Goal: Communication & Community: Answer question/provide support

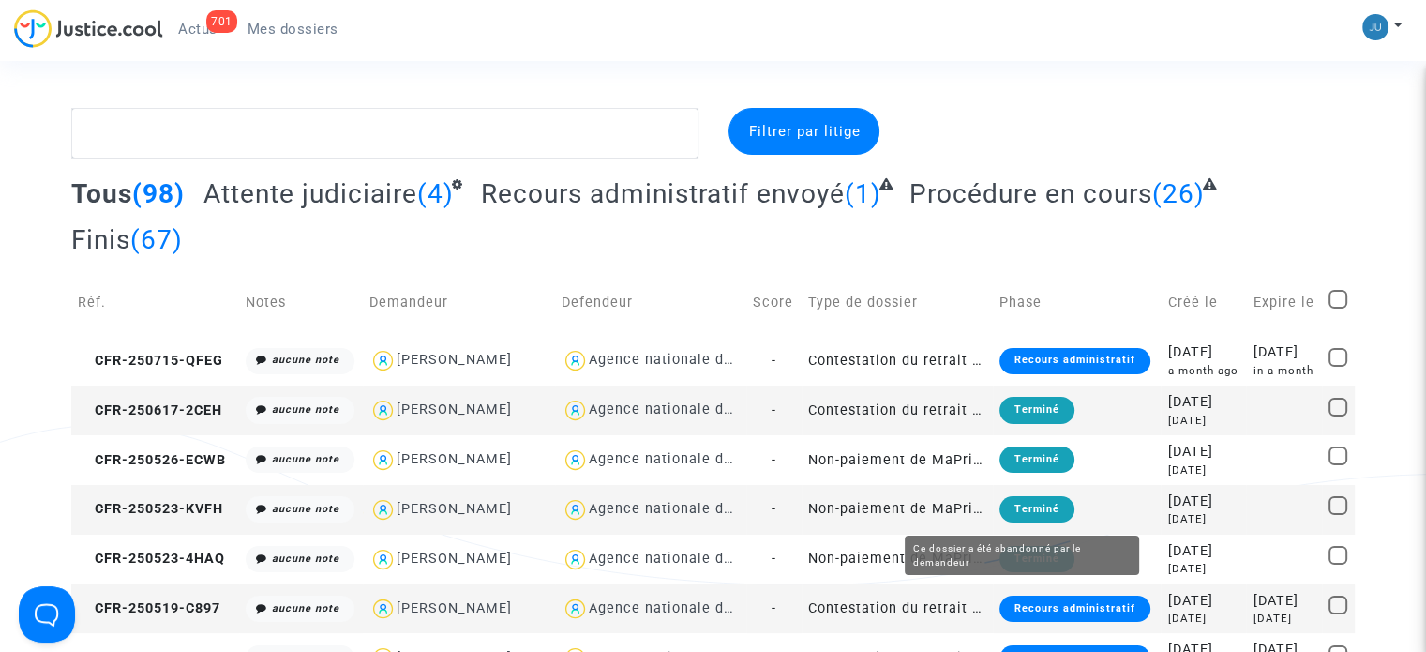
click at [1019, 499] on div "Terminé" at bounding box center [1036, 509] width 75 height 26
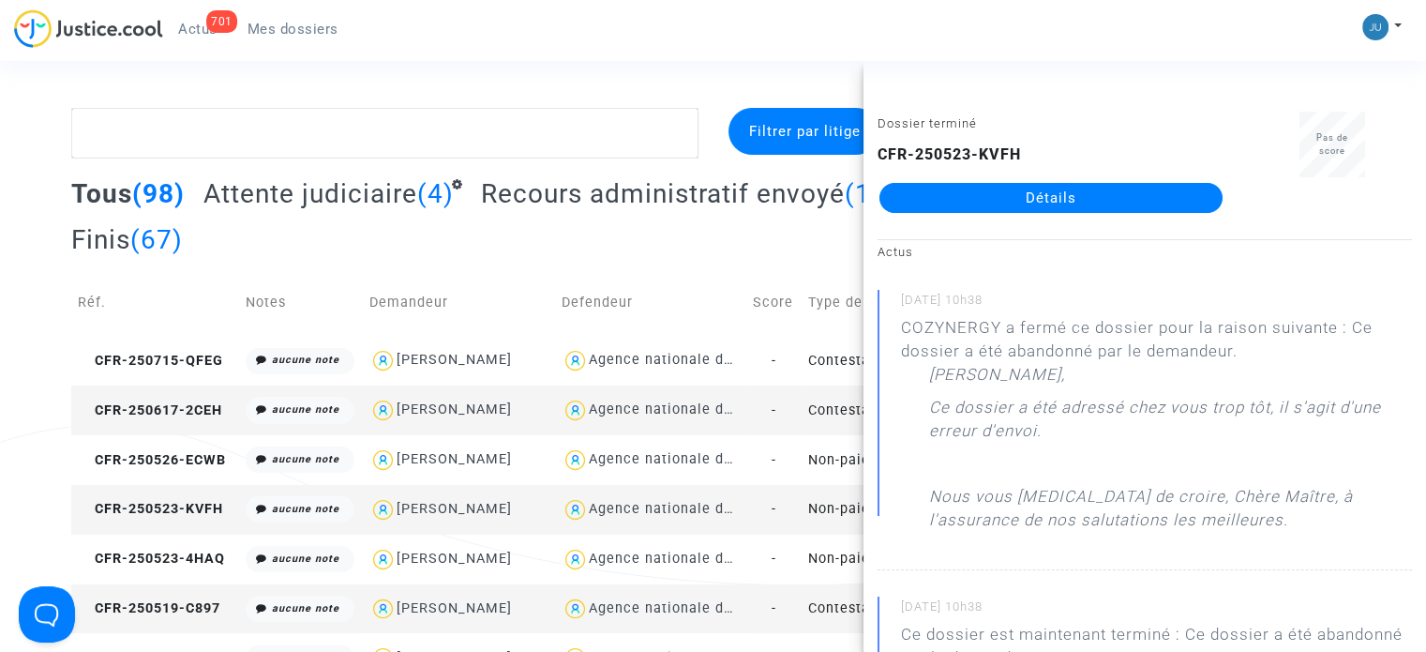
click at [600, 518] on div "Agence nationale de l'habitat" at bounding box center [651, 509] width 178 height 27
type textarea "@"Agence nationale de l'habitat""
click at [498, 252] on div "Tous (98) Attente judiciaire (4) Recours administratif envoyé (1) Procédure en …" at bounding box center [713, 223] width 1284 height 92
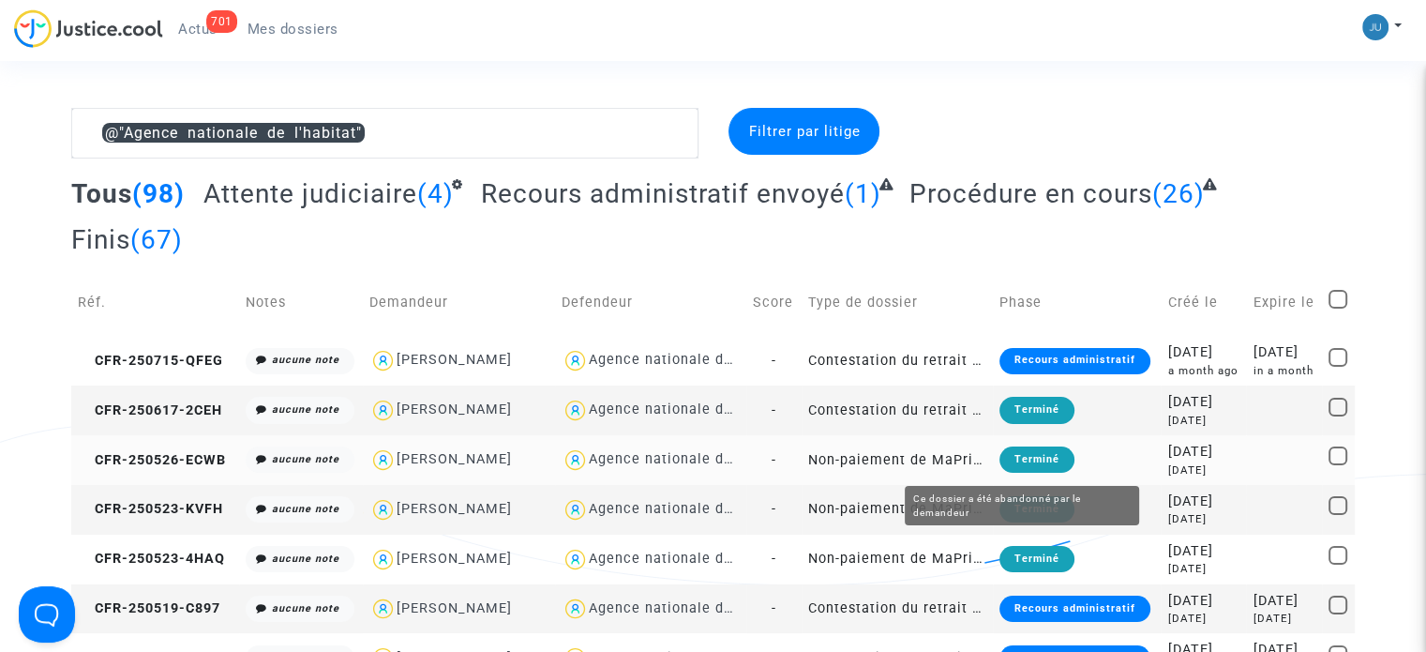
click at [1044, 457] on div "Terminé" at bounding box center [1036, 459] width 75 height 26
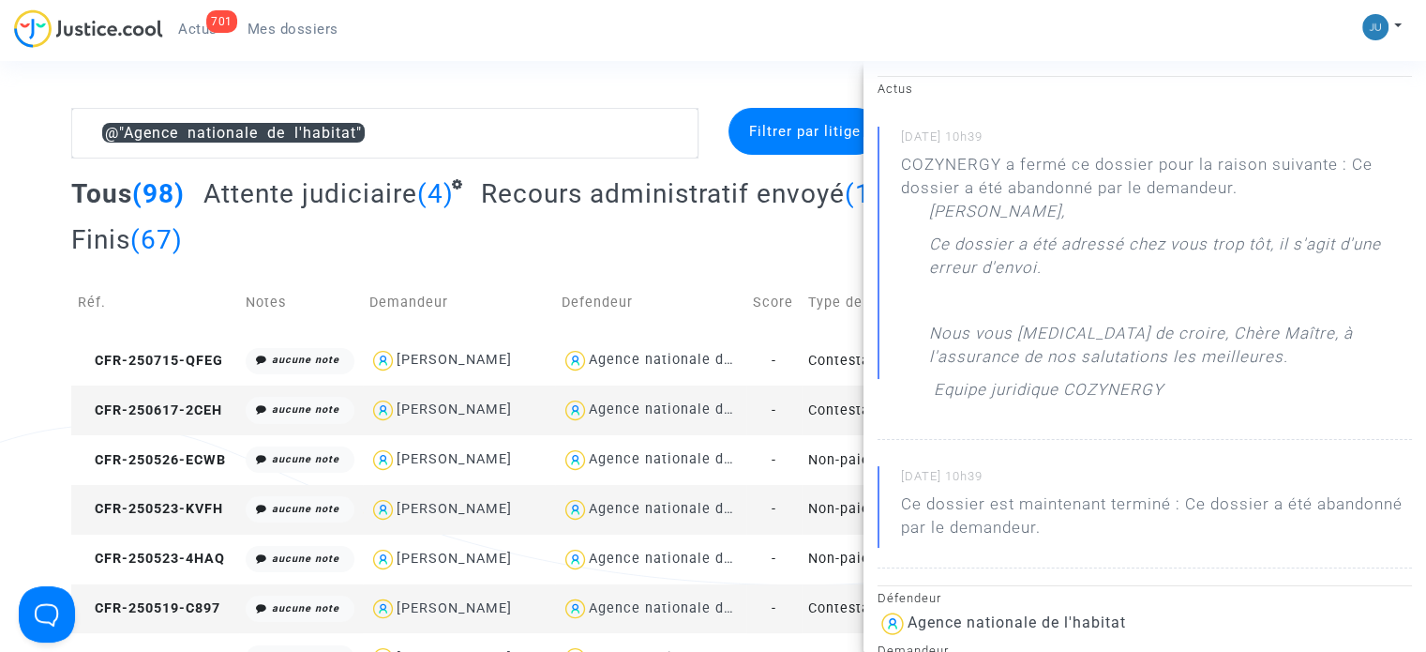
scroll to position [375, 0]
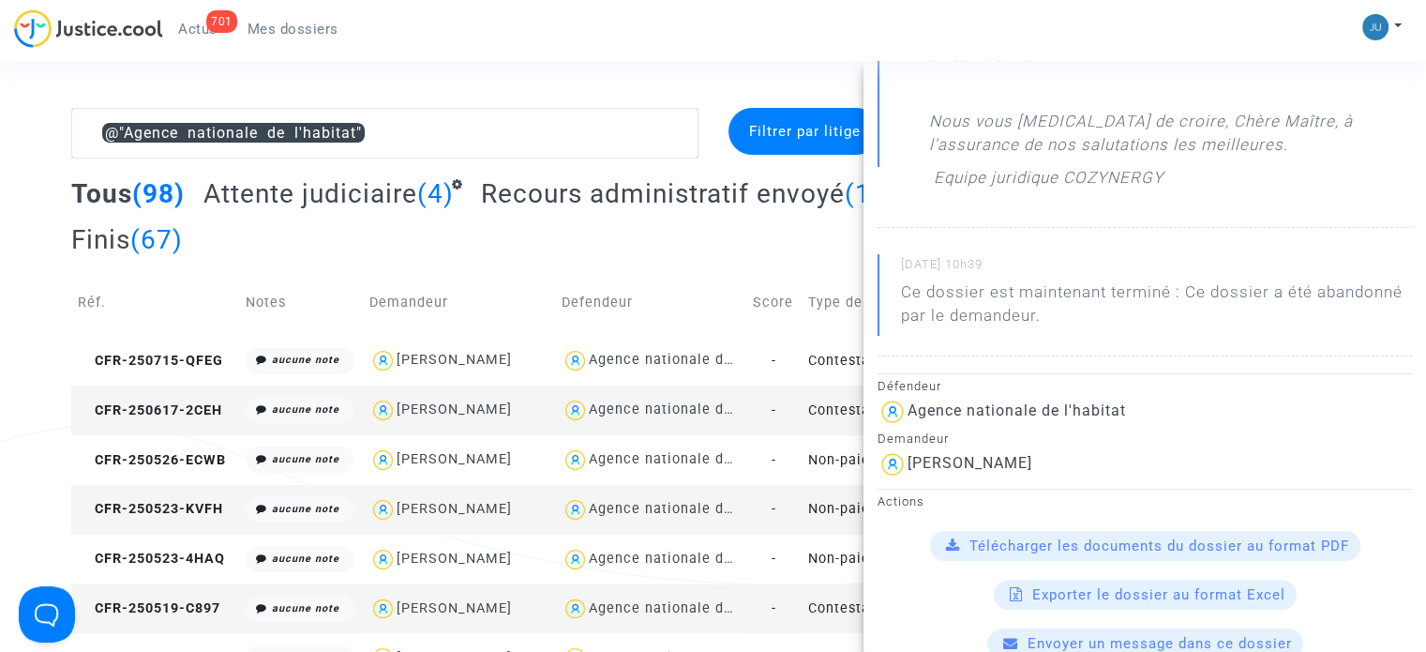
click at [486, 255] on div "Tous (98) Attente judiciaire (4) Recours administratif envoyé (1) Procédure en …" at bounding box center [713, 223] width 1284 height 92
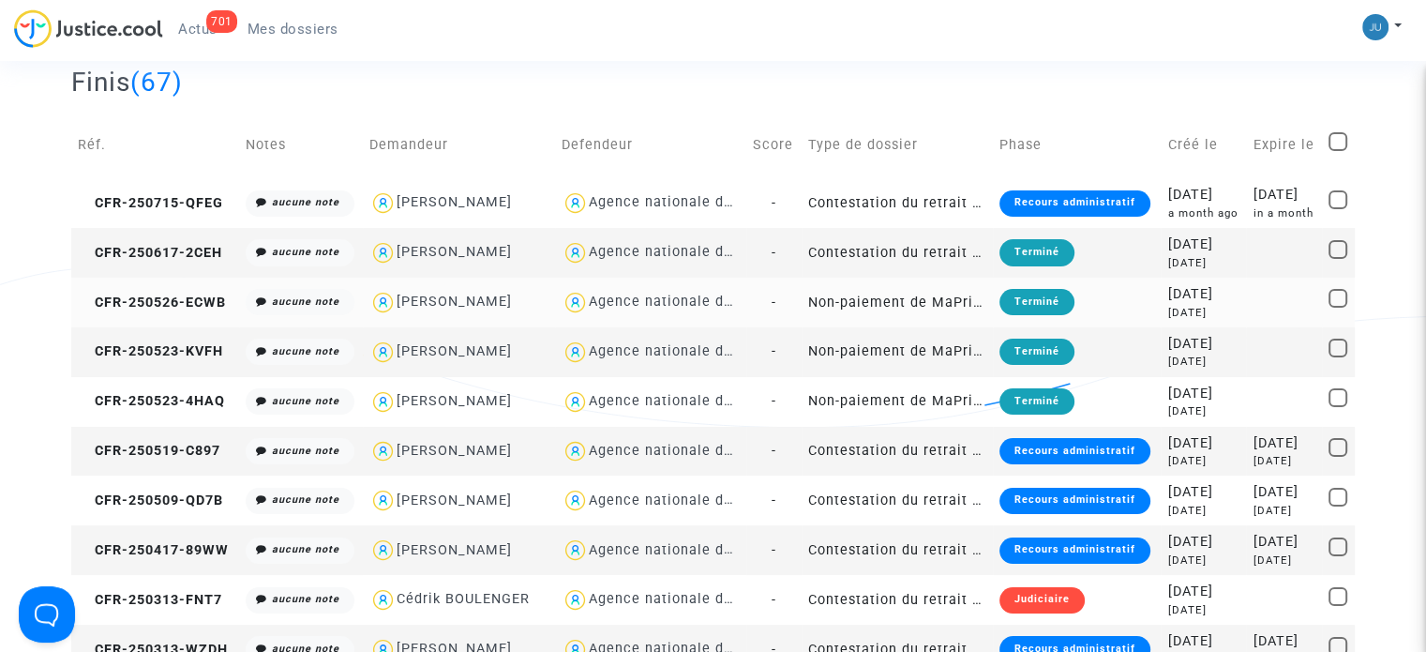
scroll to position [188, 0]
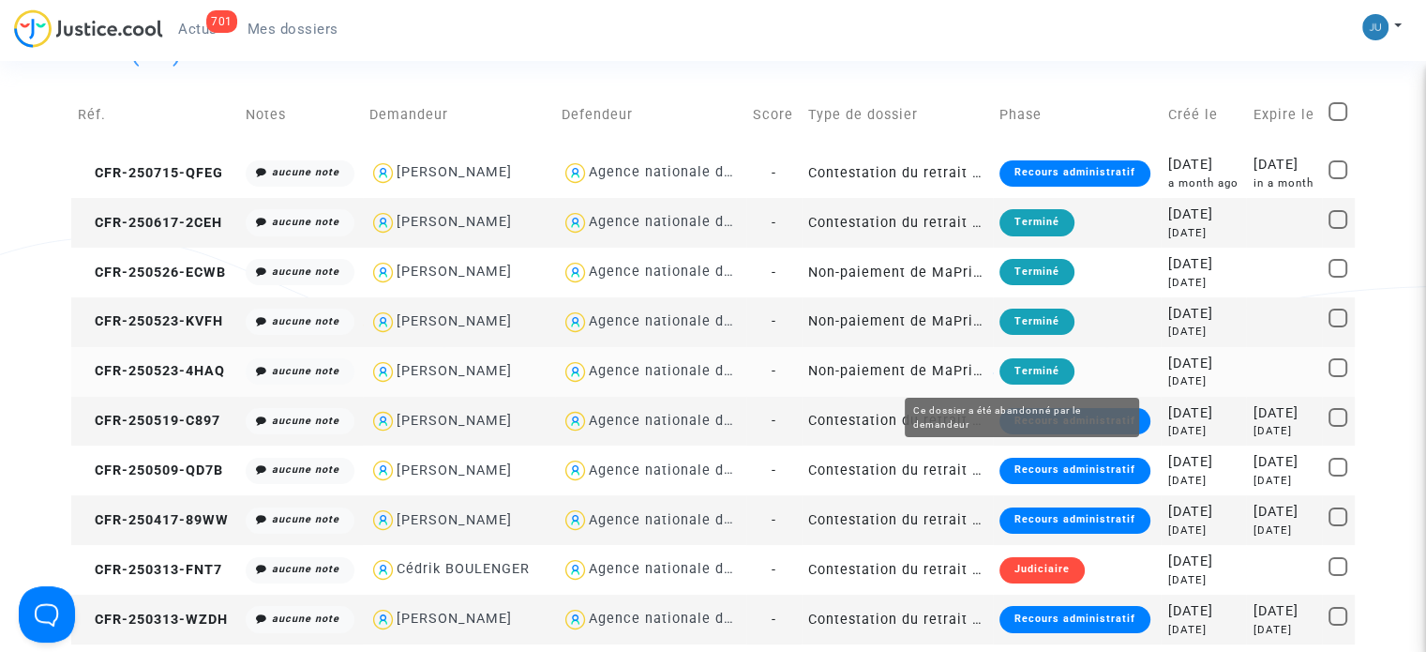
click at [1034, 371] on div "Terminé" at bounding box center [1036, 371] width 75 height 26
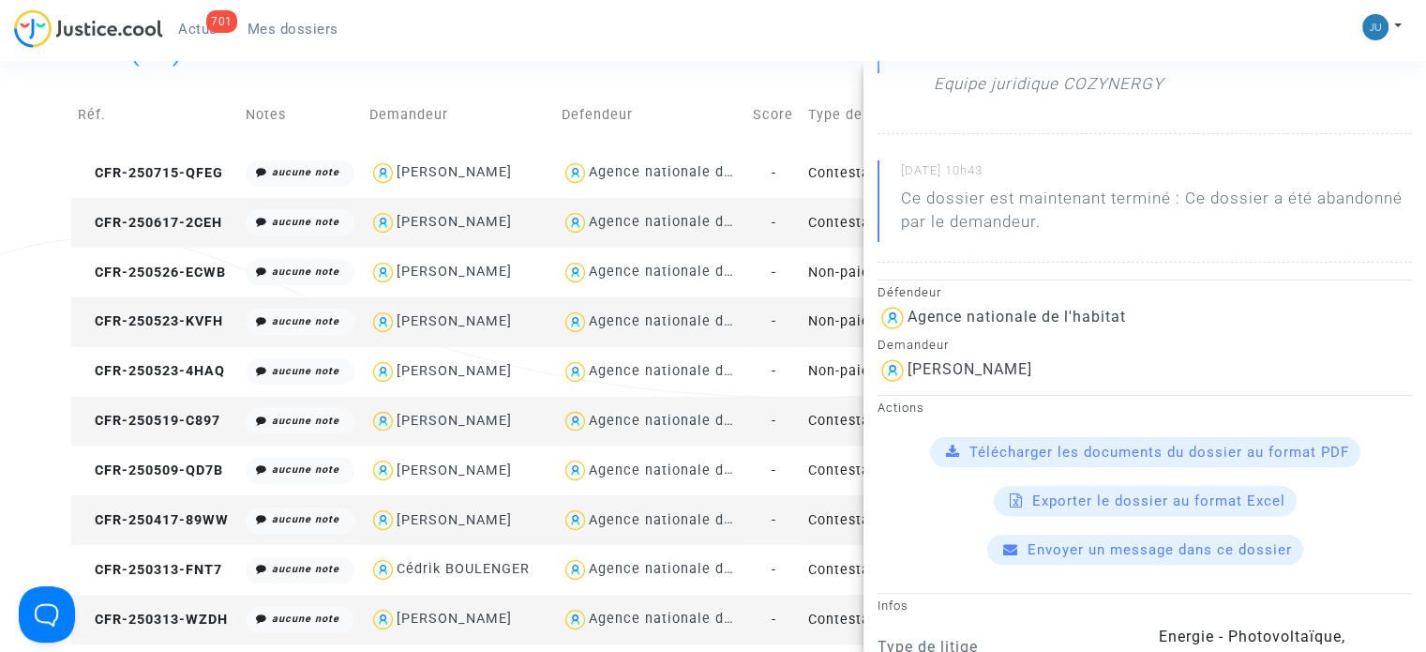
scroll to position [750, 0]
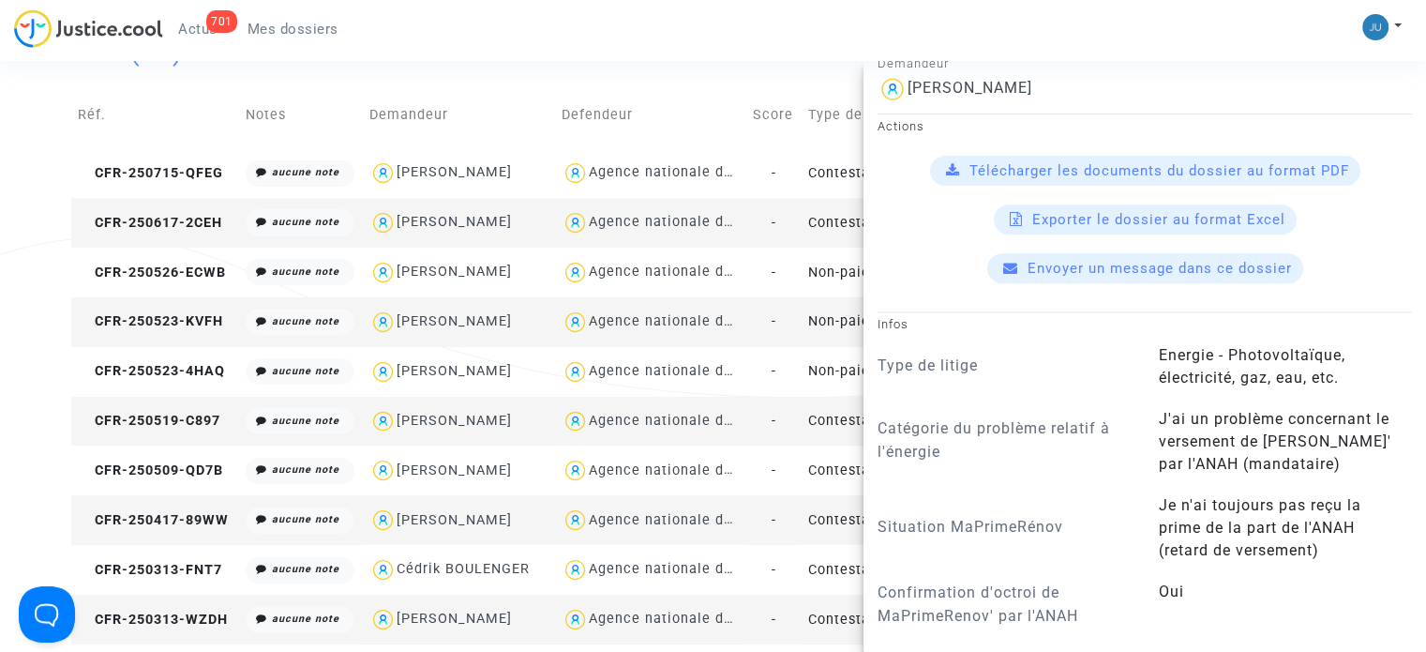
click at [409, 100] on td "Demandeur" at bounding box center [458, 115] width 191 height 67
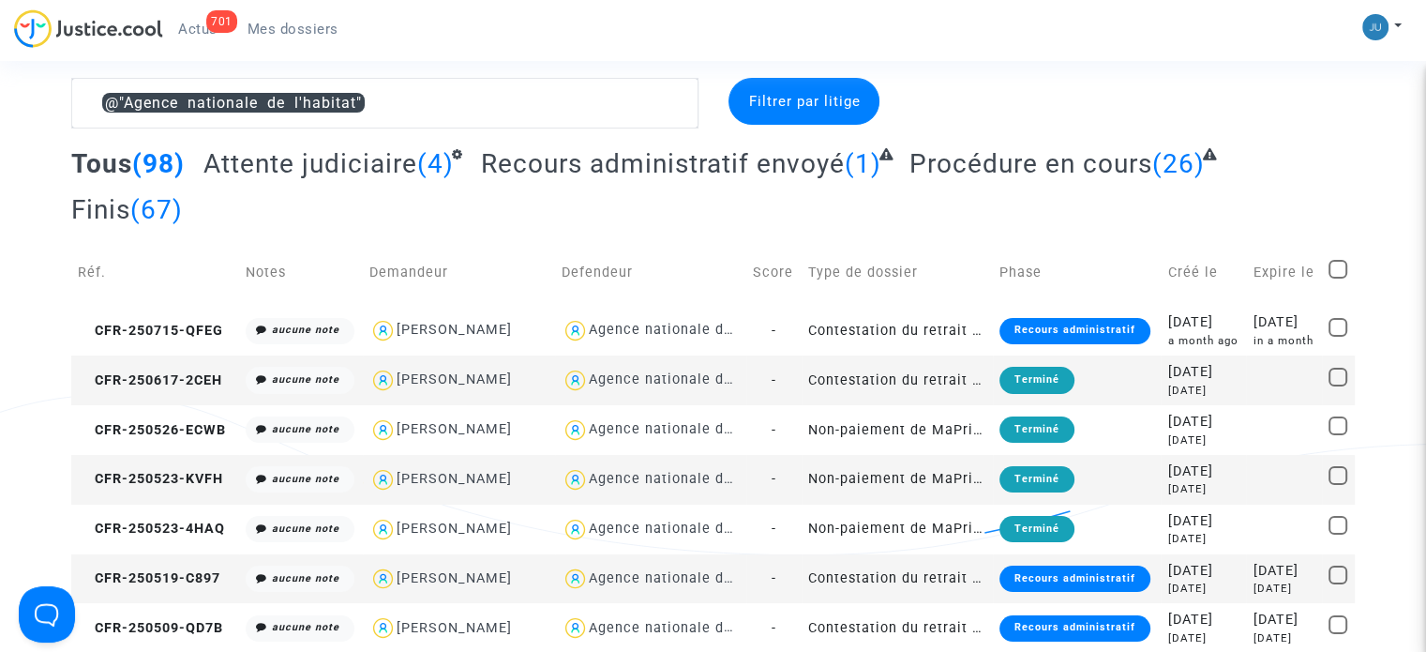
scroll to position [0, 0]
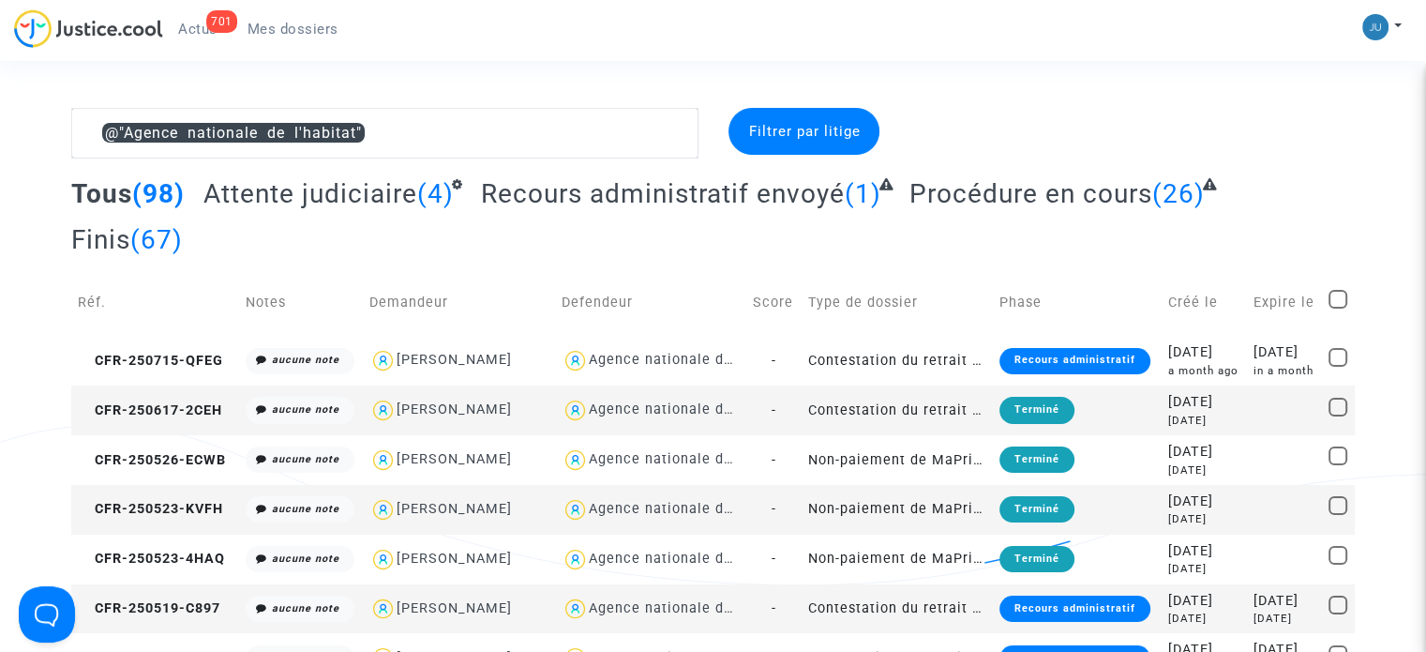
drag, startPoint x: 285, startPoint y: 22, endPoint x: 389, endPoint y: 11, distance: 104.6
click at [285, 22] on span "Mes dossiers" at bounding box center [293, 29] width 91 height 17
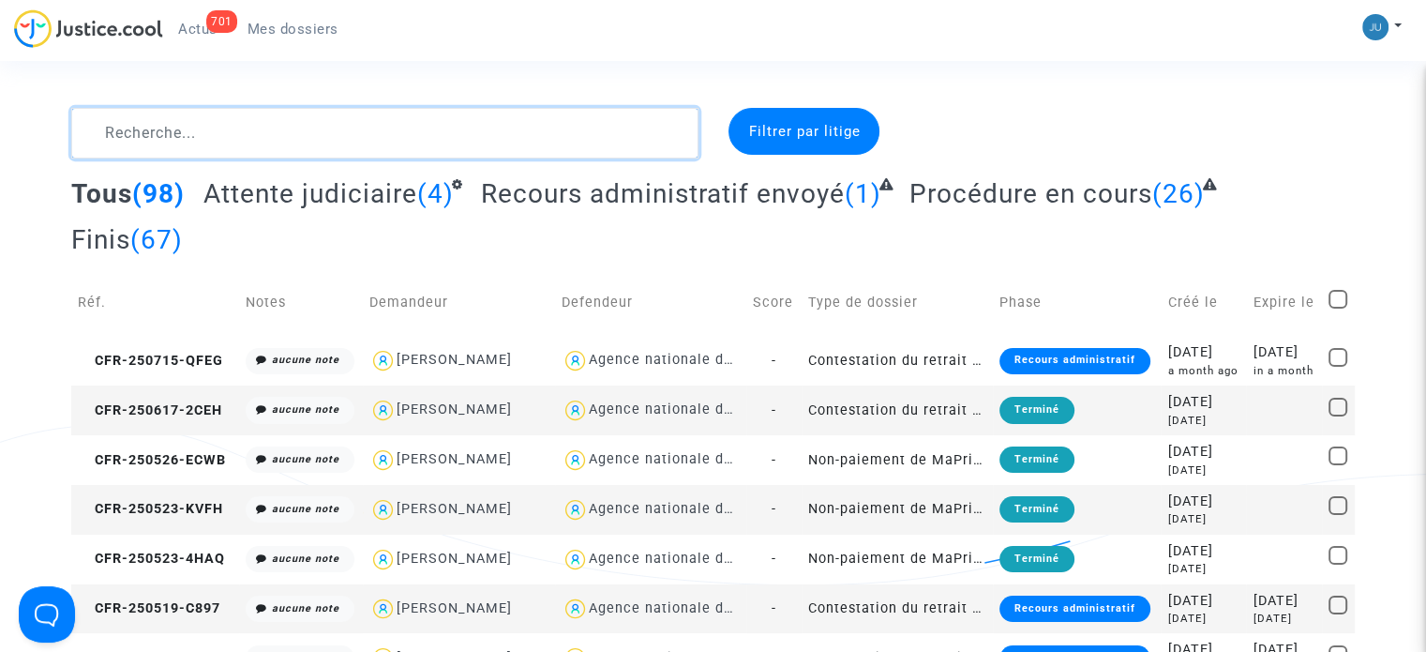
click at [165, 126] on textarea at bounding box center [384, 133] width 627 height 51
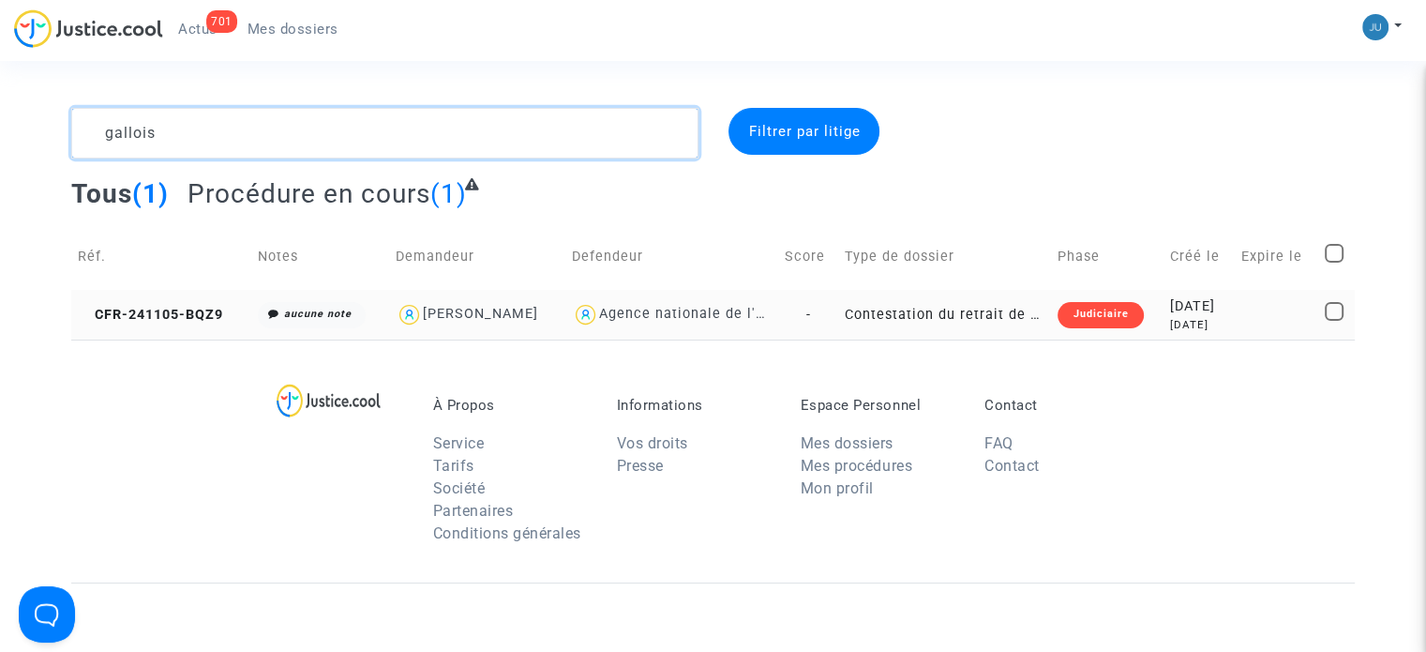
type textarea "gallois"
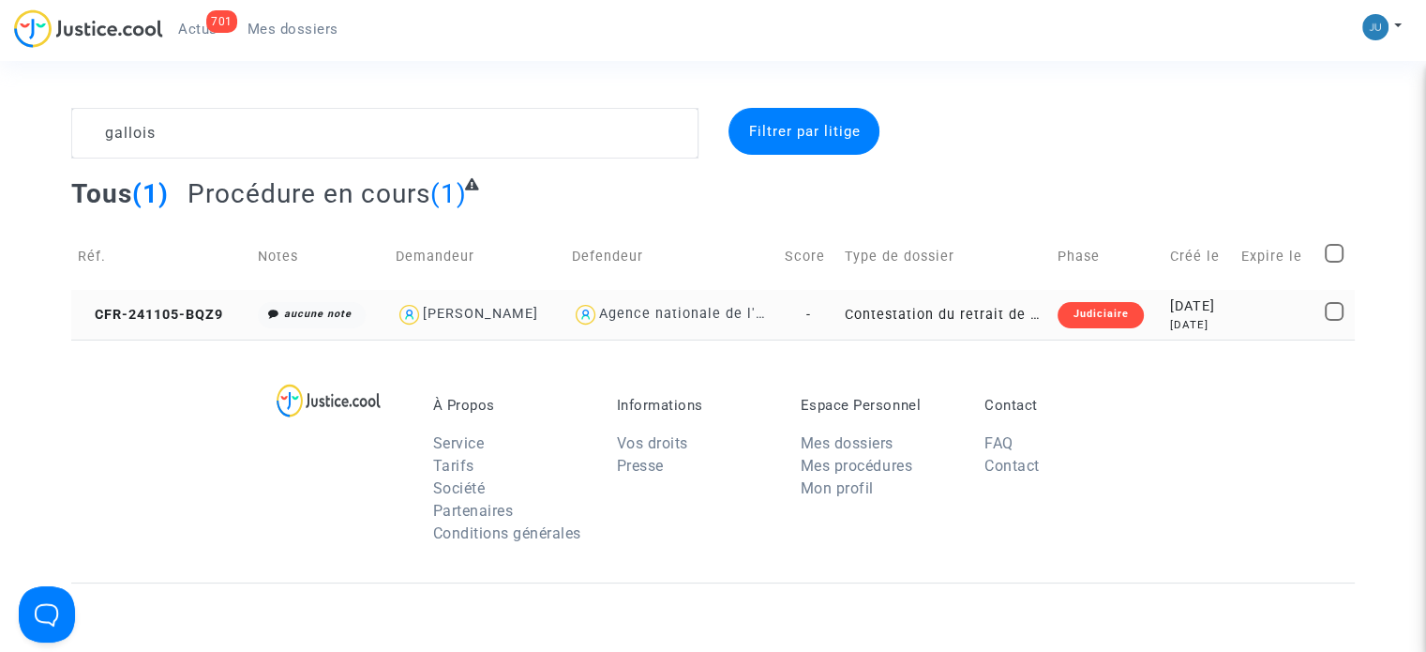
click at [1058, 312] on div "Judiciaire" at bounding box center [1100, 315] width 85 height 26
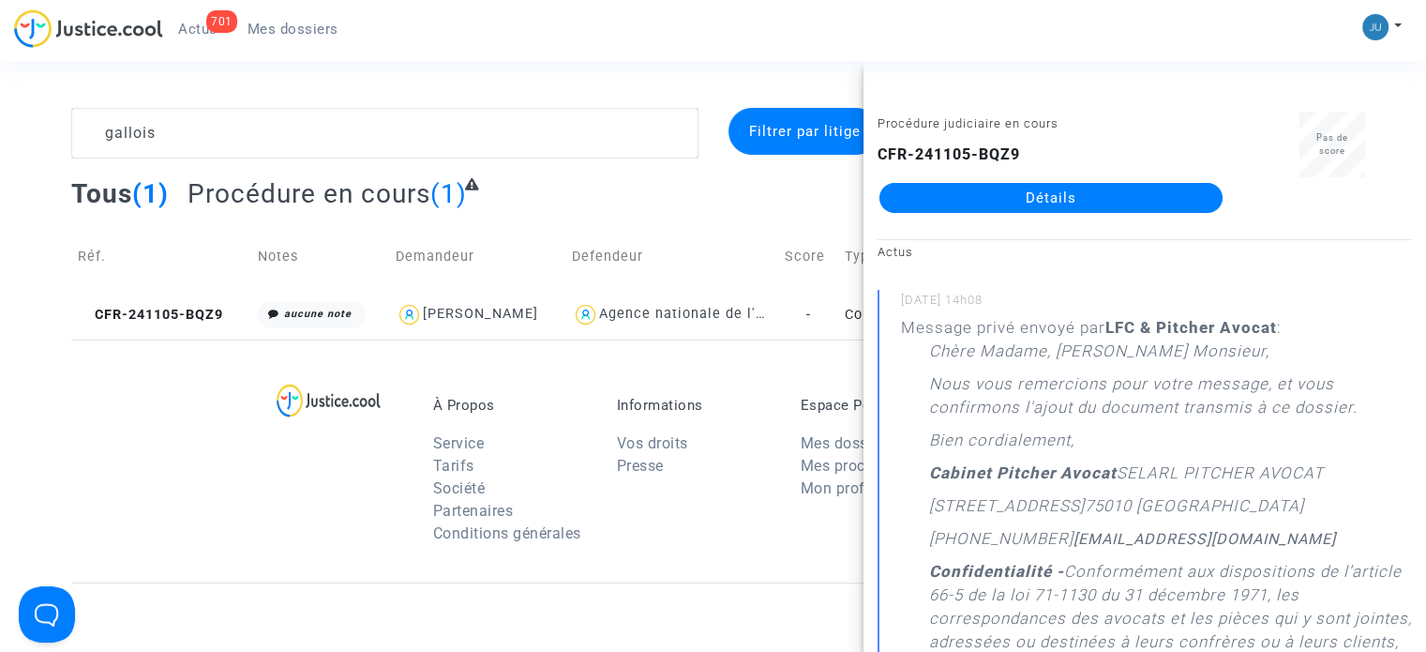
click at [1039, 196] on link "Détails" at bounding box center [1050, 198] width 343 height 30
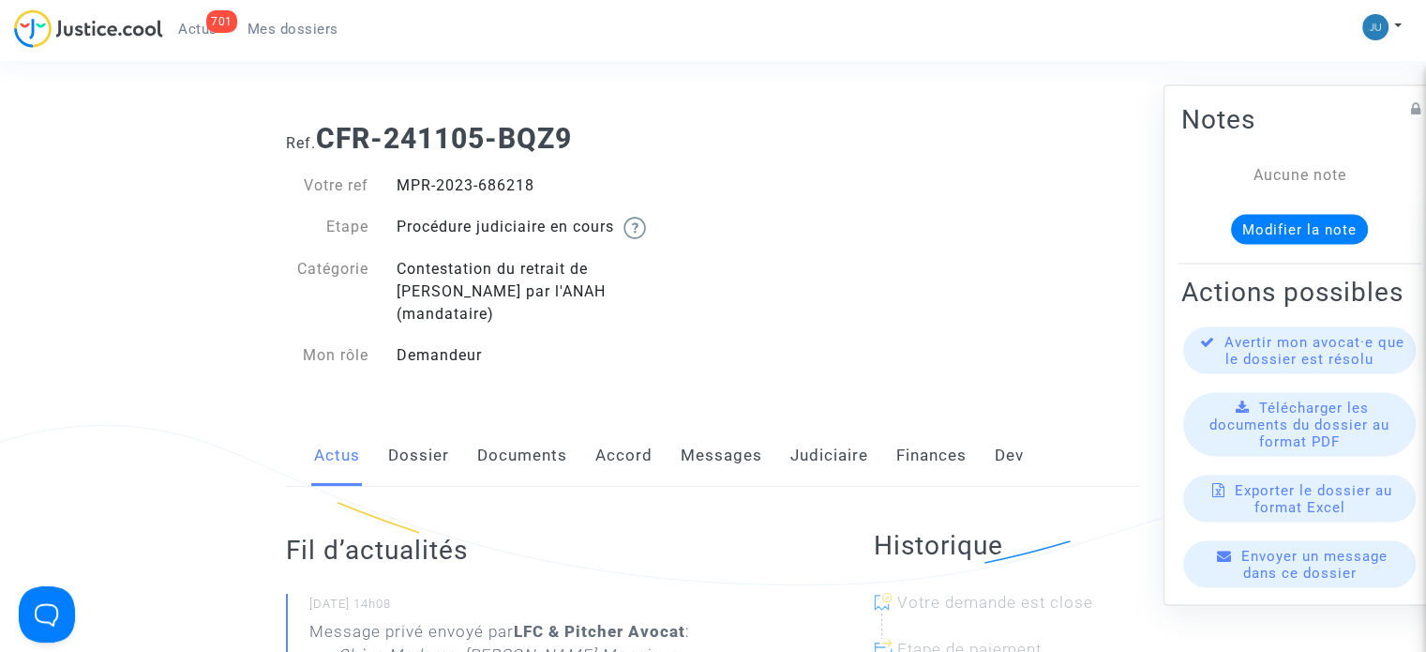
click at [287, 24] on span "Mes dossiers" at bounding box center [293, 29] width 91 height 17
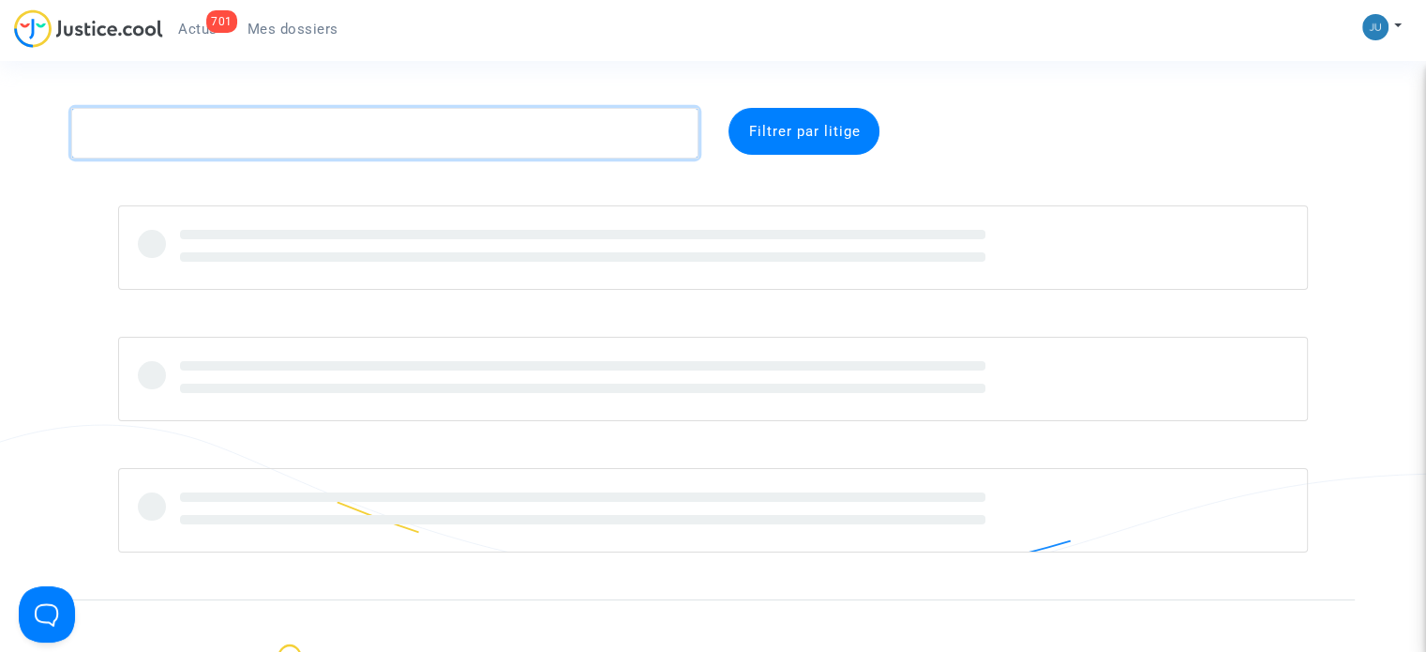
click at [252, 138] on textarea at bounding box center [384, 133] width 627 height 51
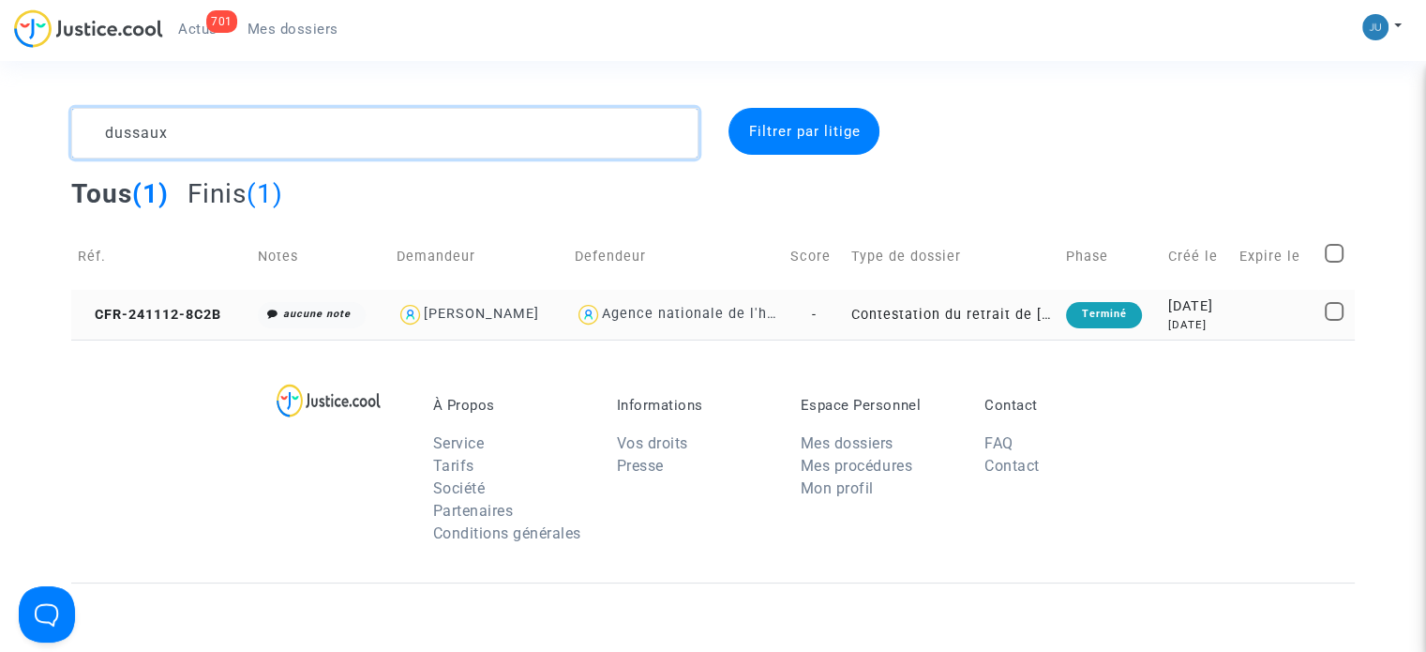
type textarea "dussaux"
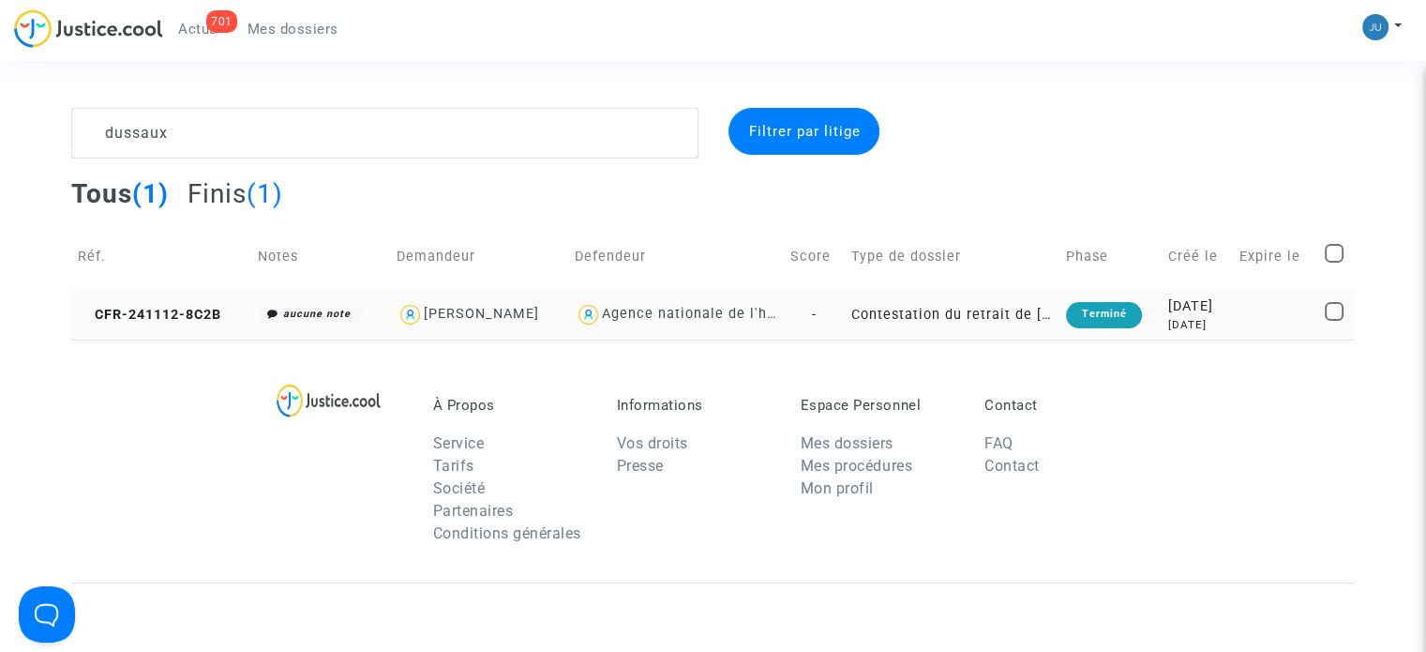
click at [1081, 314] on div "Terminé" at bounding box center [1103, 315] width 75 height 26
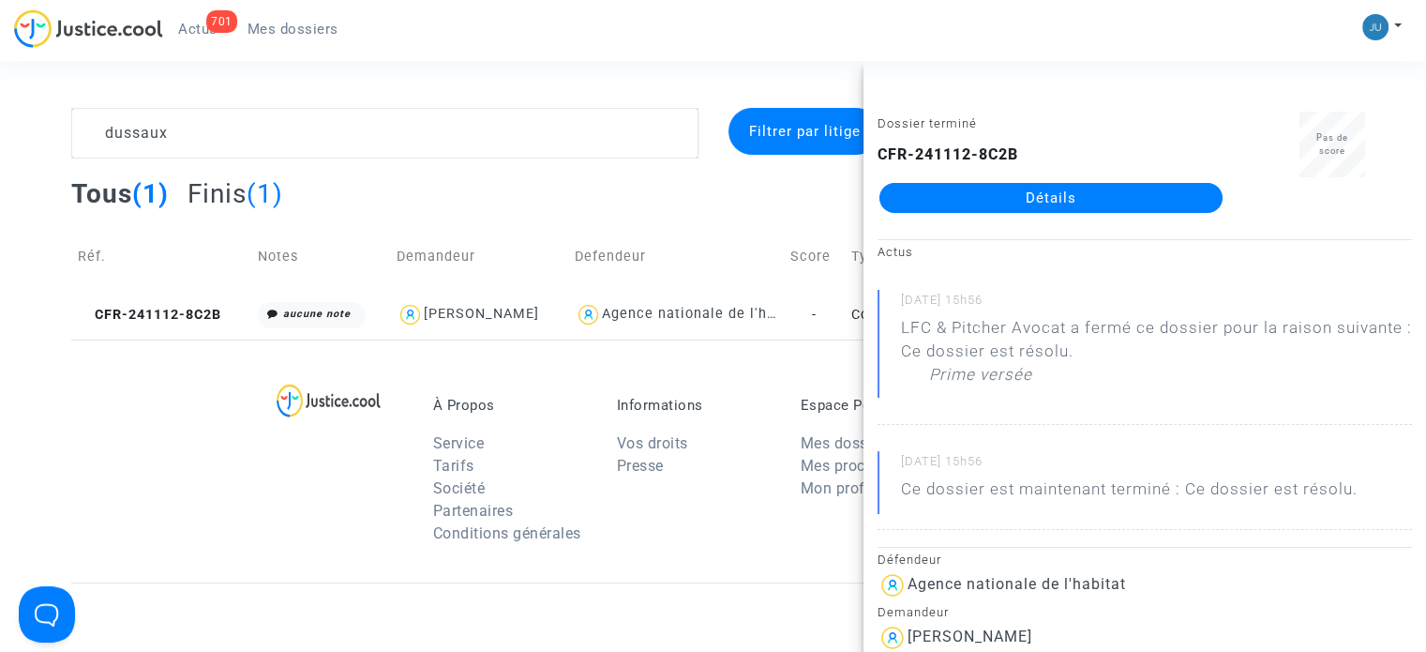
click at [1088, 183] on link "Détails" at bounding box center [1050, 198] width 343 height 30
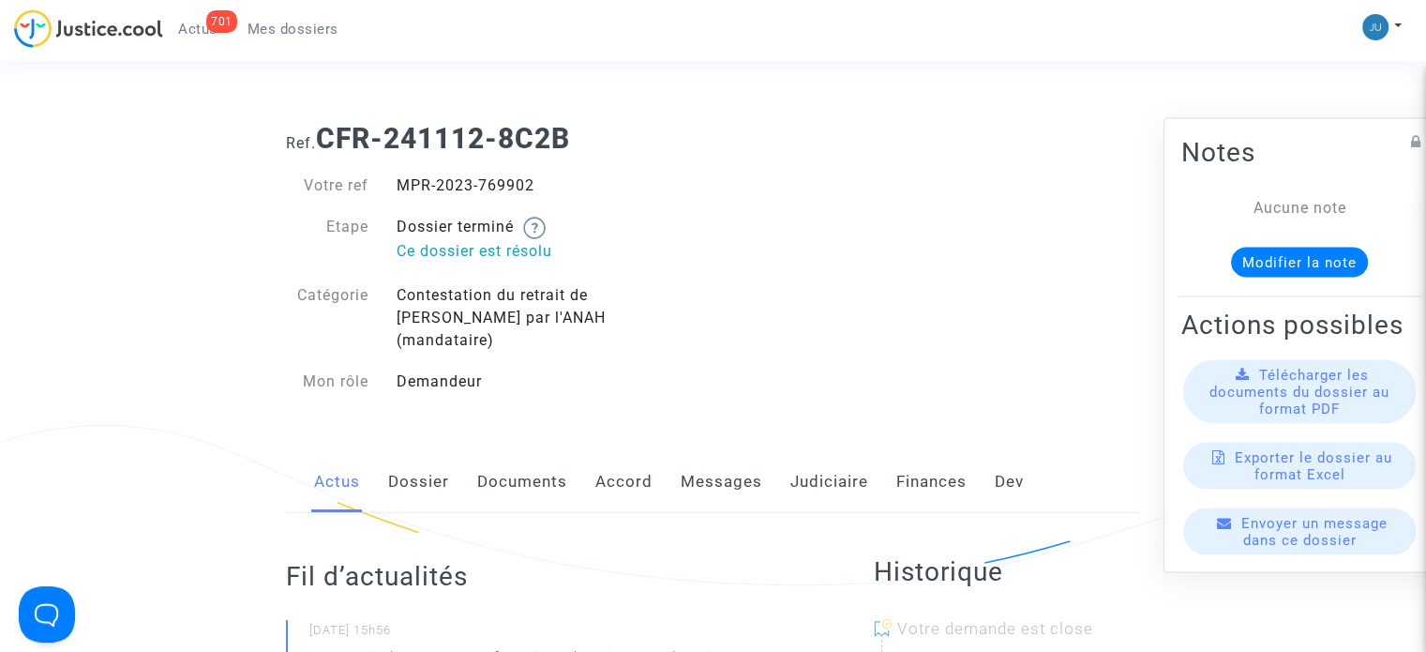
click at [728, 457] on link "Messages" at bounding box center [722, 482] width 82 height 62
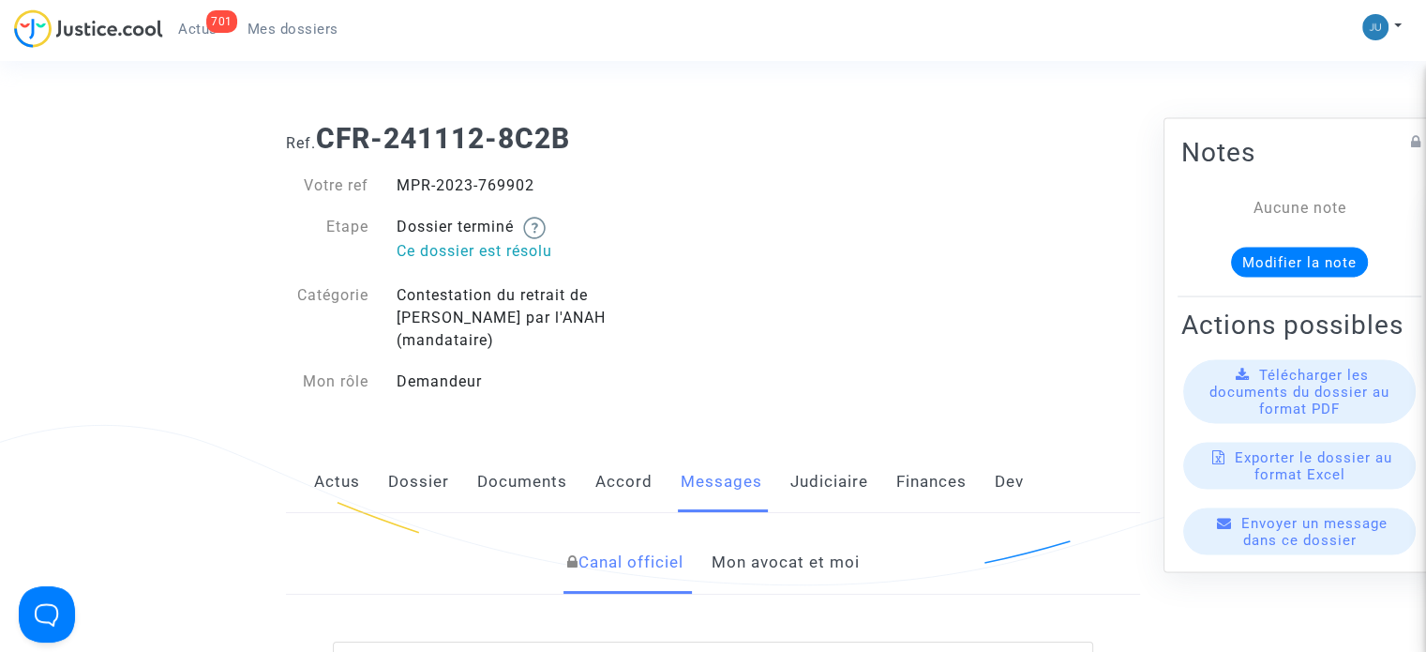
click at [771, 532] on link "Mon avocat et moi" at bounding box center [785, 563] width 148 height 62
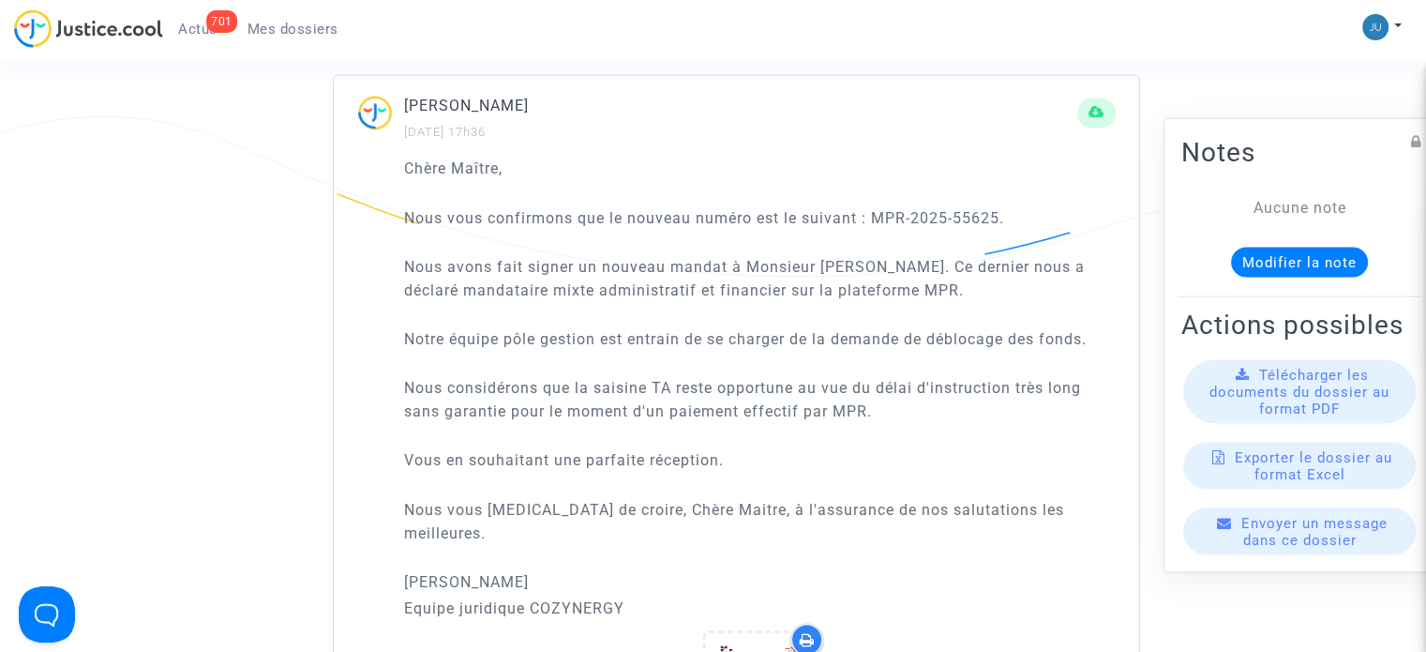
scroll to position [2719, 0]
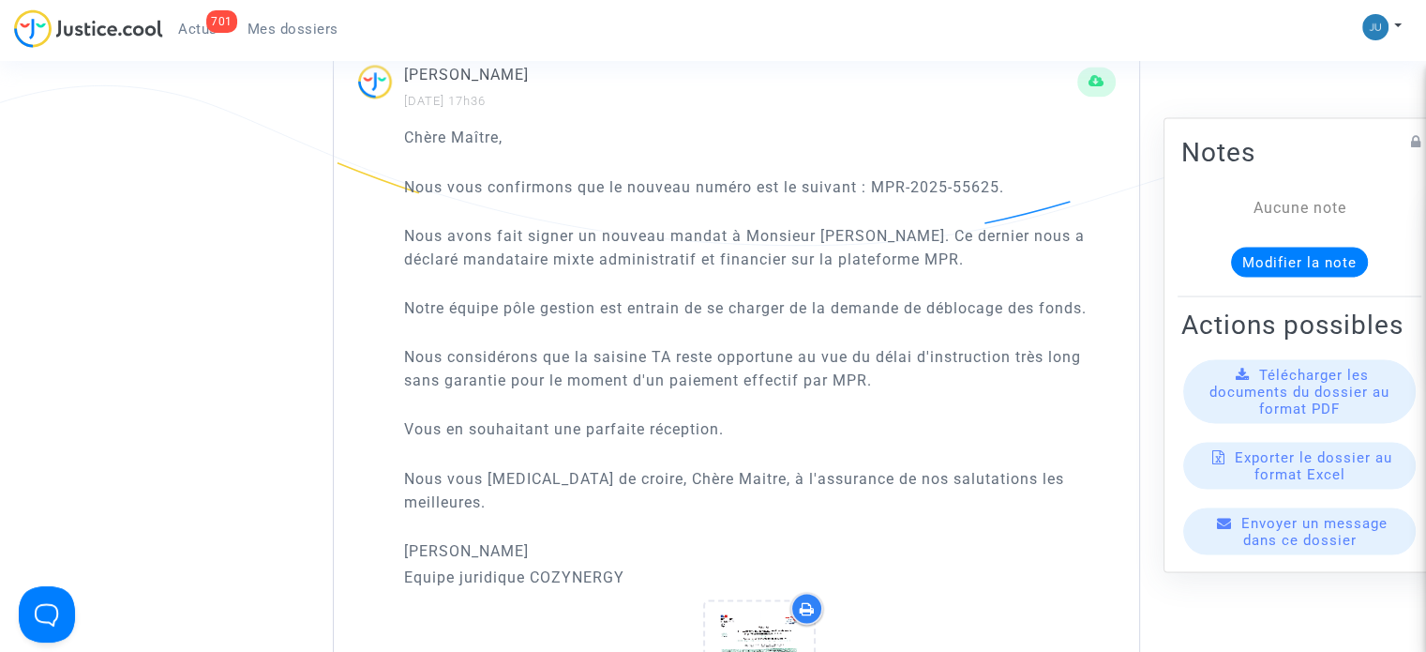
drag, startPoint x: 1083, startPoint y: 438, endPoint x: 405, endPoint y: 87, distance: 763.2
click at [405, 126] on div "Chère Maître, Nous vous confirmons que le nouveau numéro est le suivant : MPR-2…" at bounding box center [760, 357] width 712 height 463
copy div "Chère Maître, Nous vous confirmons que le nouveau numéro est le suivant : MPR-2…"
click at [321, 162] on div "[PERSON_NAME] [DATE] 17h36 Chère Maître, Nous vous confirmons que le nouveau nu…" at bounding box center [713, 413] width 854 height 740
click at [311, 44] on div "701 Actus Mes dossiers" at bounding box center [183, 35] width 339 height 52
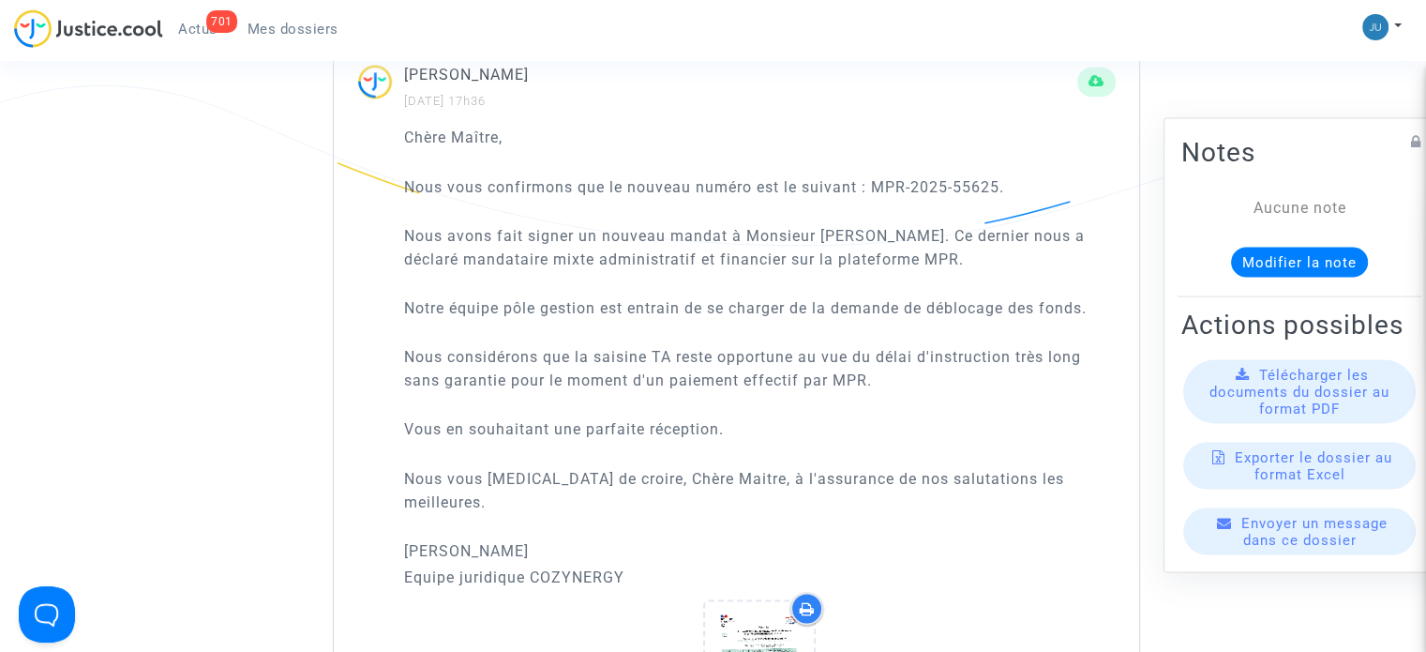
click at [302, 18] on link "Mes dossiers" at bounding box center [293, 29] width 121 height 28
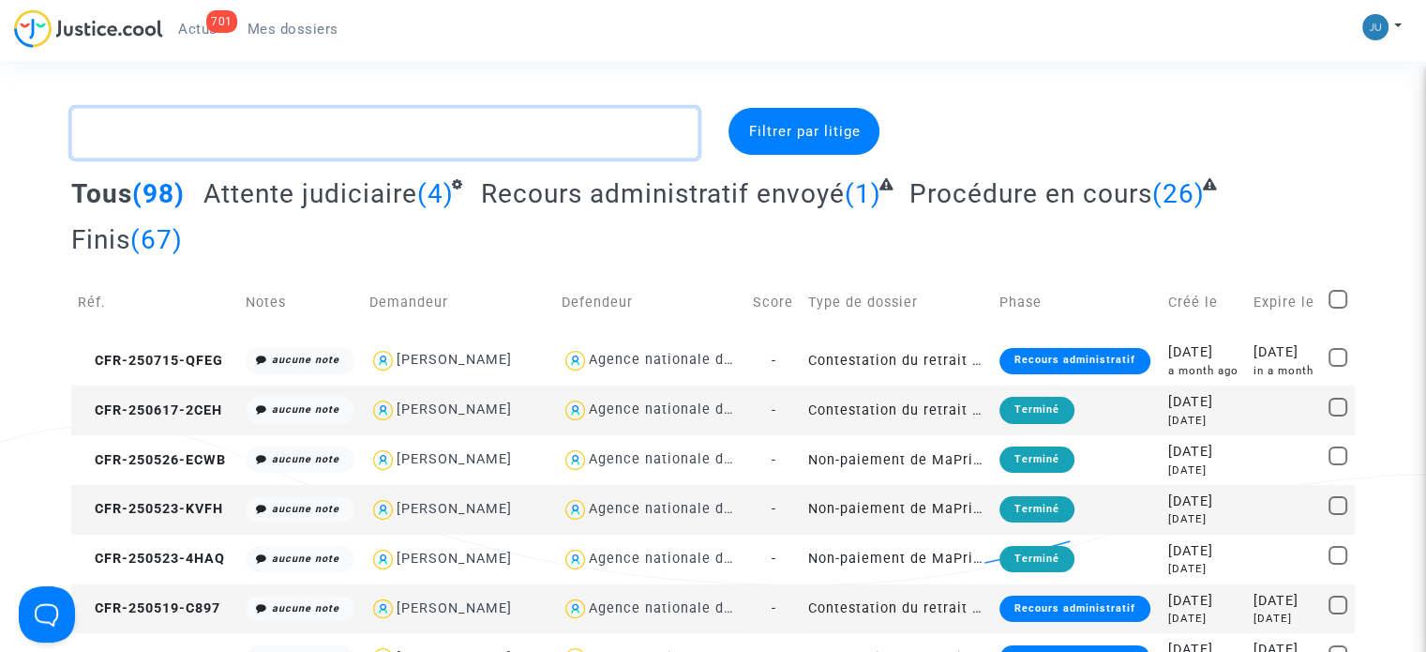
click at [198, 132] on textarea at bounding box center [384, 133] width 627 height 51
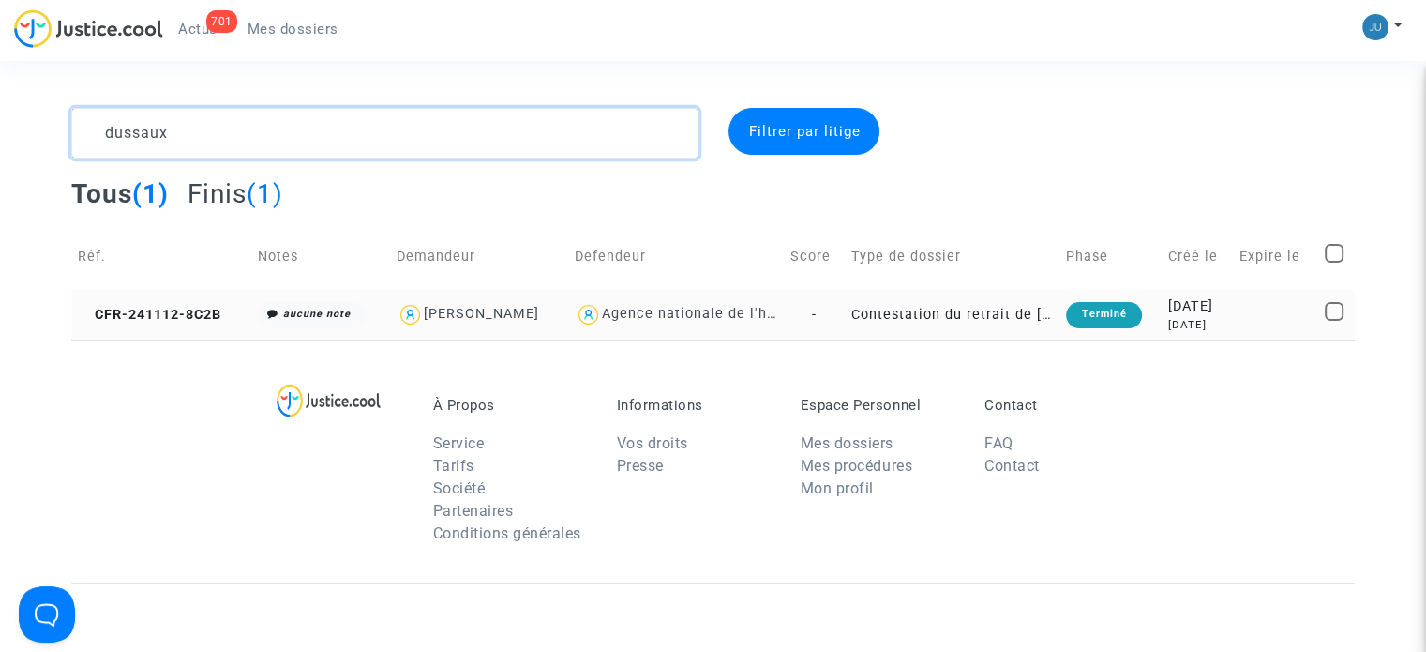
type textarea "dussaux"
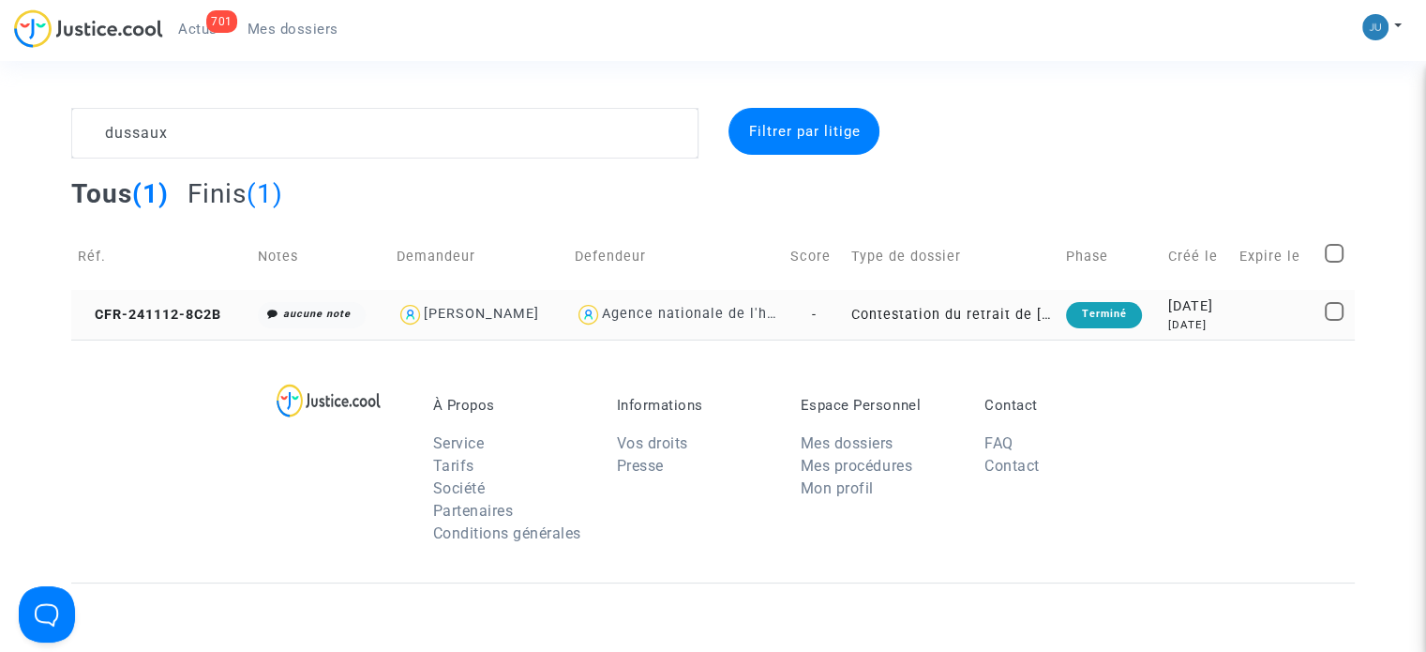
click at [1071, 308] on div "Terminé" at bounding box center [1103, 315] width 75 height 26
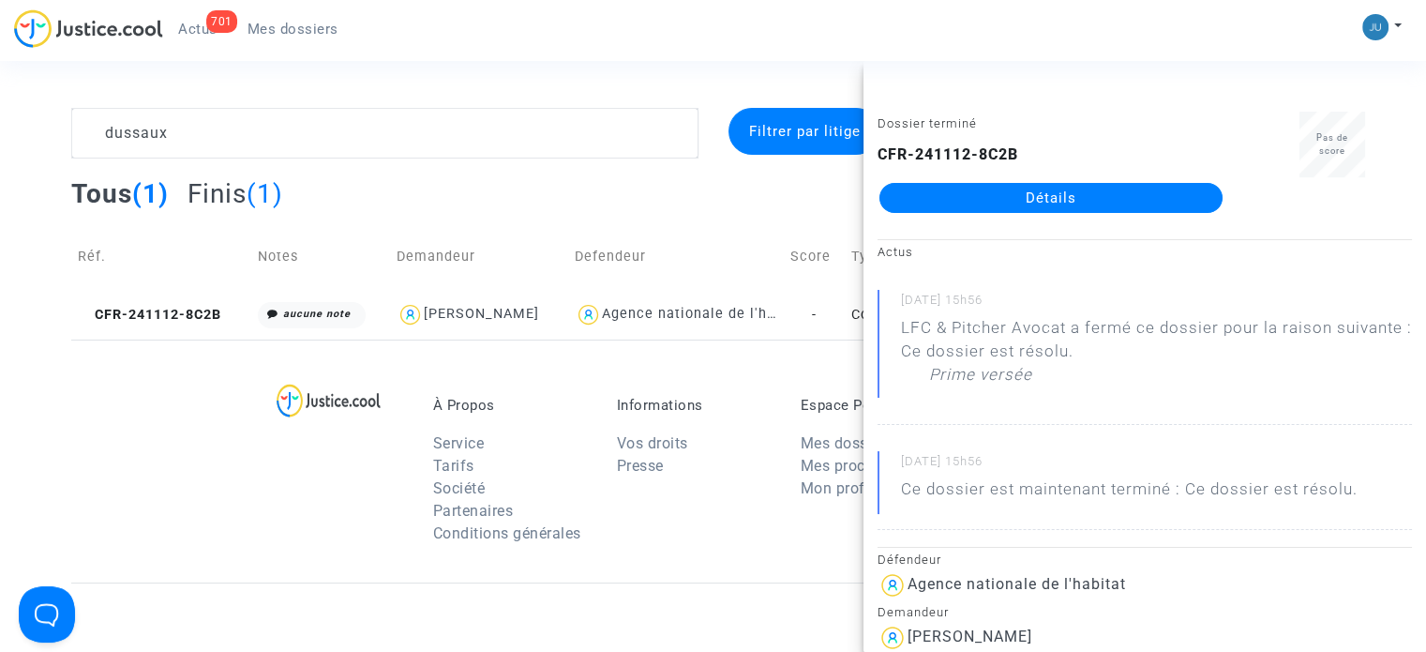
click at [1059, 182] on div "CFR-241112-8C2B Détails" at bounding box center [1051, 177] width 347 height 69
click at [1060, 192] on link "Détails" at bounding box center [1050, 198] width 343 height 30
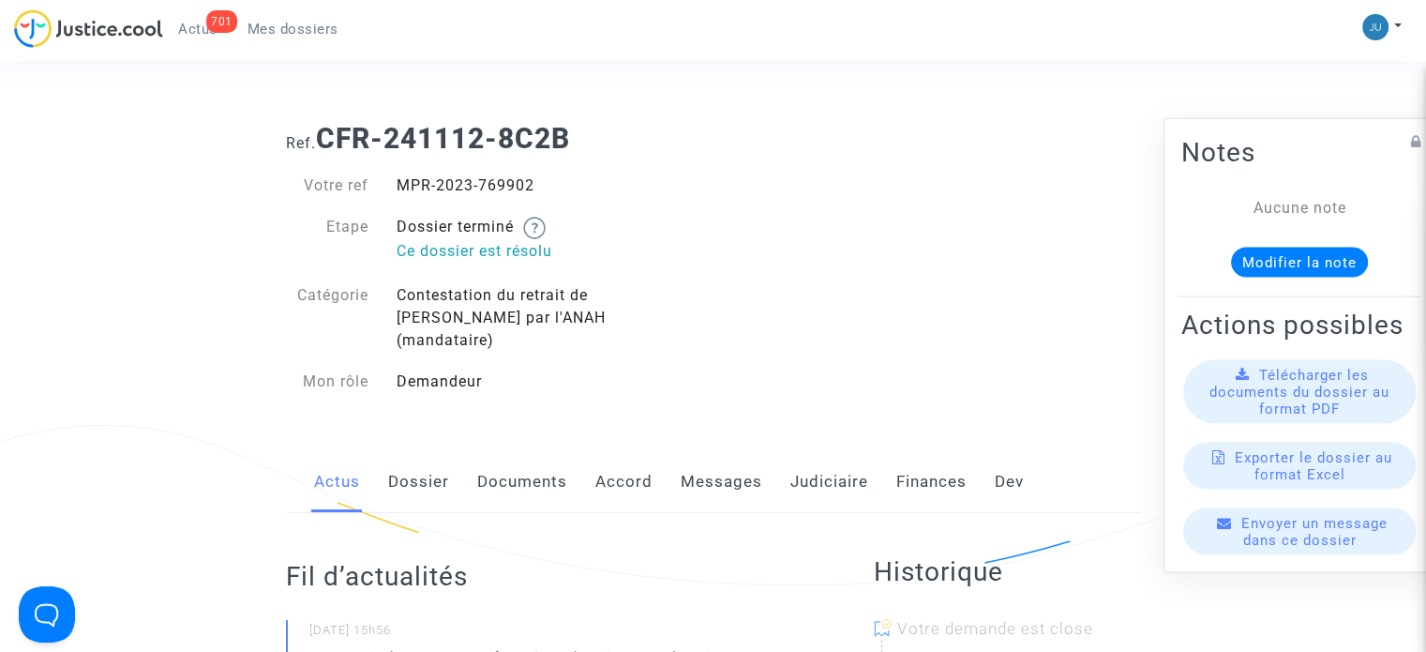
click at [709, 451] on link "Messages" at bounding box center [722, 482] width 82 height 62
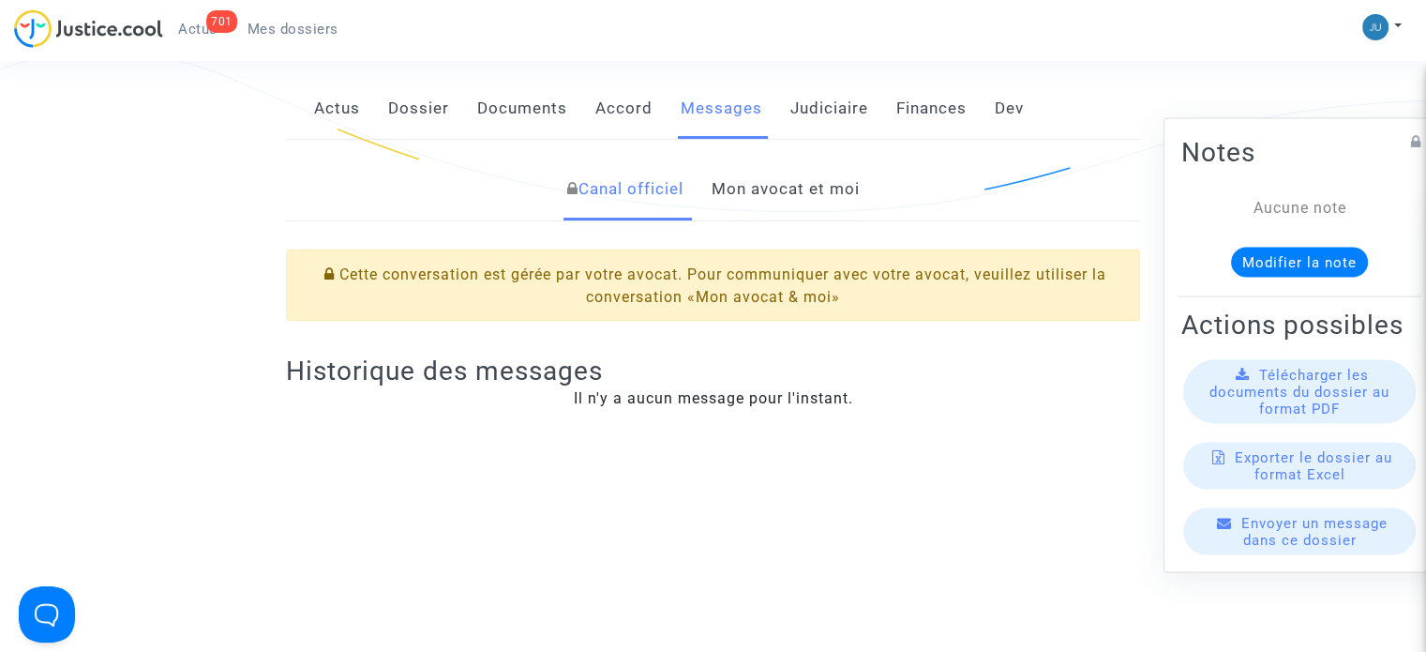
scroll to position [375, 0]
click at [803, 138] on div "Canal officiel Mon avocat et moi Cette conversation est gérée par votre avocat.…" at bounding box center [713, 292] width 854 height 308
click at [803, 157] on link "Mon avocat et moi" at bounding box center [785, 188] width 148 height 62
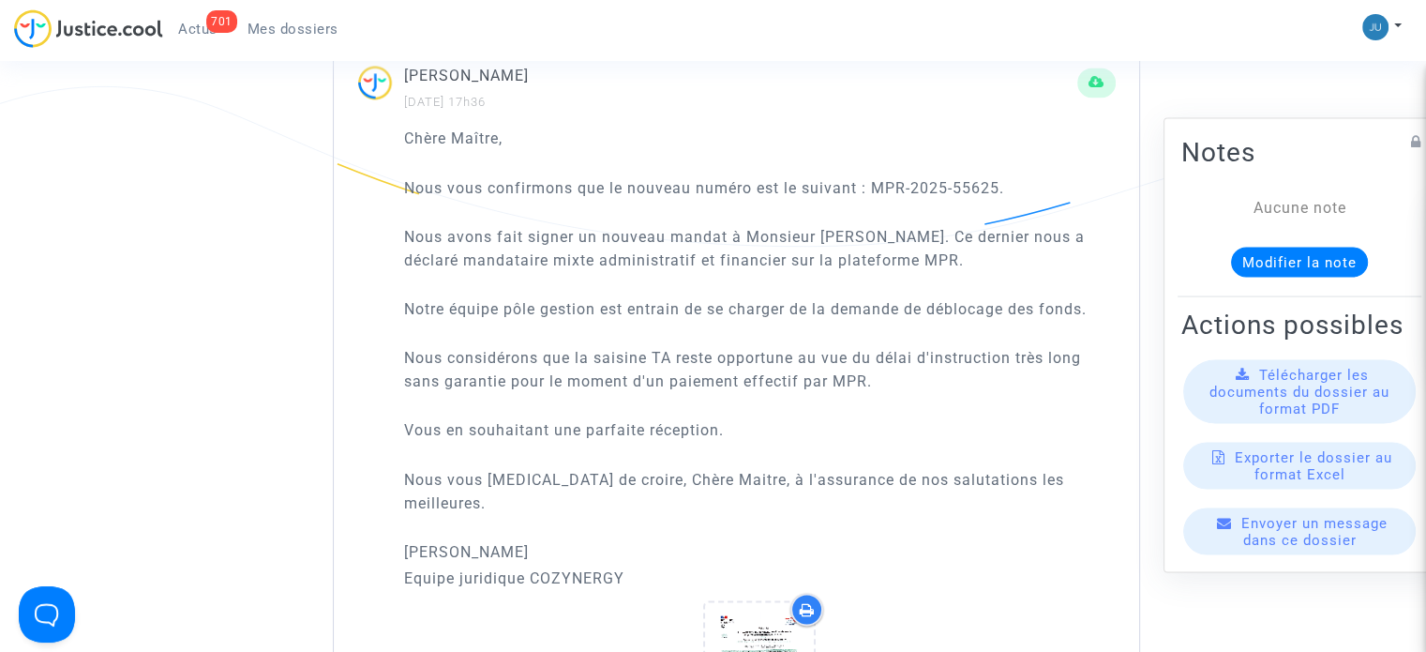
scroll to position [2719, 0]
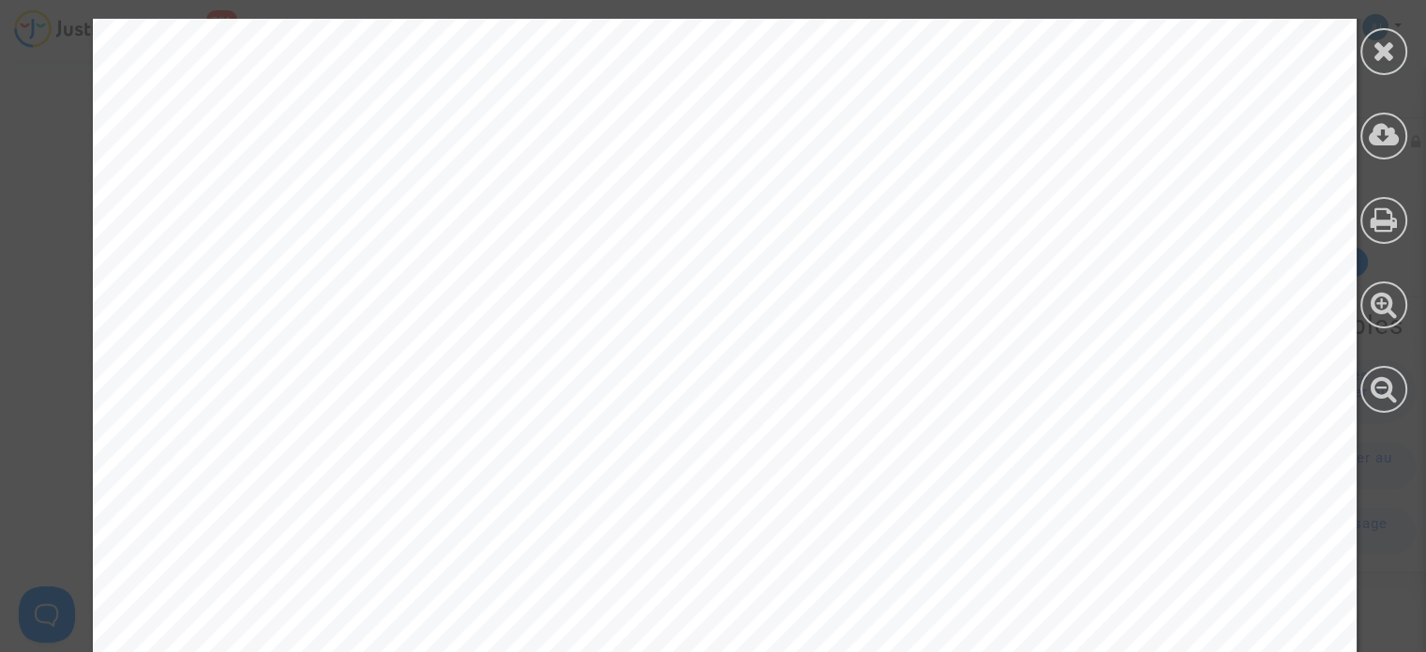
scroll to position [2978, 0]
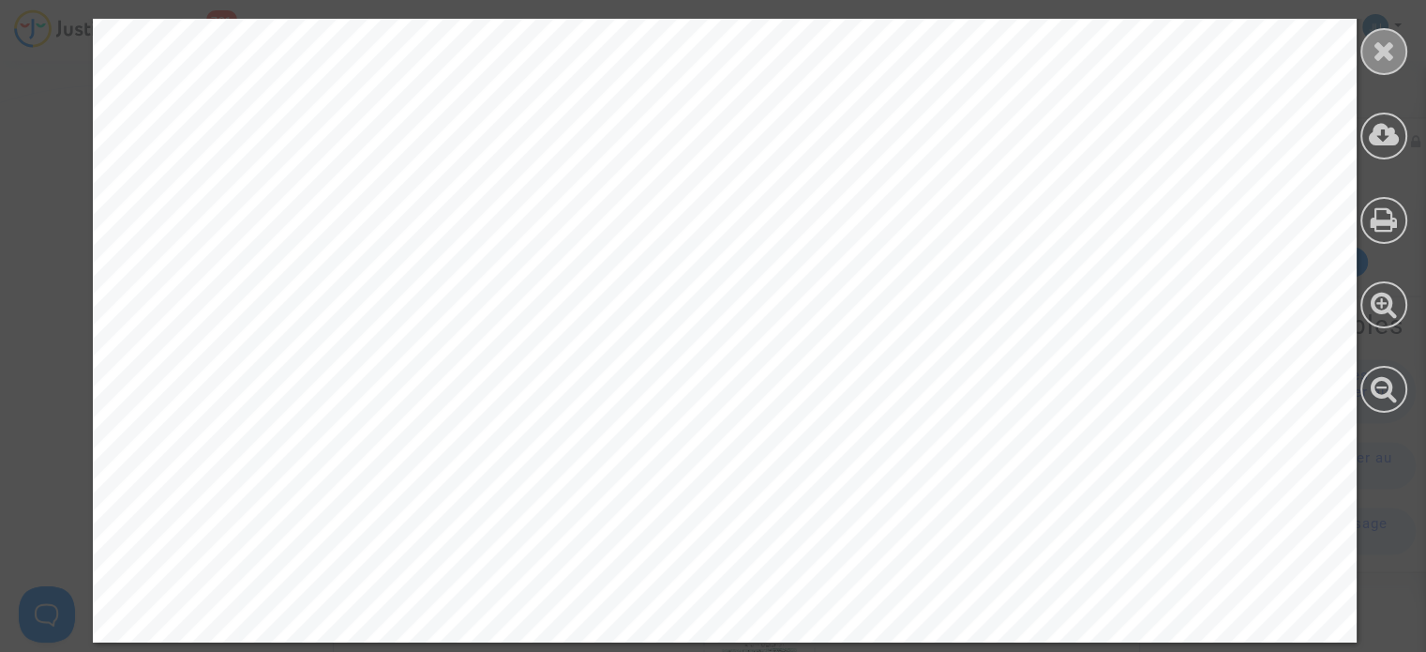
click at [1392, 44] on icon at bounding box center [1384, 51] width 23 height 28
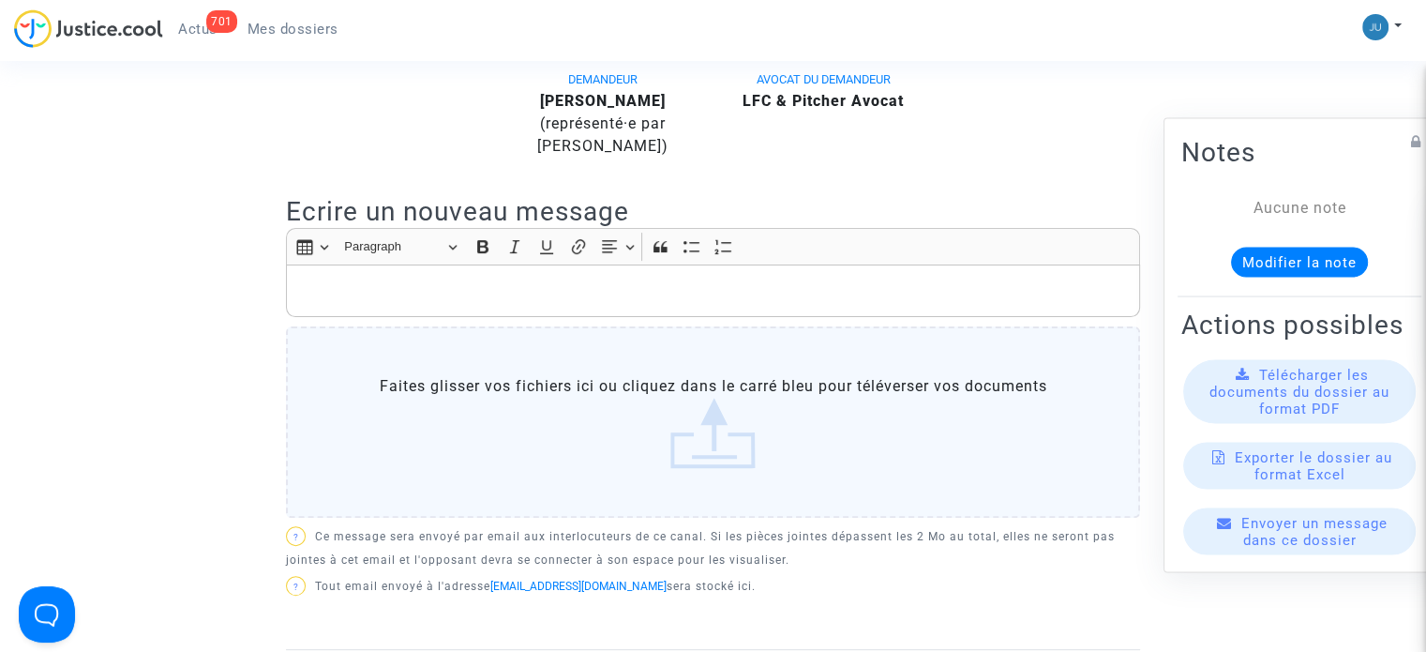
scroll to position [563, 0]
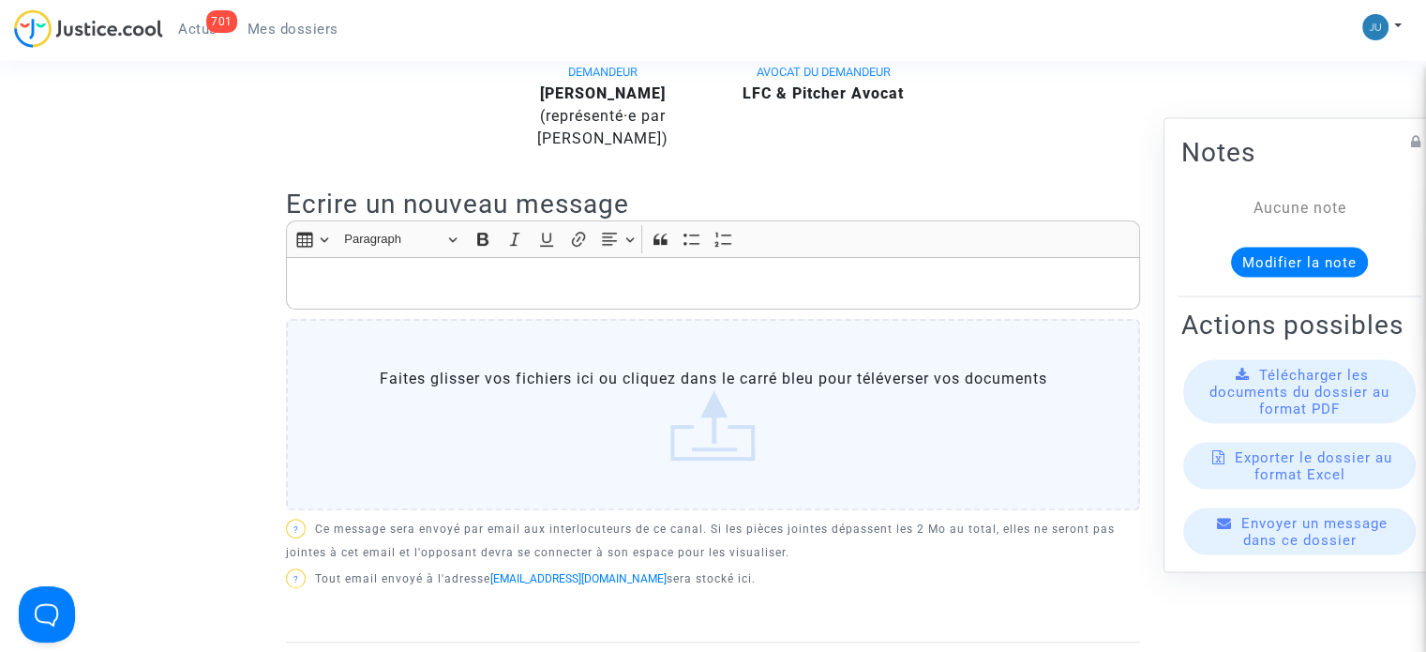
click at [480, 279] on div "Rich Text Editor, main" at bounding box center [713, 283] width 854 height 53
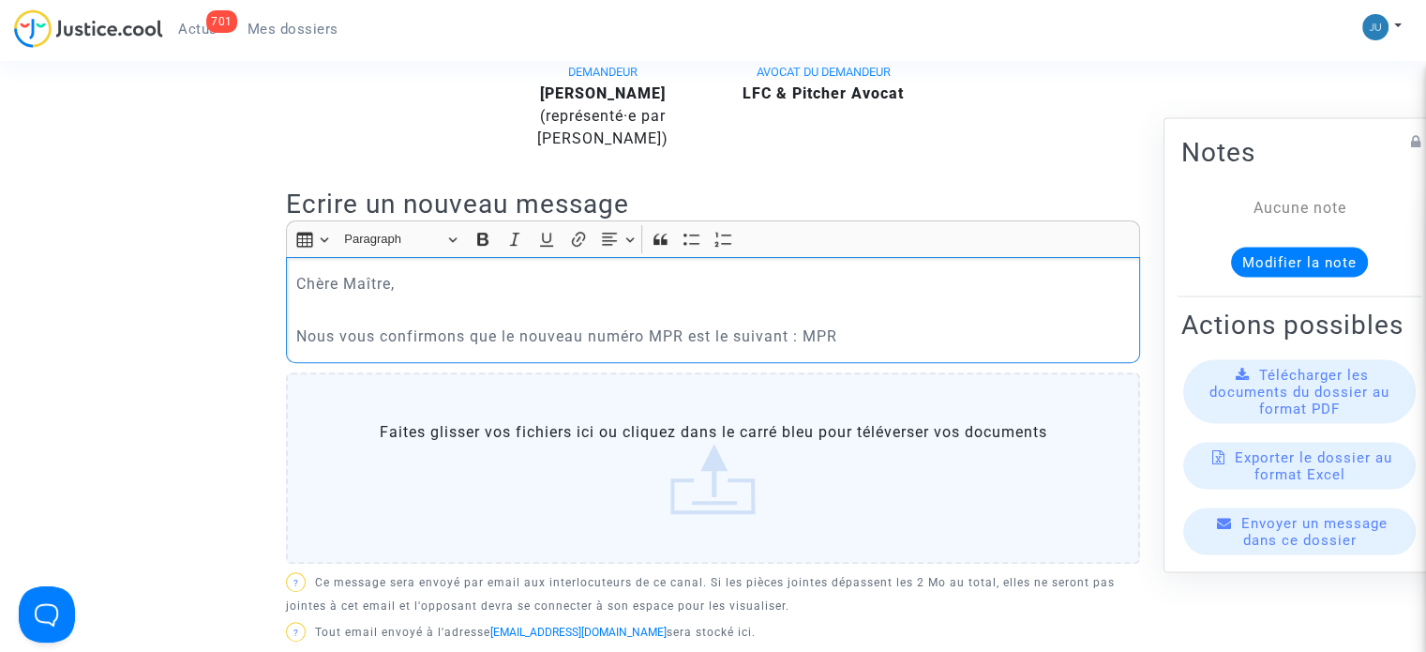
drag, startPoint x: 893, startPoint y: 320, endPoint x: 263, endPoint y: 262, distance: 632.7
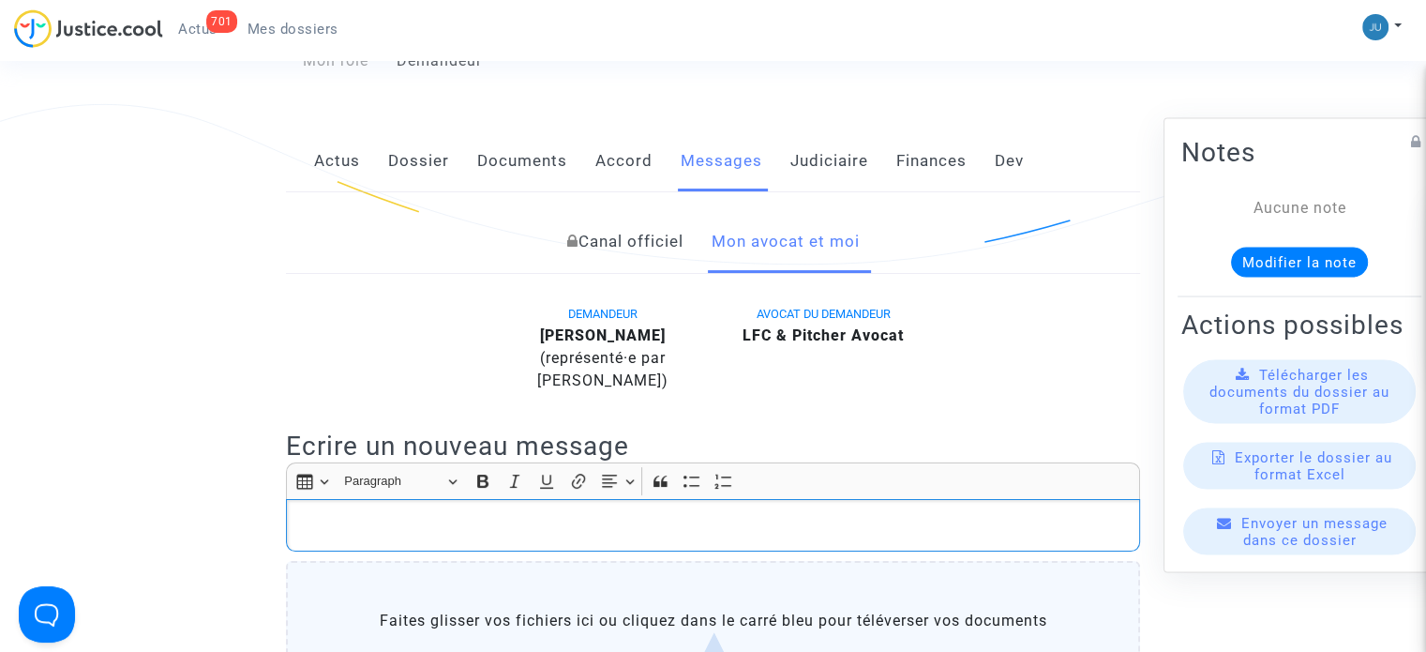
scroll to position [94, 0]
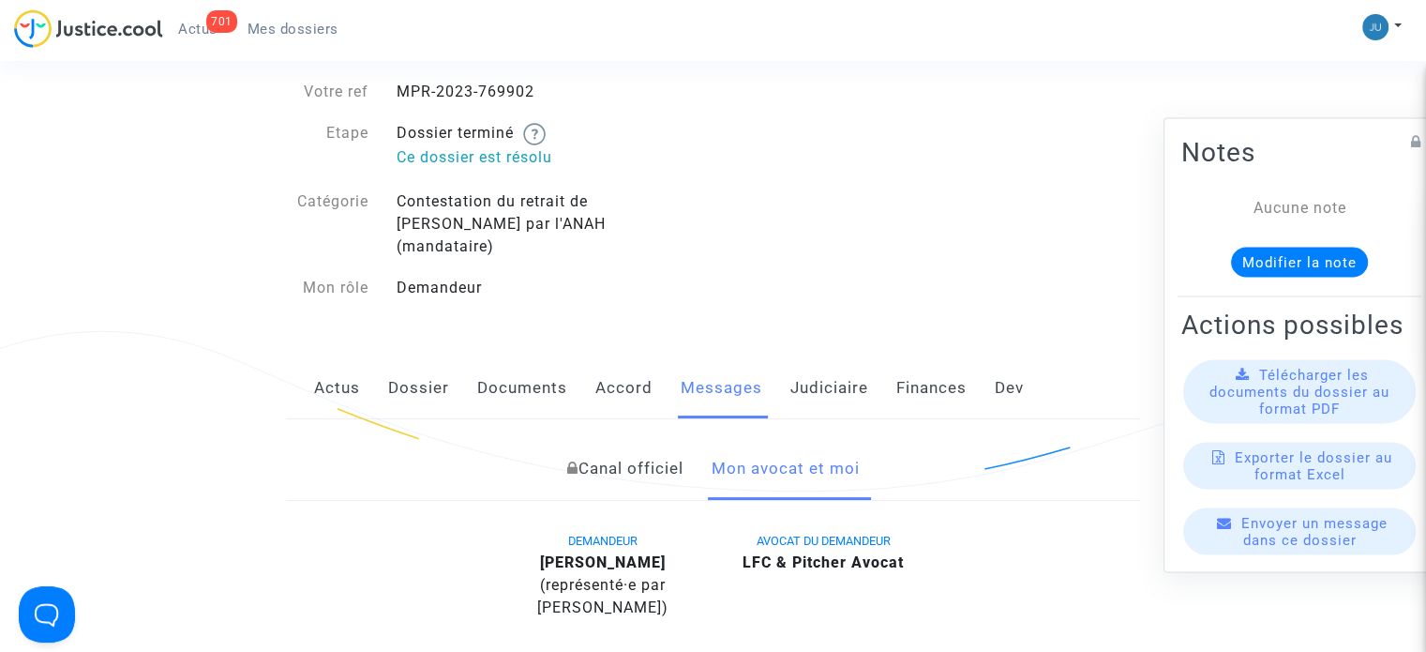
click at [292, 21] on span "Mes dossiers" at bounding box center [293, 29] width 91 height 17
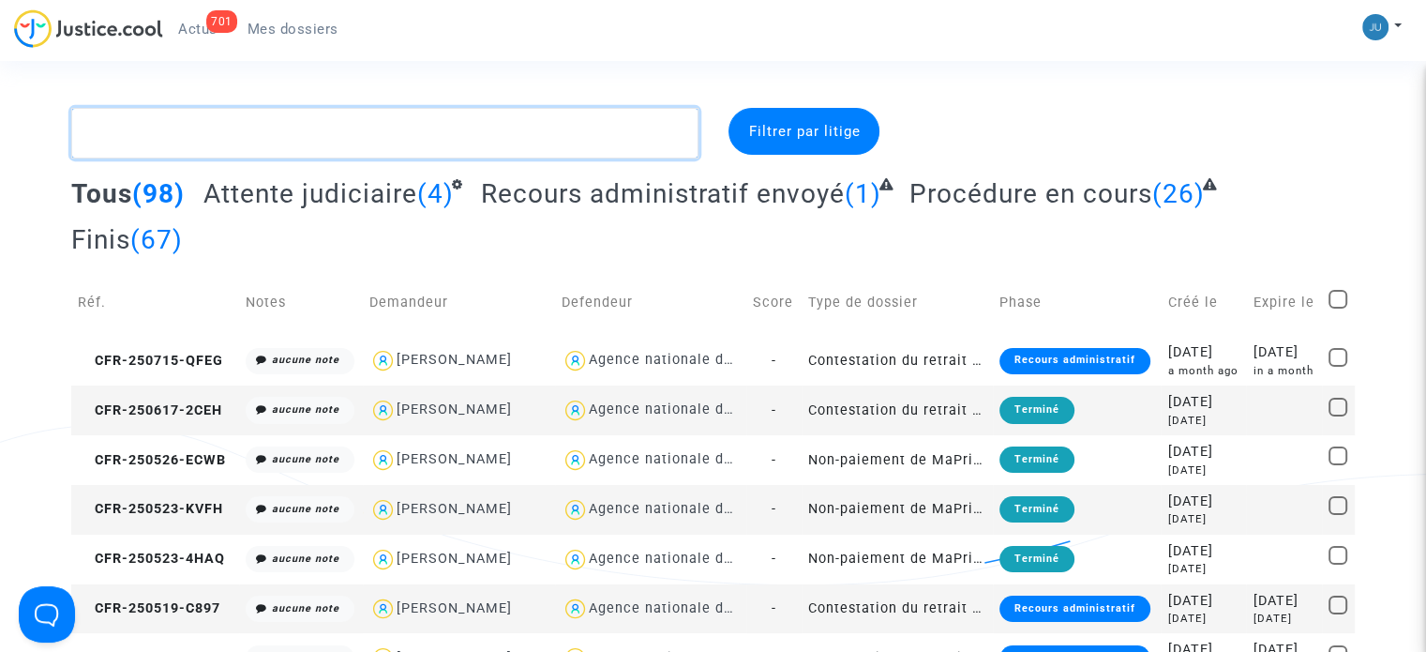
click at [225, 142] on textarea at bounding box center [384, 133] width 627 height 51
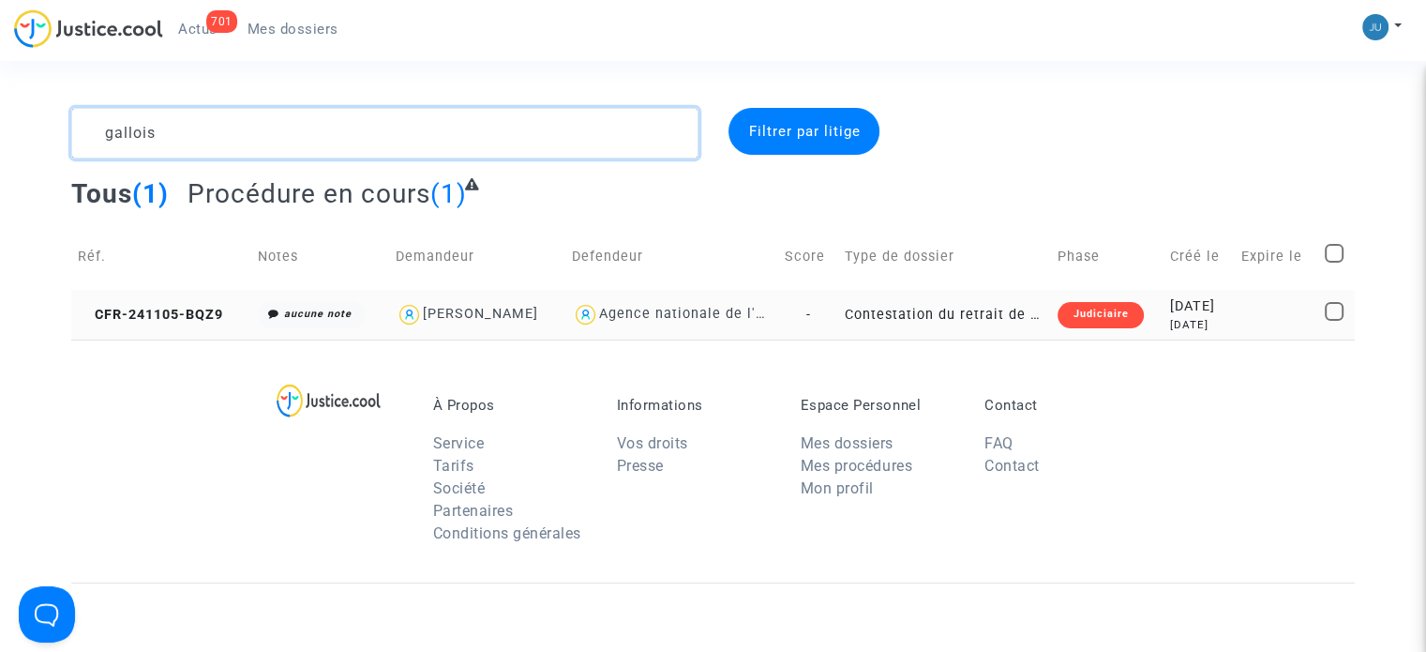
type textarea "gallois"
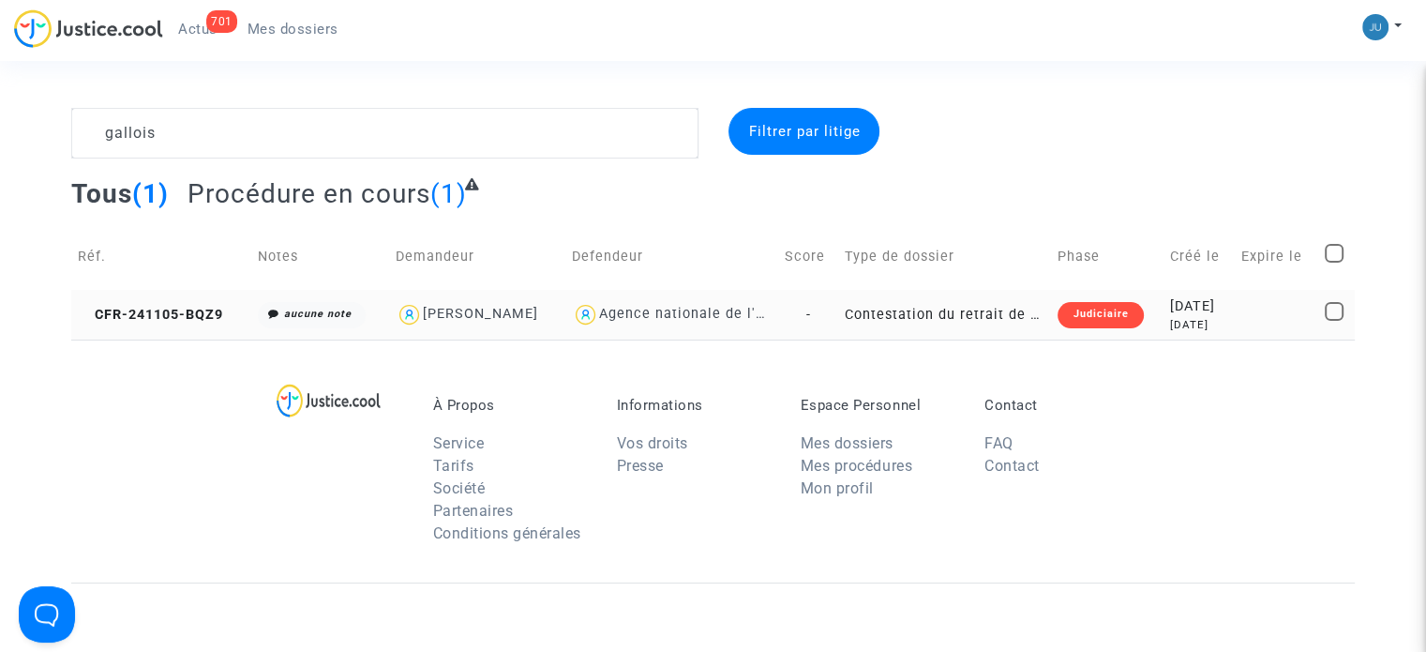
click at [1078, 326] on div "Judiciaire" at bounding box center [1100, 315] width 85 height 26
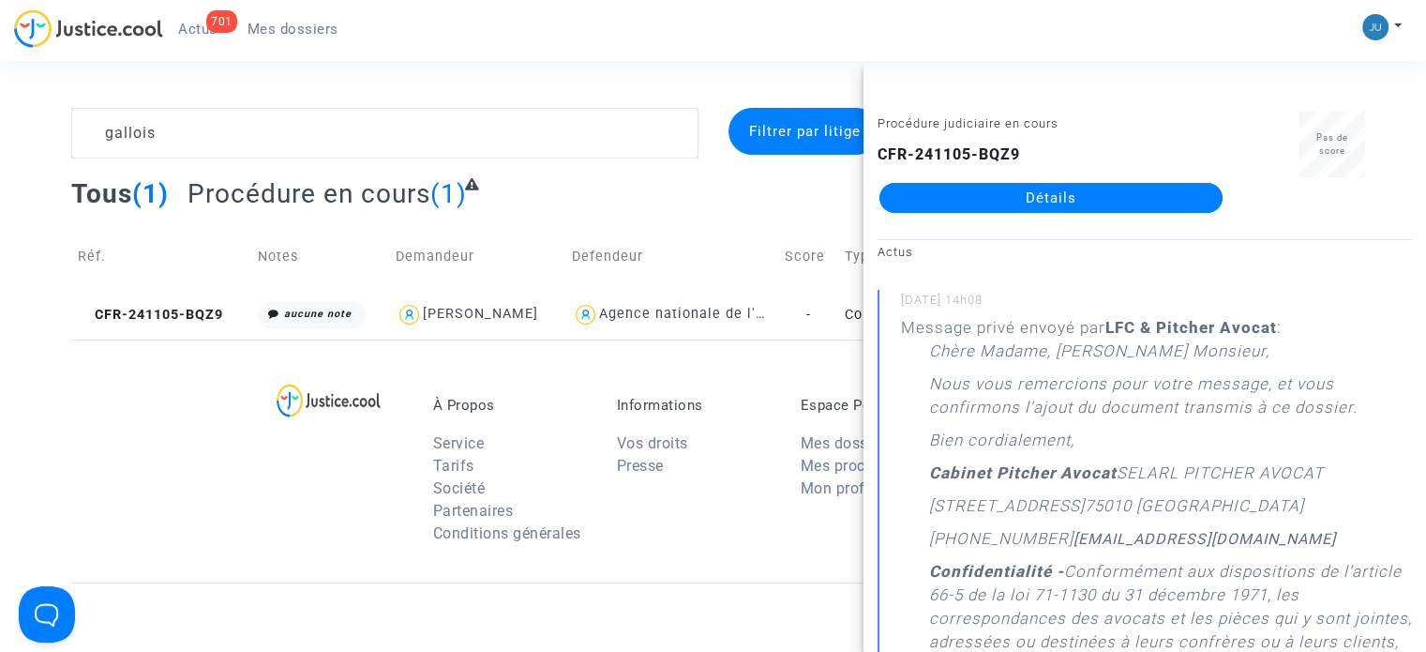
click at [1065, 198] on link "Détails" at bounding box center [1050, 198] width 343 height 30
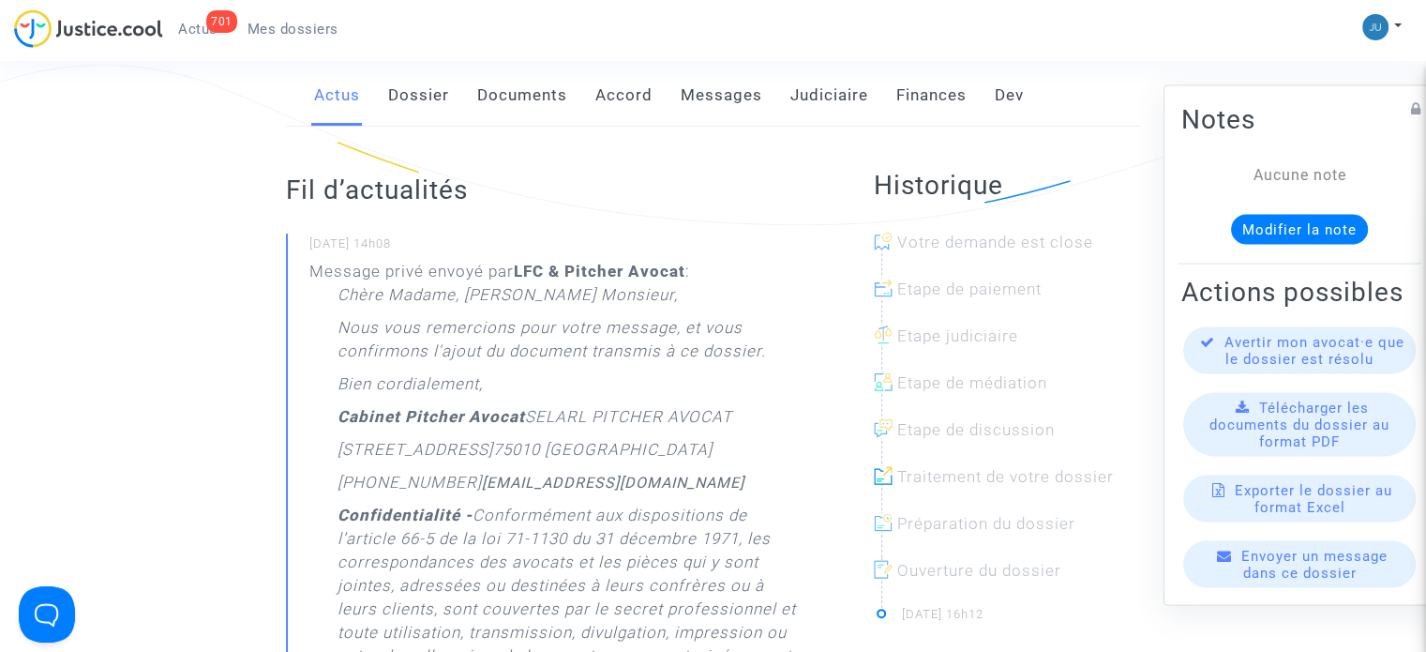
scroll to position [281, 0]
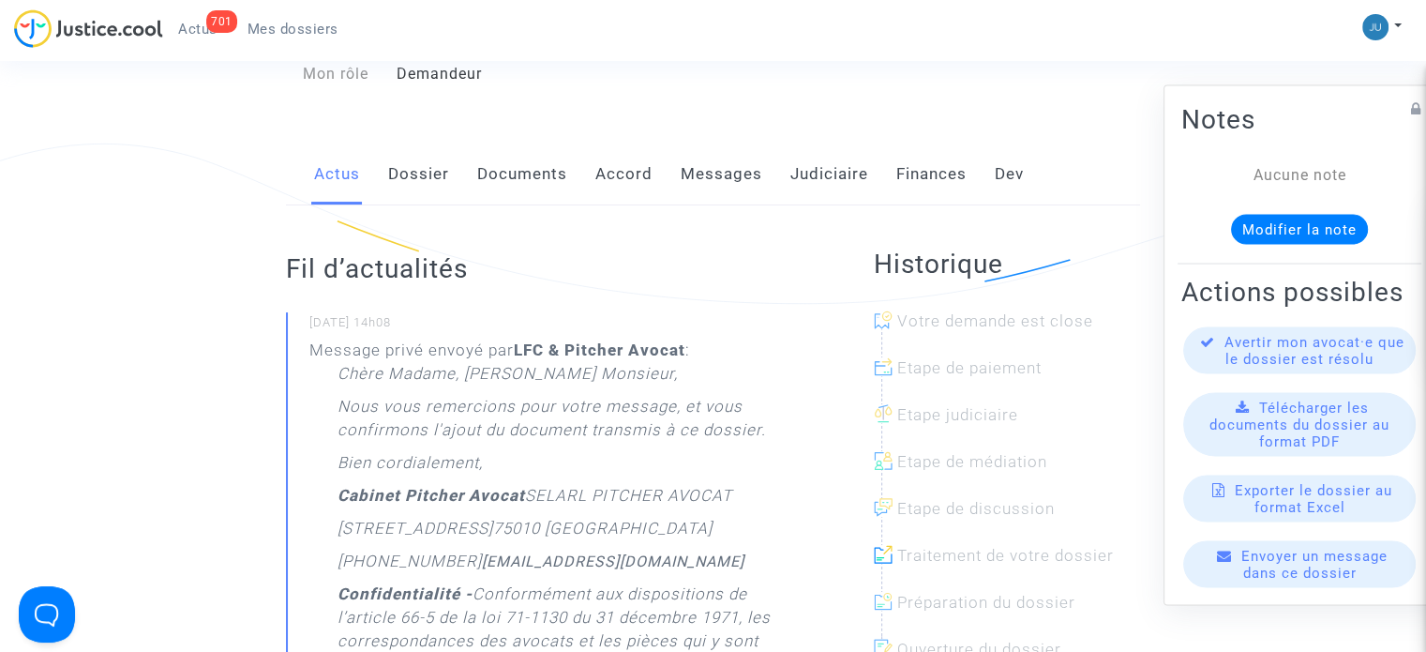
click at [710, 164] on link "Messages" at bounding box center [722, 174] width 82 height 62
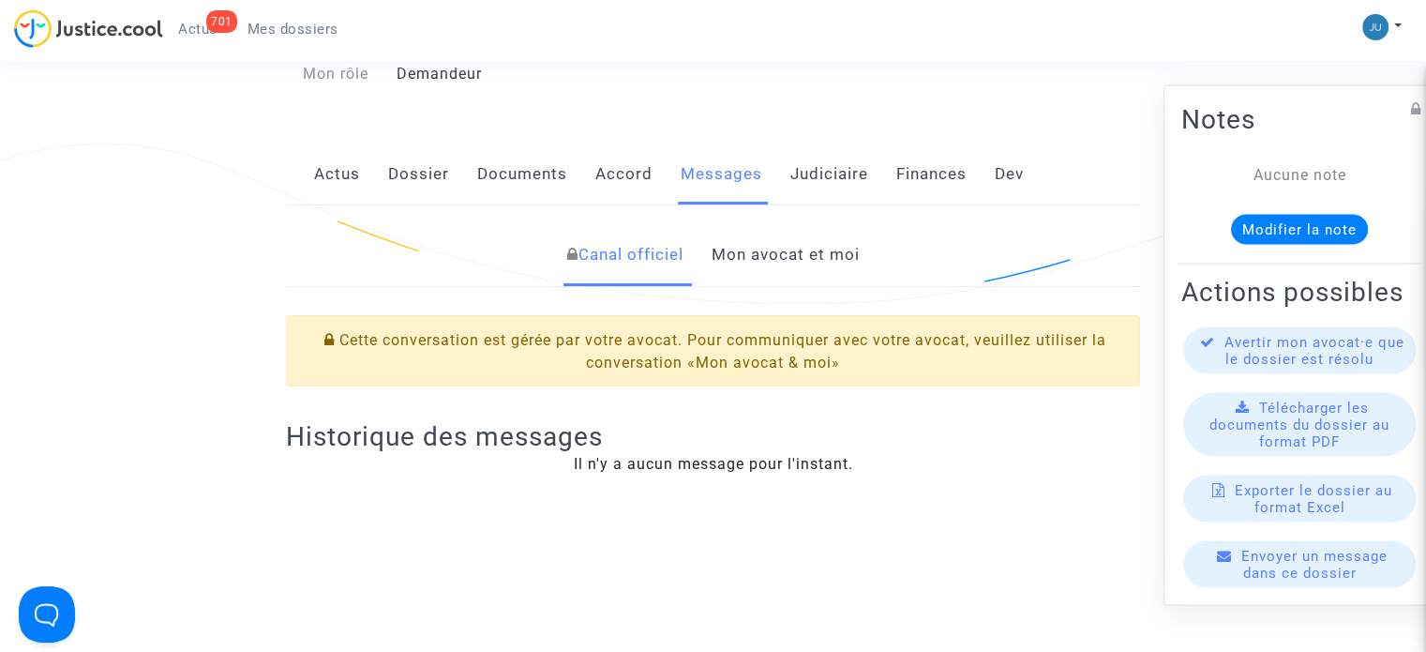
click at [742, 231] on link "Mon avocat et moi" at bounding box center [785, 255] width 148 height 62
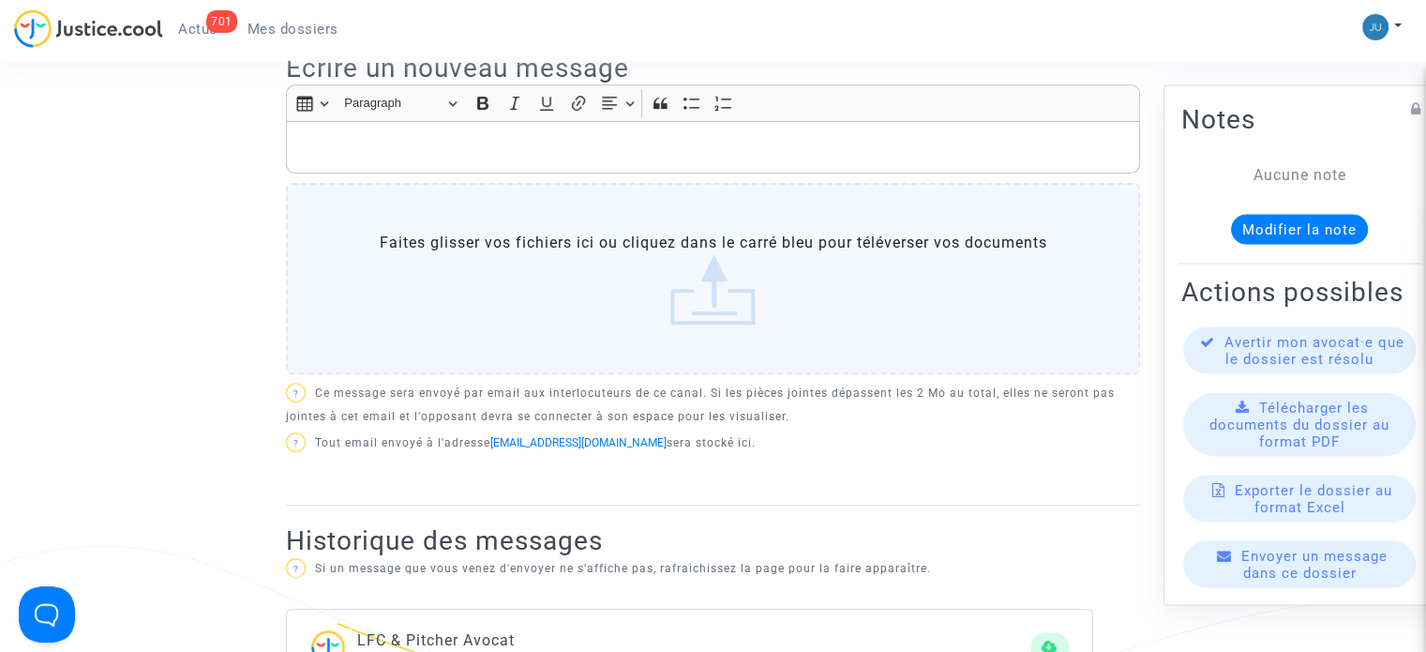
scroll to position [563, 0]
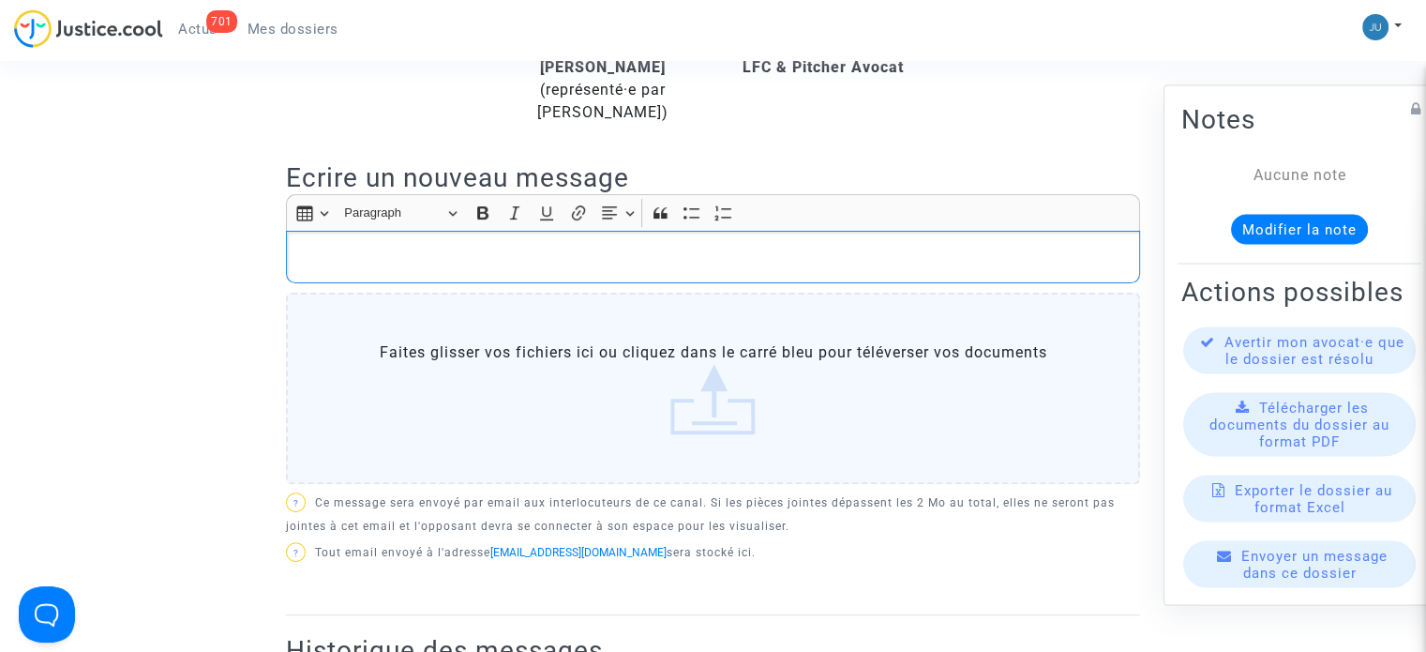
click at [365, 246] on p "Rich Text Editor, main" at bounding box center [713, 257] width 834 height 23
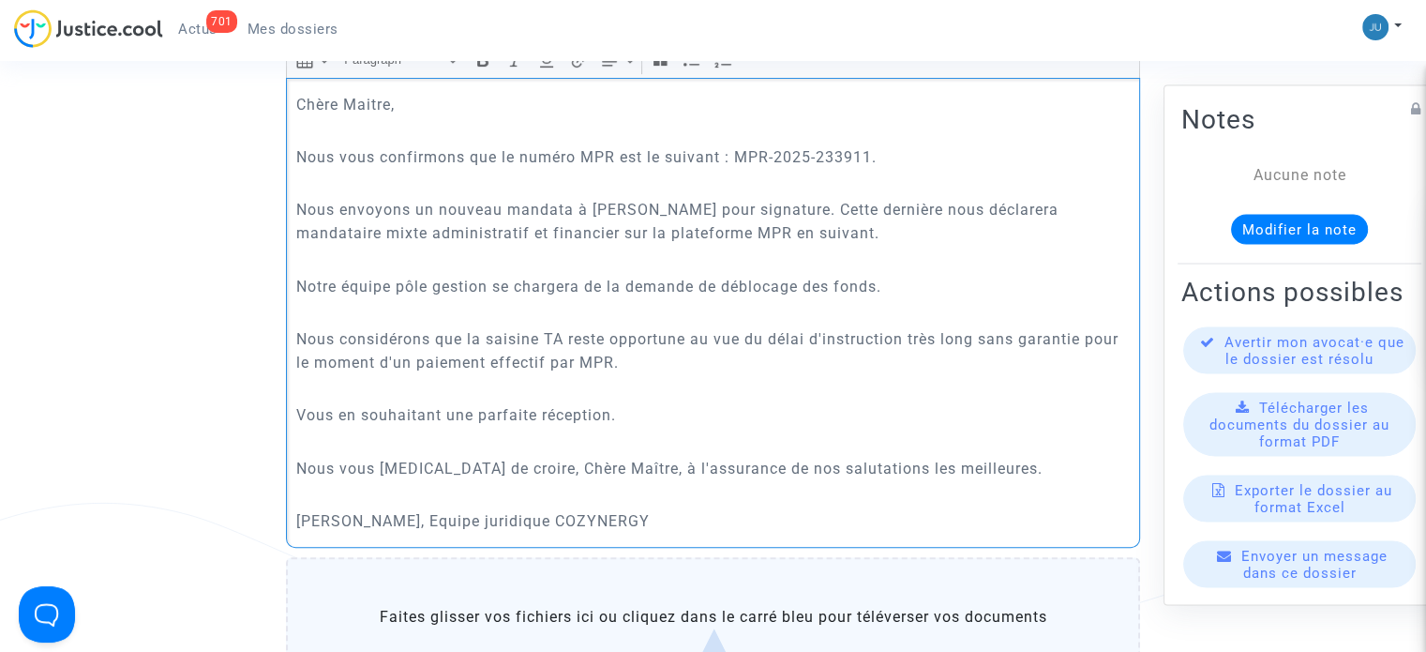
scroll to position [874, 0]
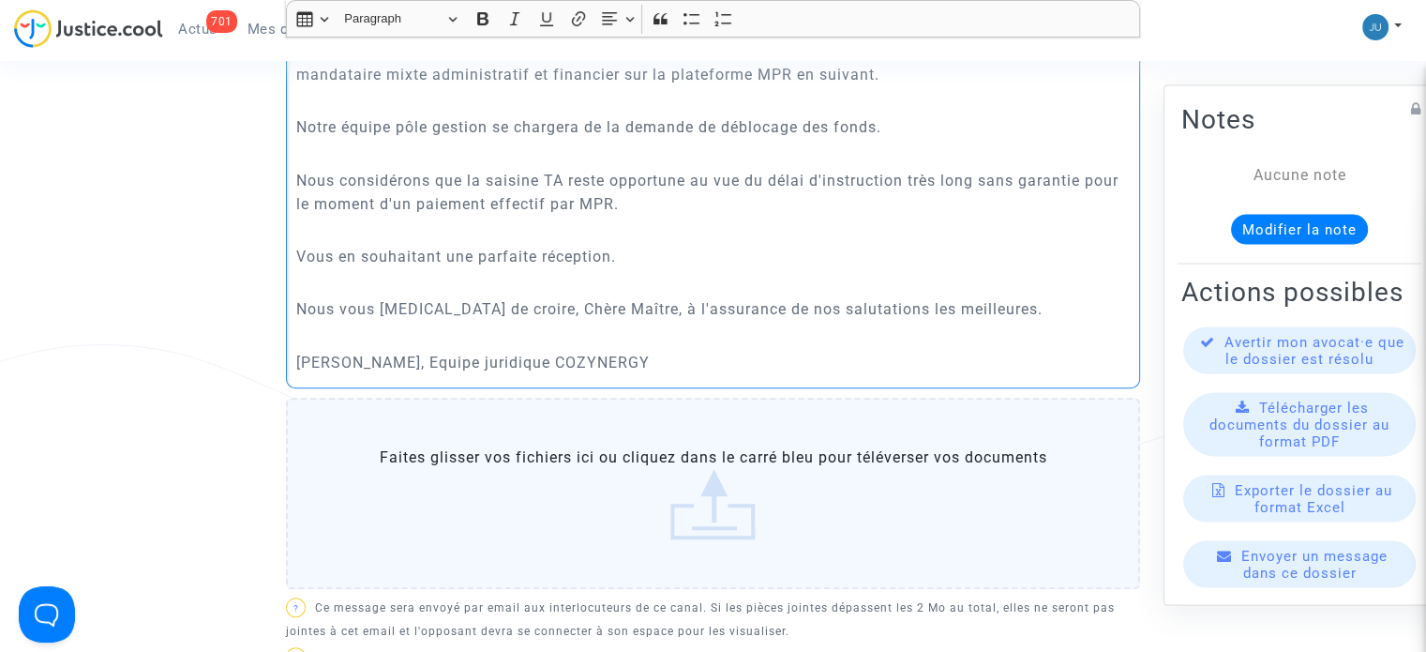
drag, startPoint x: 692, startPoint y: 334, endPoint x: 458, endPoint y: 333, distance: 234.4
click at [458, 351] on p "[PERSON_NAME], Equipe juridique COZYNERGY" at bounding box center [713, 362] width 834 height 23
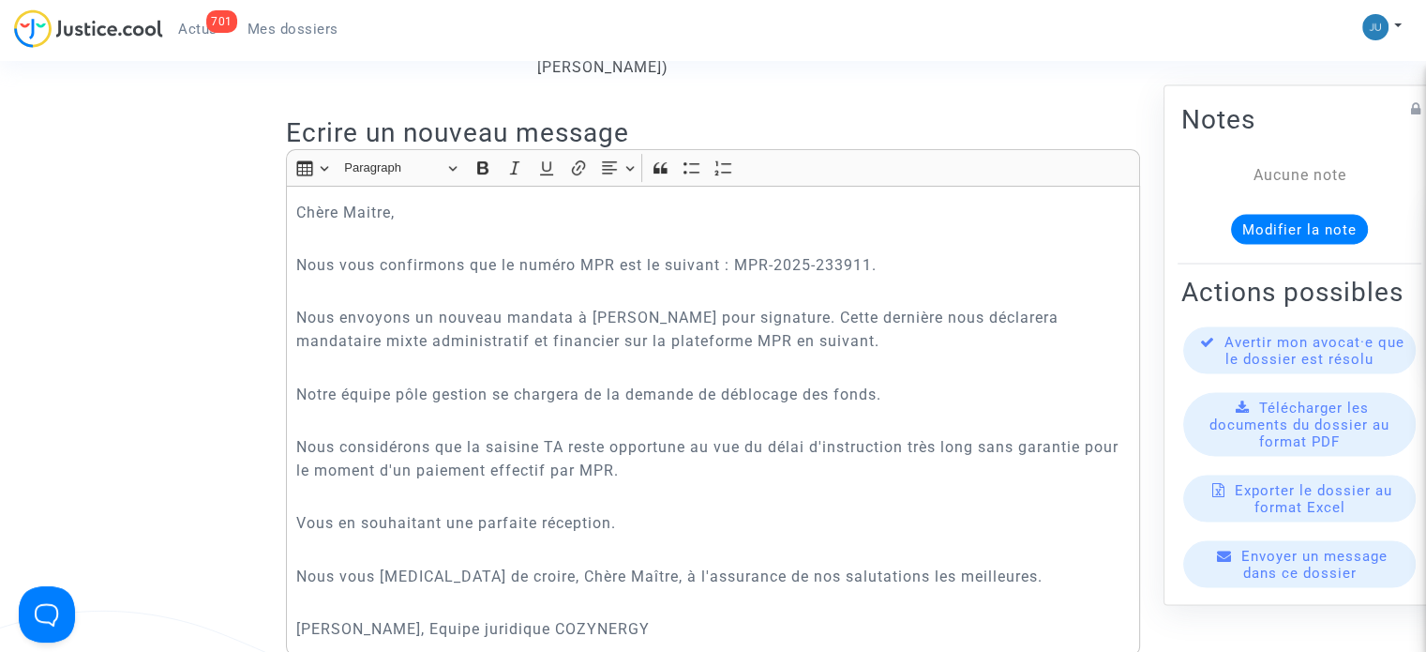
scroll to position [593, 0]
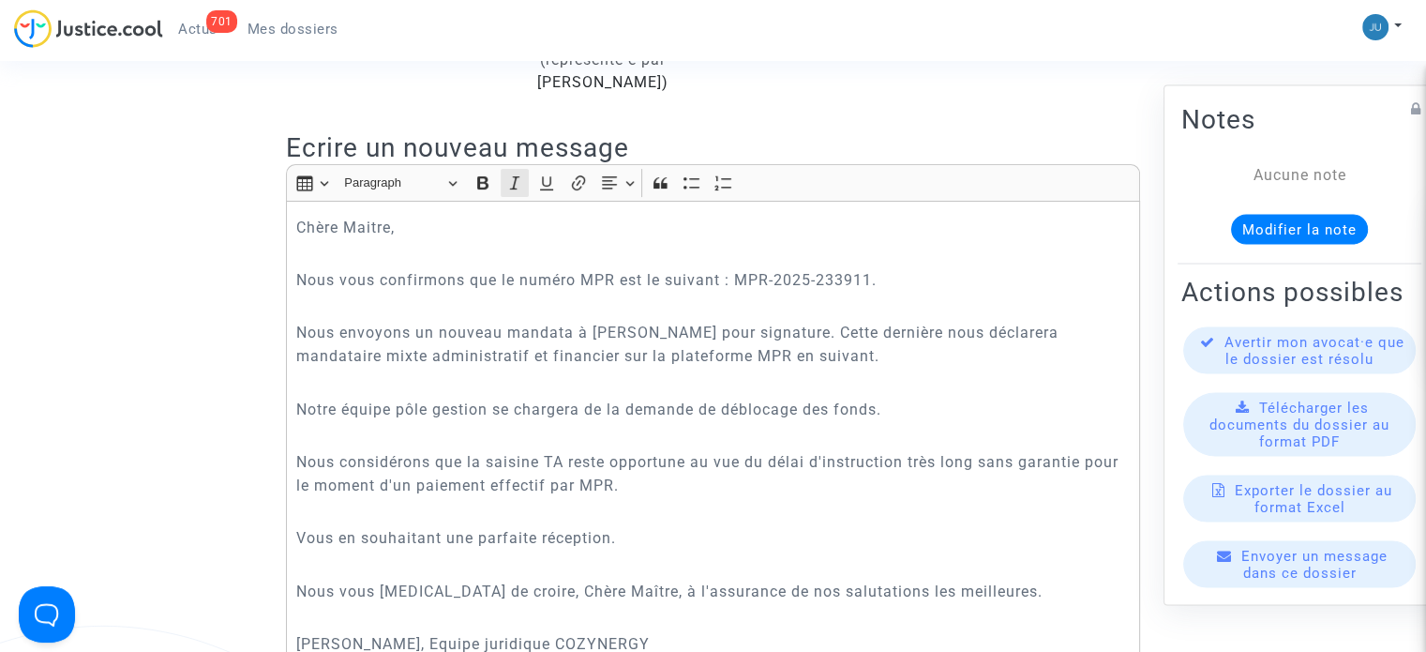
click at [519, 173] on icon "Editor toolbar" at bounding box center [514, 182] width 19 height 19
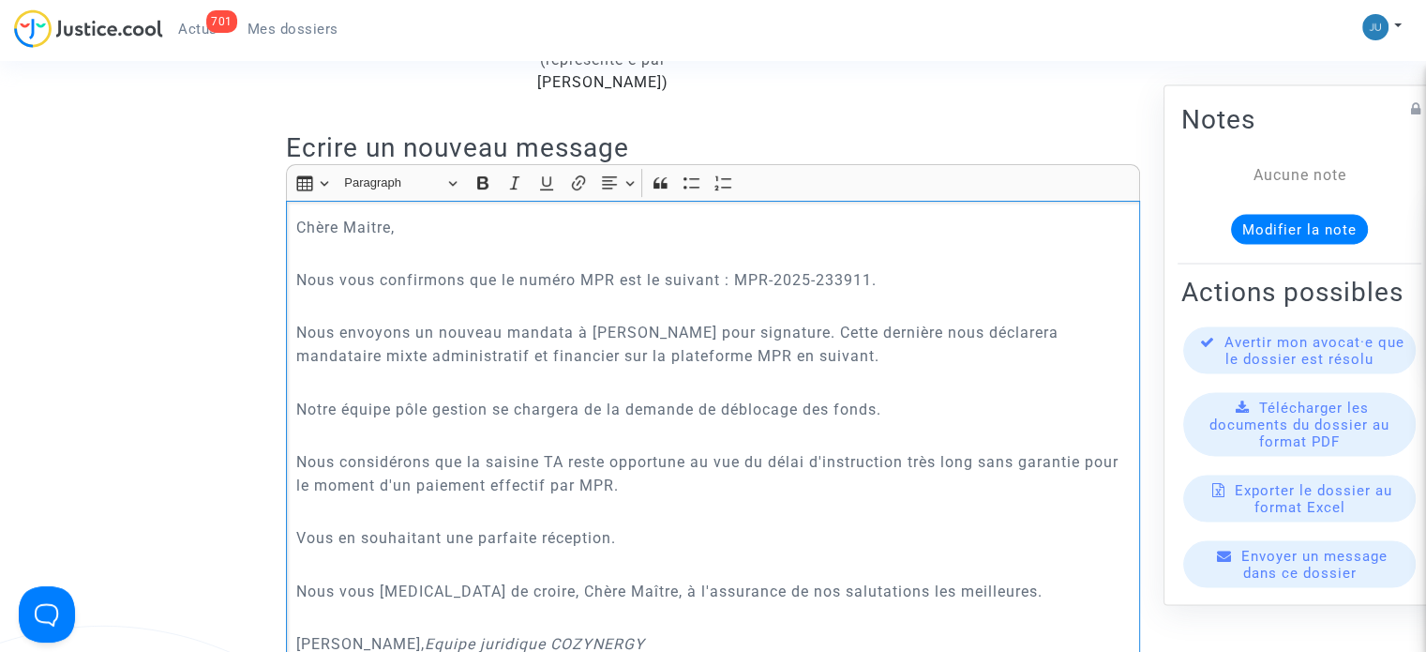
click at [570, 371] on p "Rich Text Editor, main" at bounding box center [713, 382] width 834 height 23
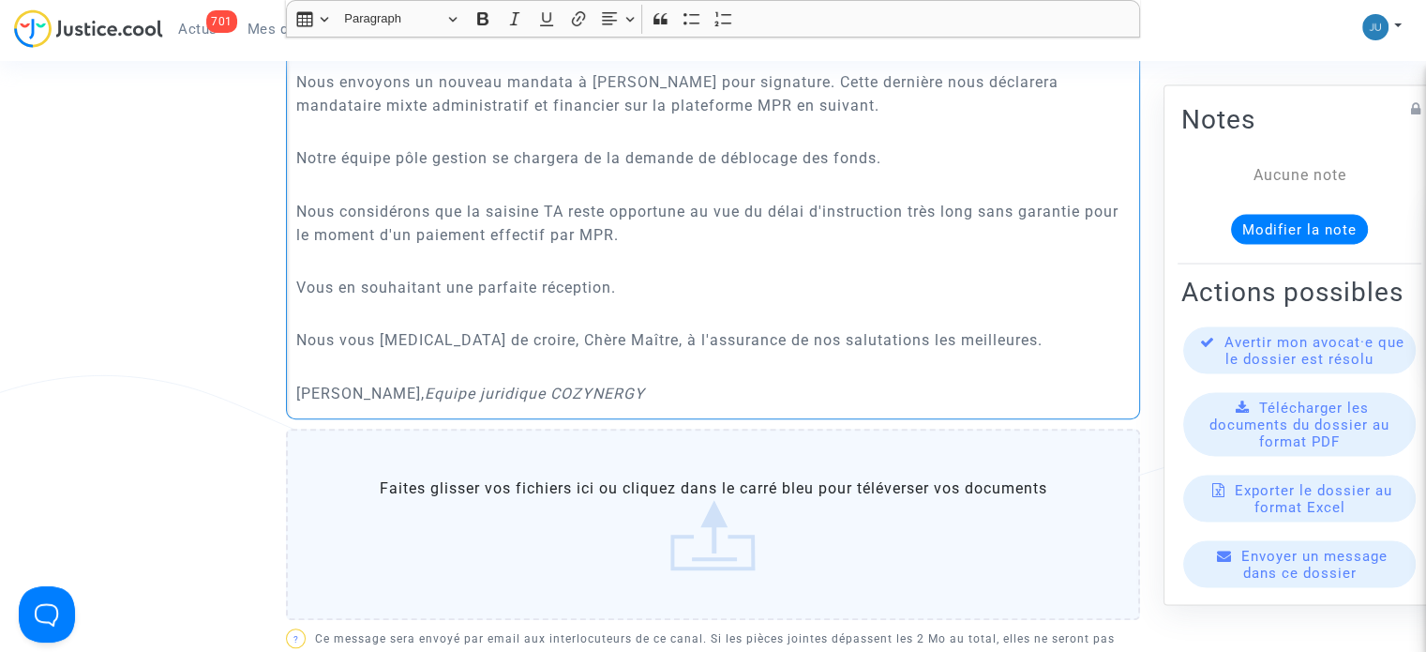
scroll to position [874, 0]
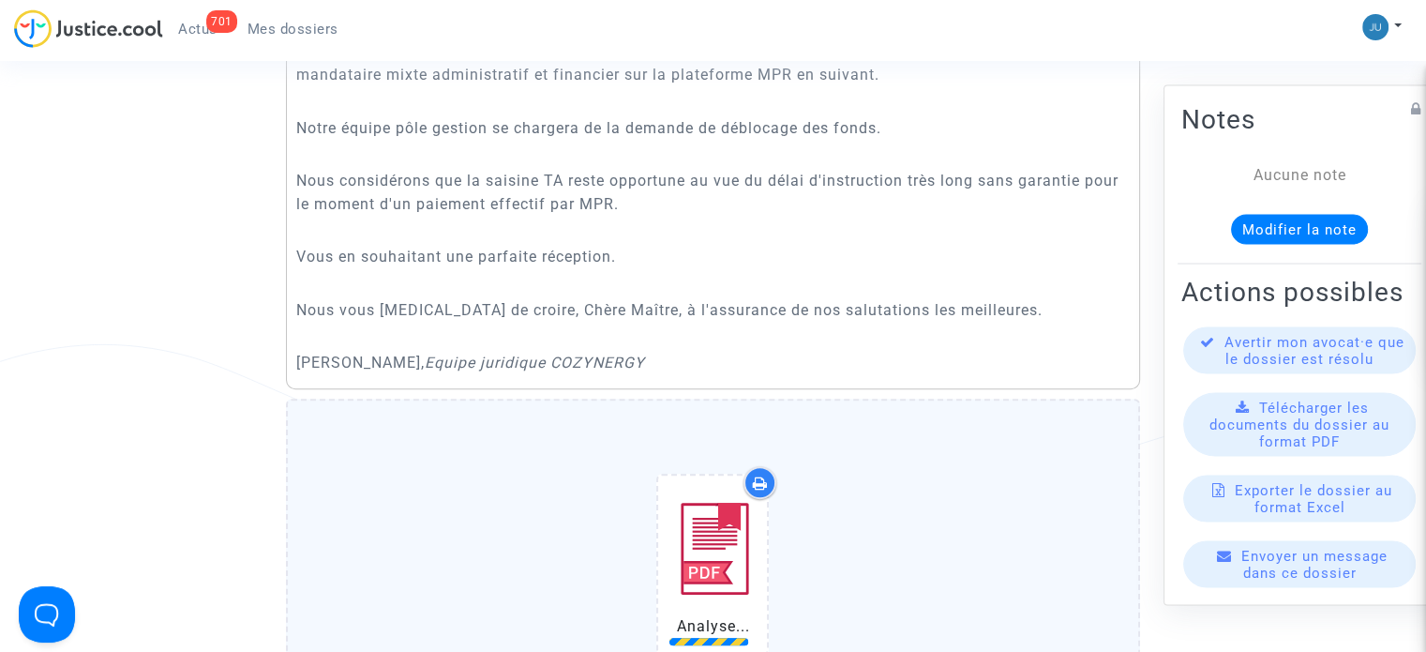
click at [722, 355] on div "Chère Maitre, Nous vous confirmons que le numéro MPR est le suivant : MPR-2025-…" at bounding box center [713, 153] width 854 height 469
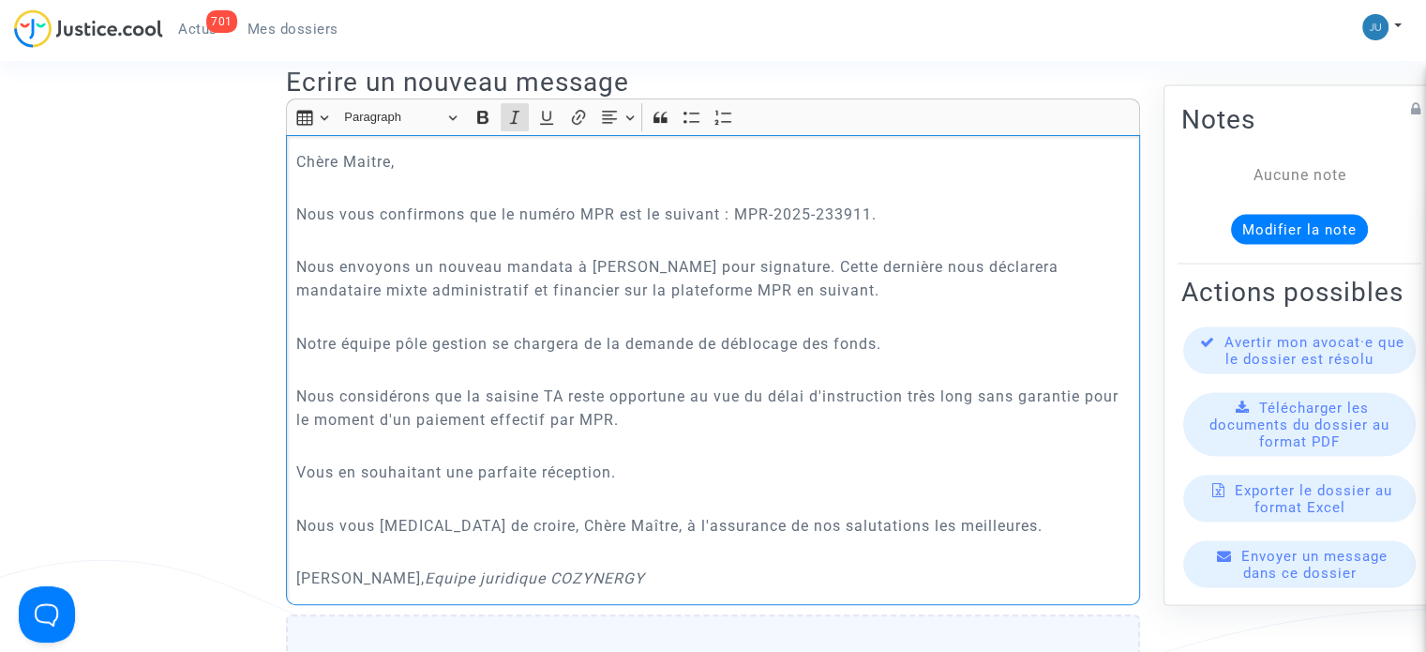
scroll to position [686, 0]
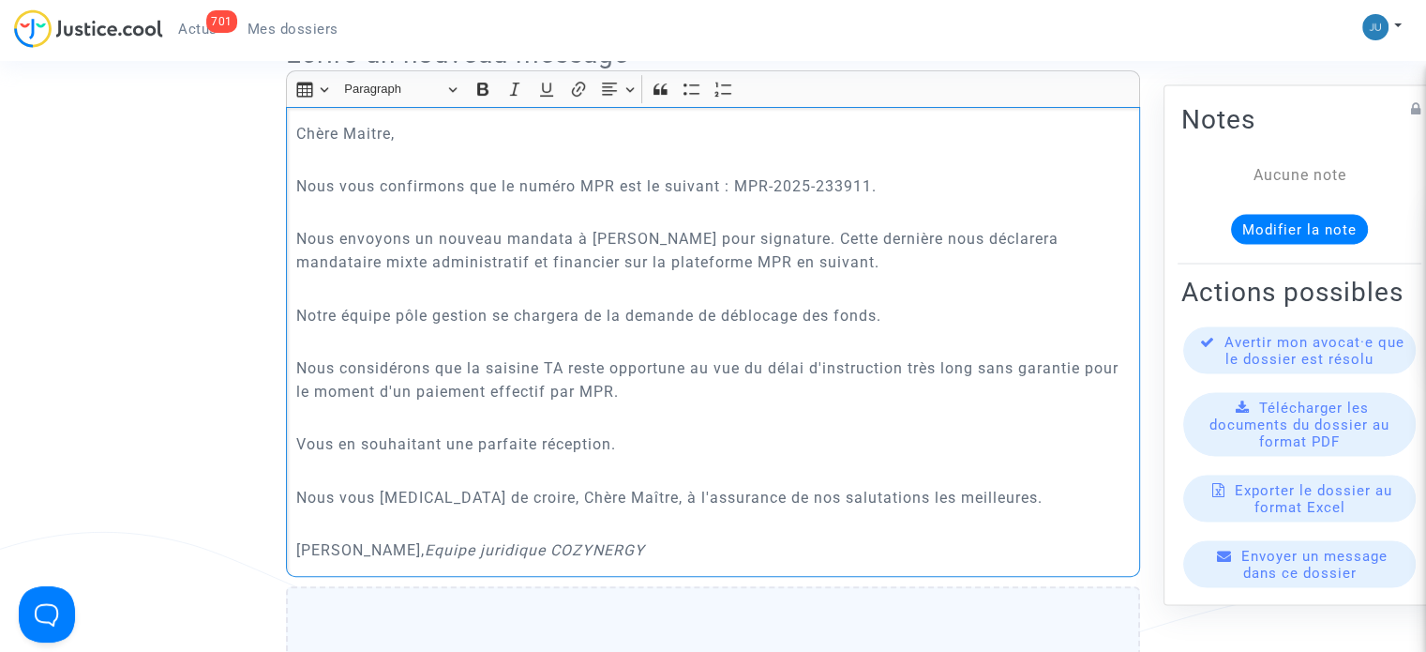
drag, startPoint x: 696, startPoint y: 521, endPoint x: 287, endPoint y: 105, distance: 583.4
click at [287, 107] on div "Chère Maitre, Nous vous confirmons que le numéro MPR est le suivant : MPR-2025-…" at bounding box center [713, 341] width 854 height 469
copy div "Chère Maitre, Nous vous confirmons que le numéro MPR est le suivant : MPR-2025-…"
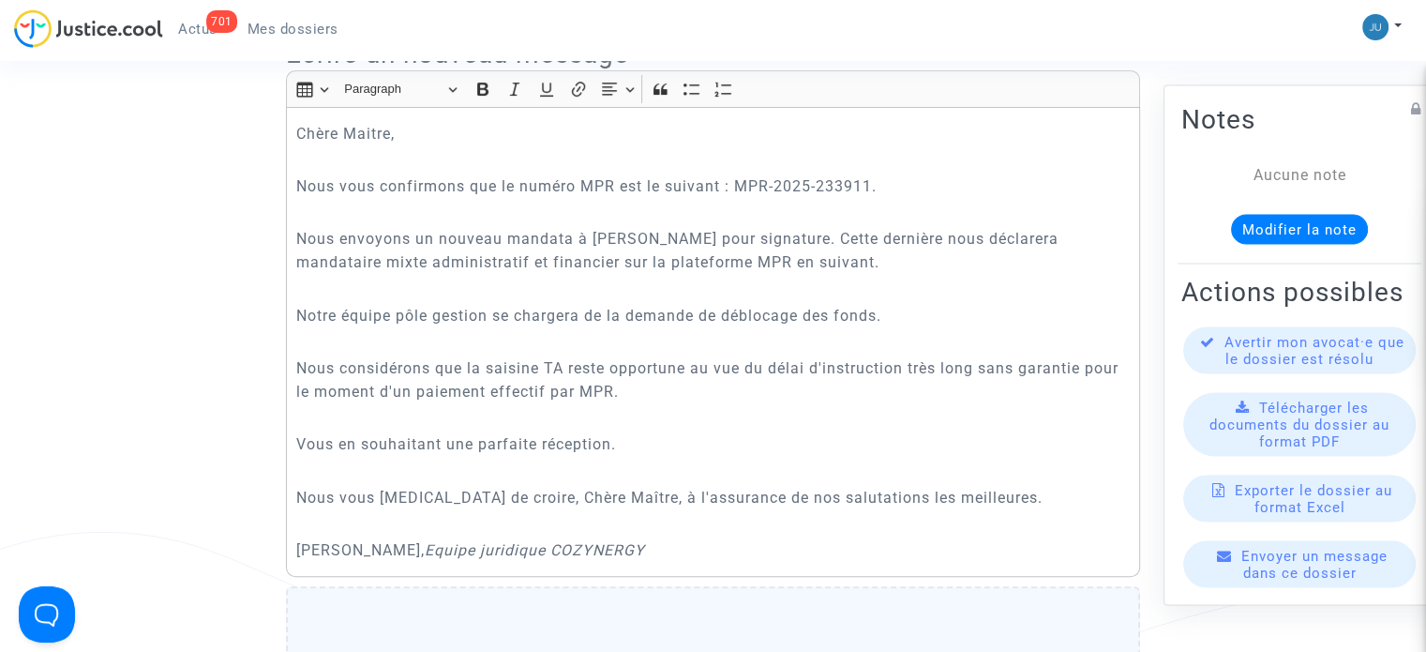
click at [560, 227] on p "Nous envoyons un nouveau mandata à [PERSON_NAME] pour signature. Cette dernière…" at bounding box center [713, 250] width 834 height 47
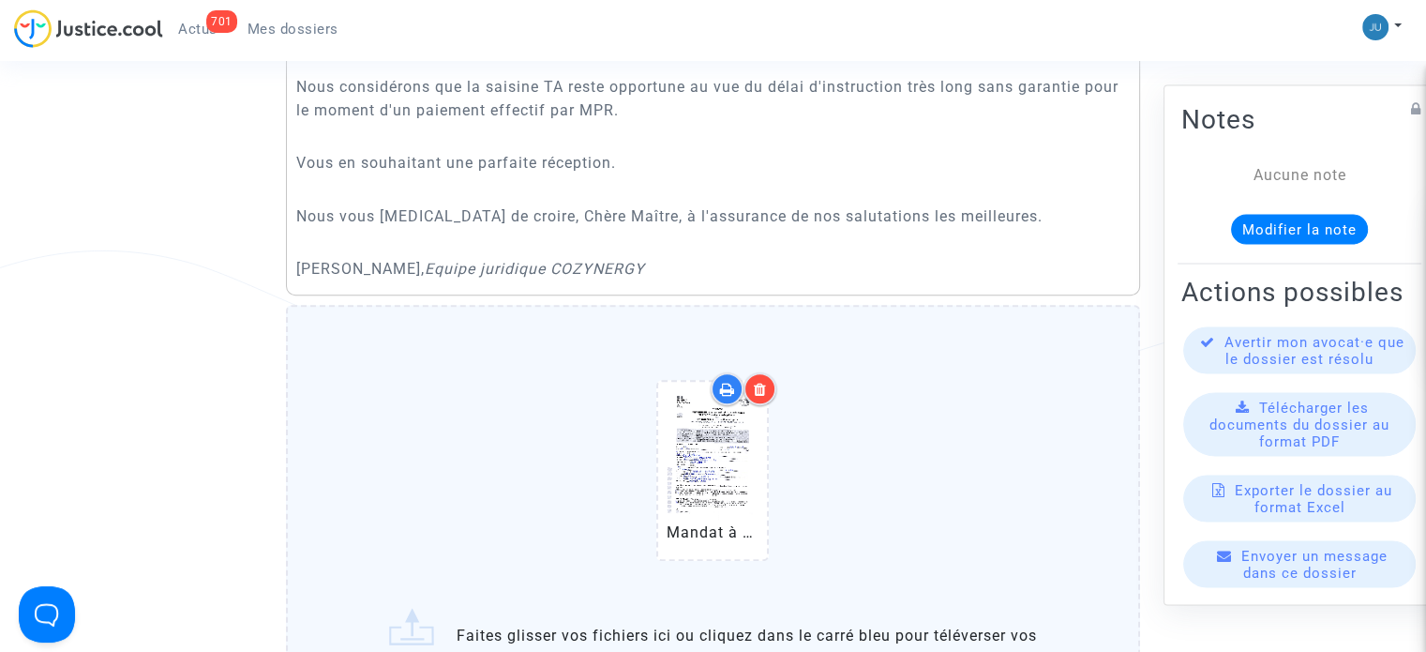
scroll to position [1249, 0]
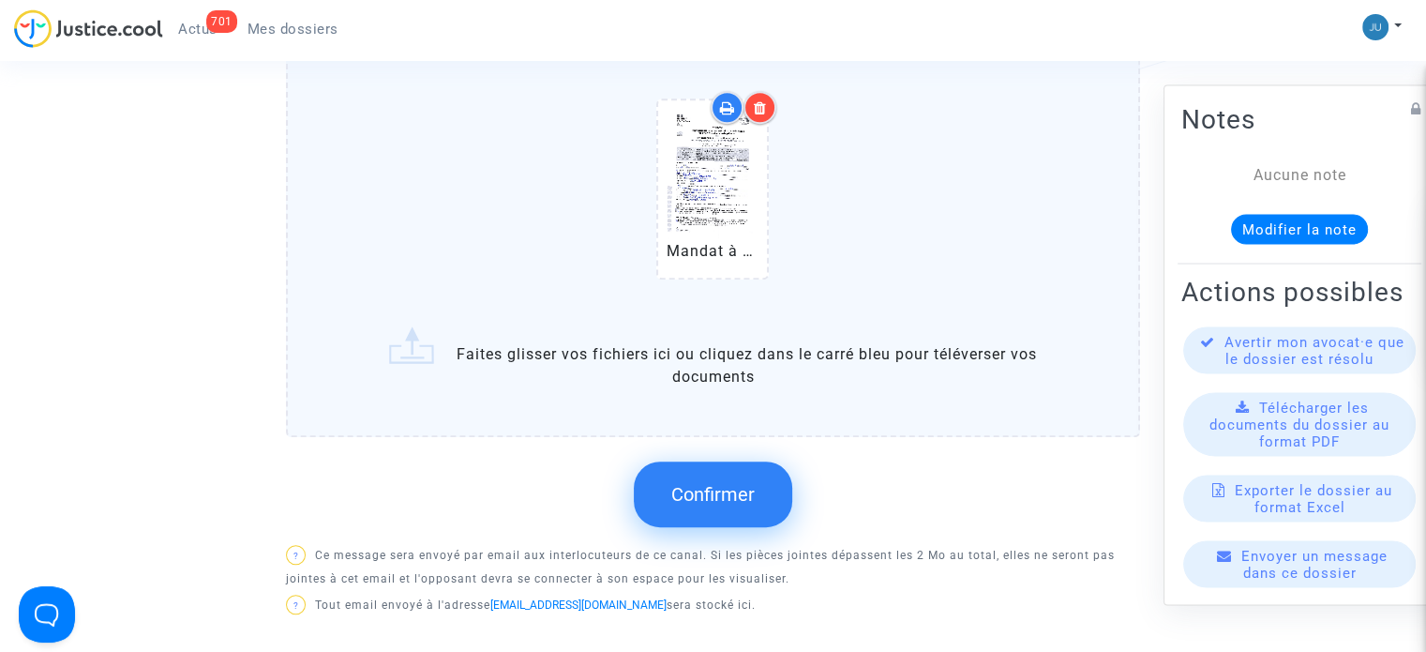
click at [716, 461] on button "Confirmer" at bounding box center [713, 494] width 158 height 66
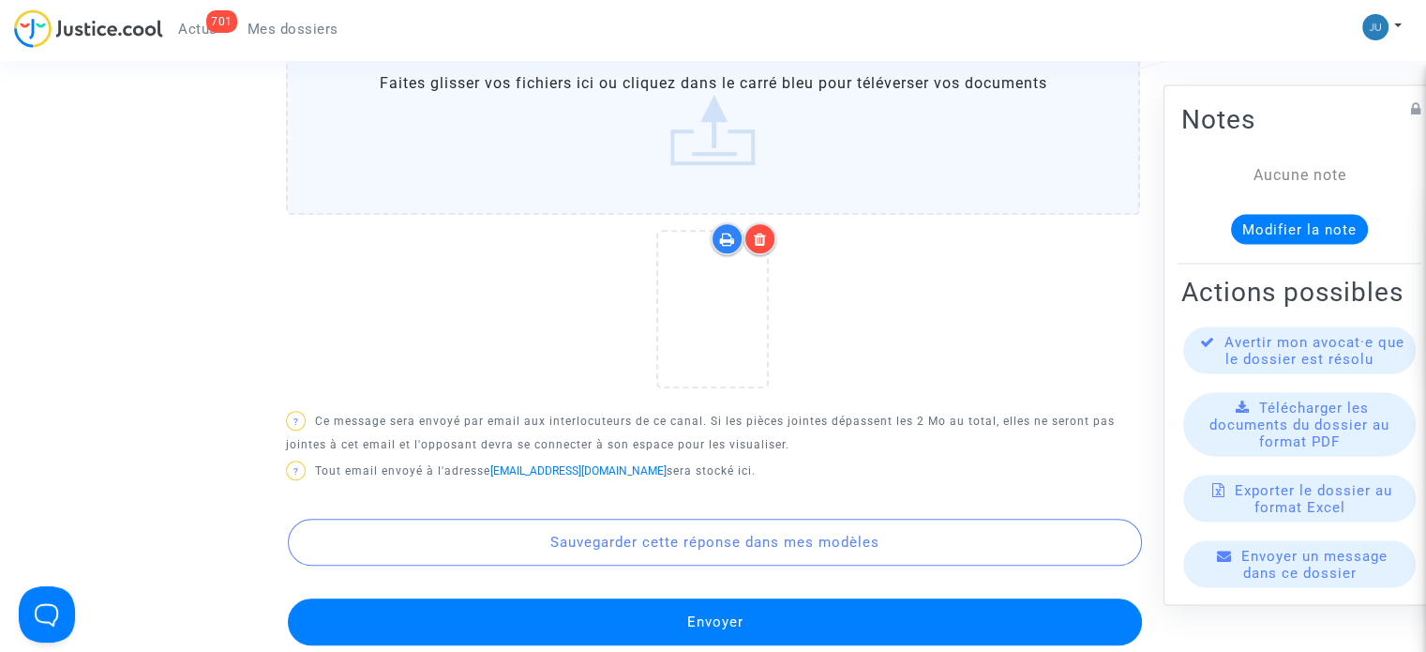
click at [752, 607] on button "Envoyer" at bounding box center [715, 621] width 854 height 47
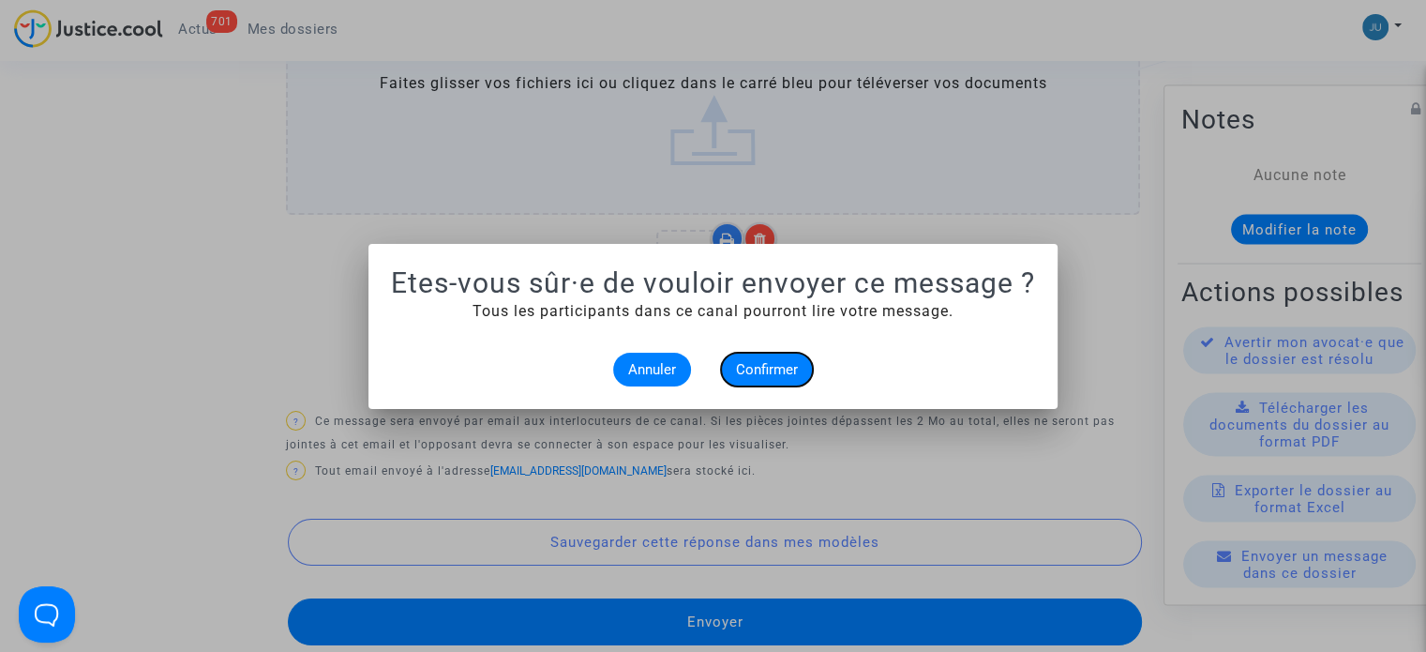
click at [766, 369] on span "Confirmer" at bounding box center [767, 369] width 62 height 17
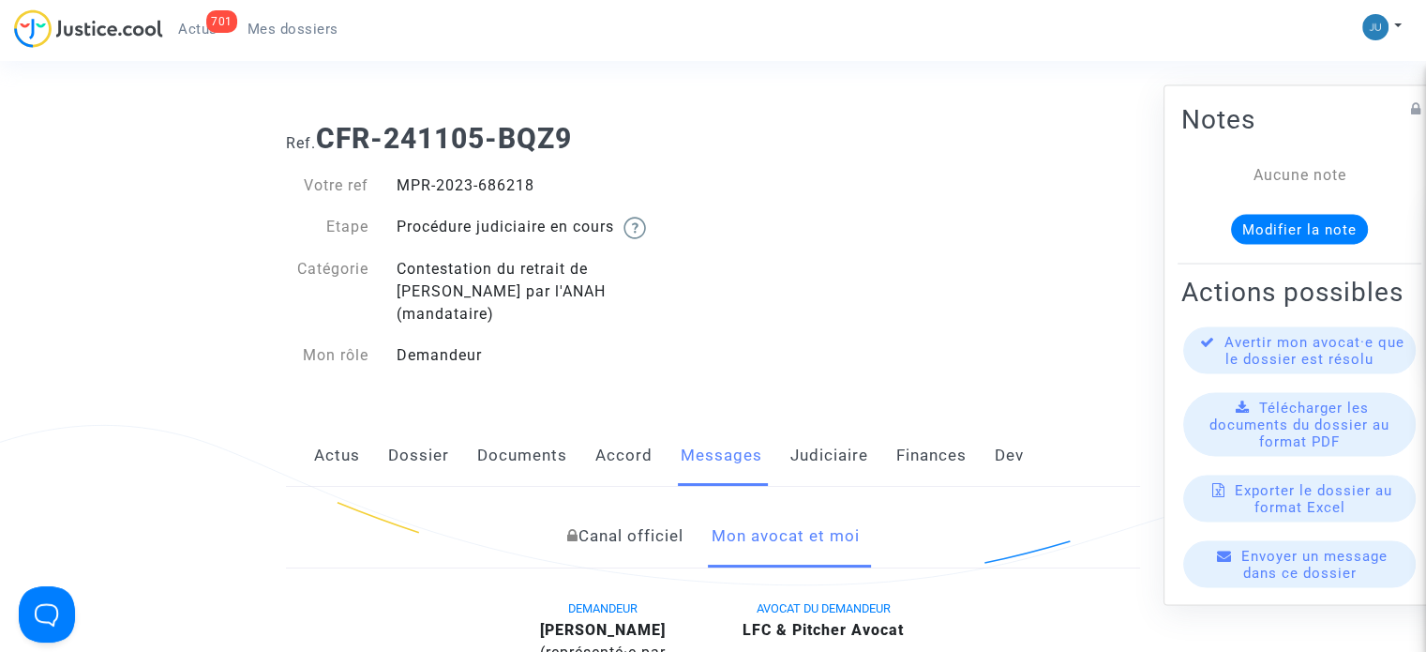
click at [287, 34] on span "Mes dossiers" at bounding box center [293, 29] width 91 height 17
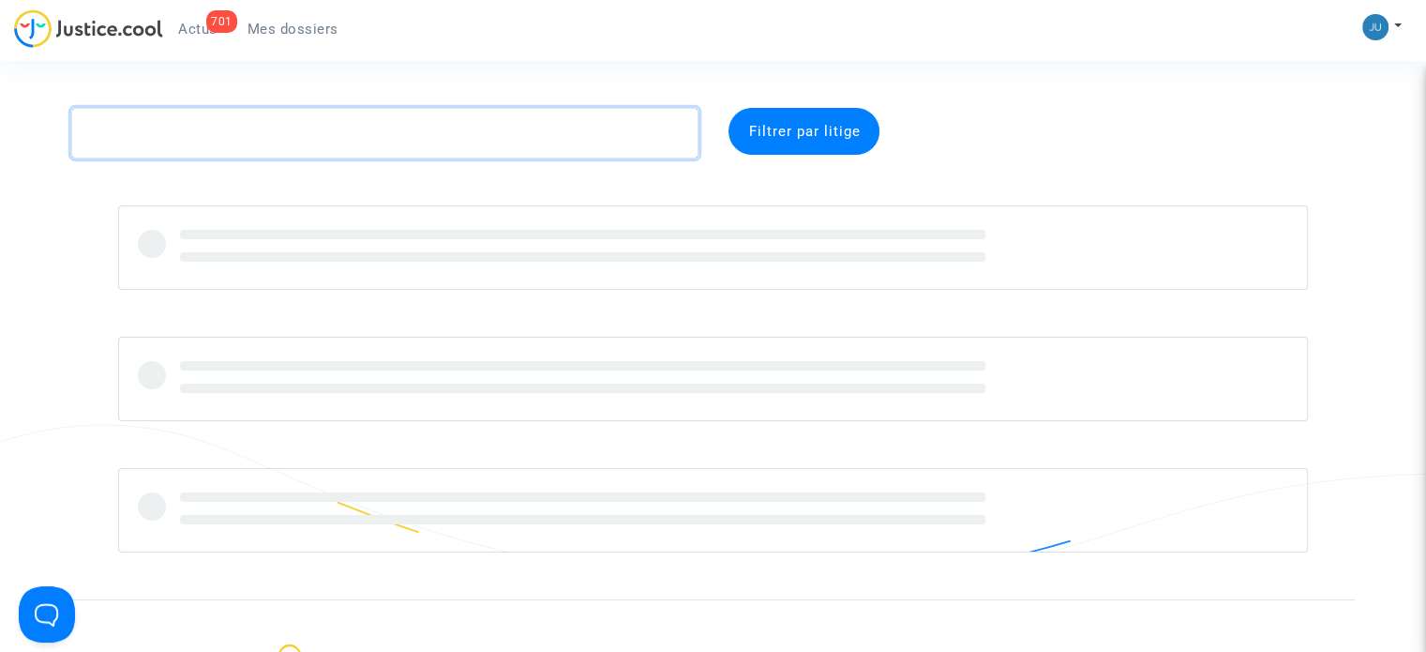
click at [152, 125] on textarea at bounding box center [384, 133] width 627 height 51
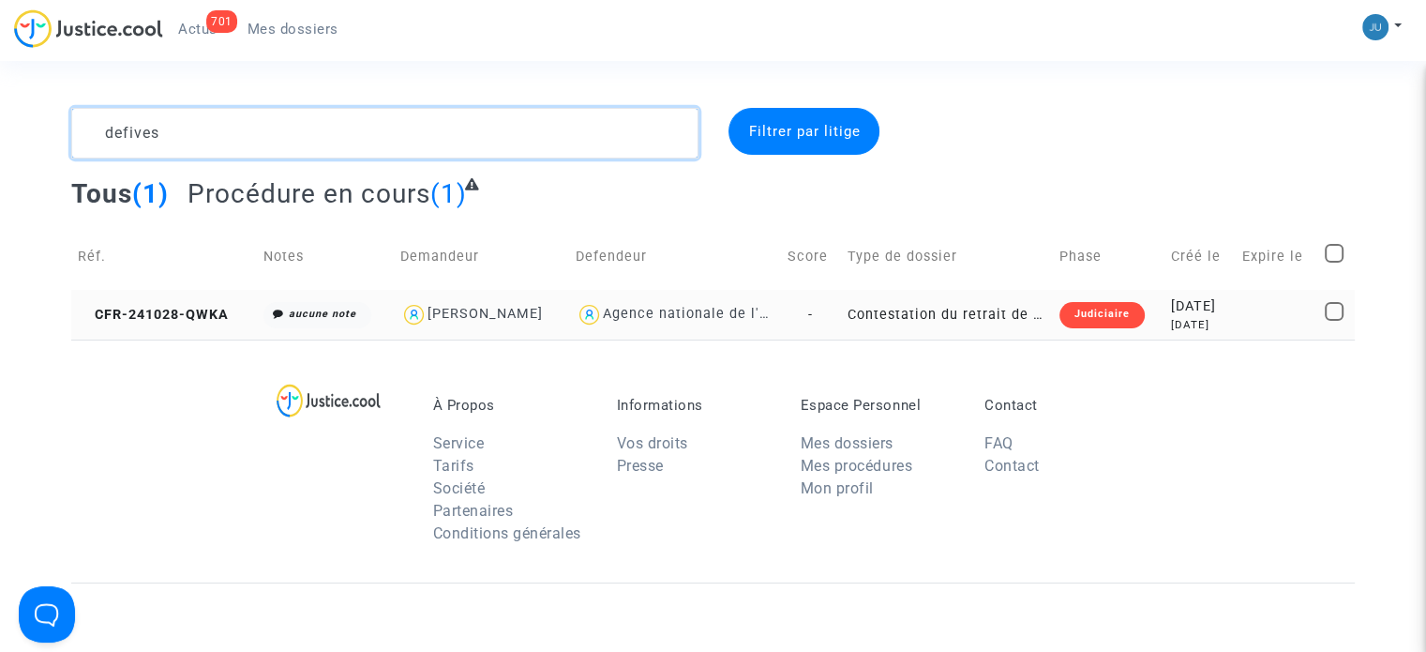
type textarea "defives"
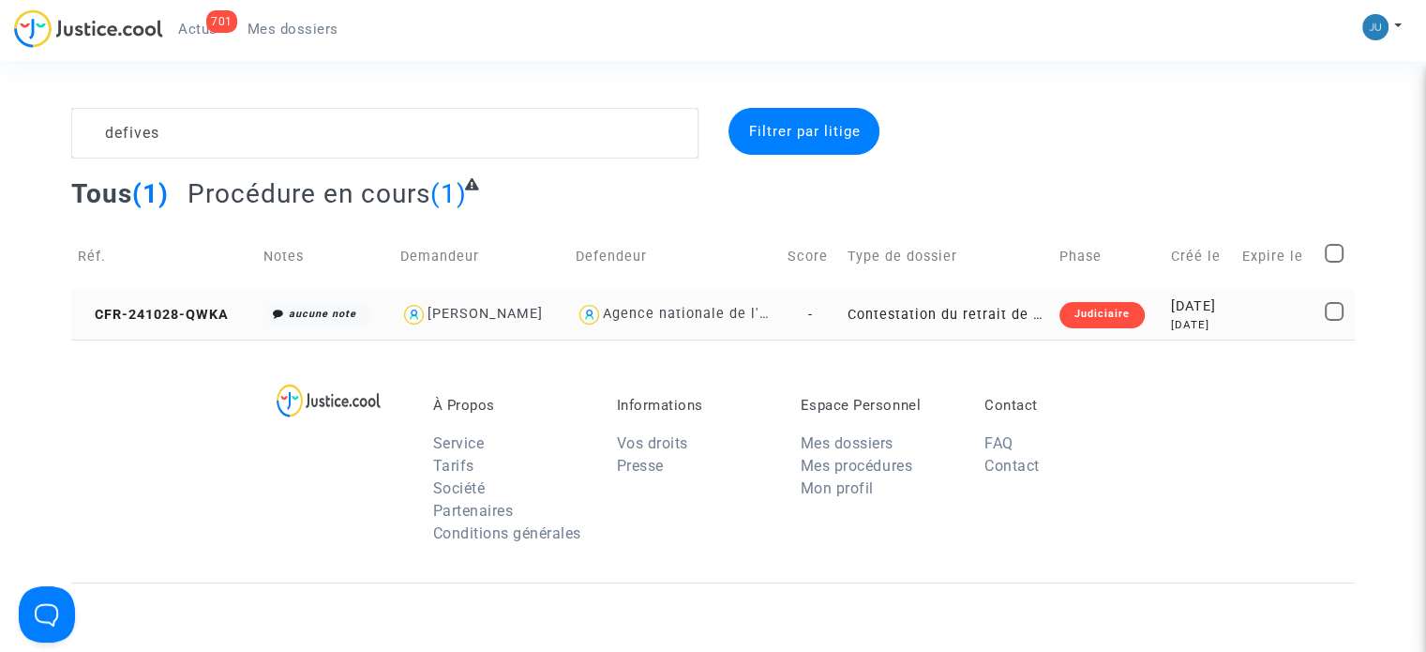
click at [1121, 317] on td "Judiciaire" at bounding box center [1109, 315] width 112 height 50
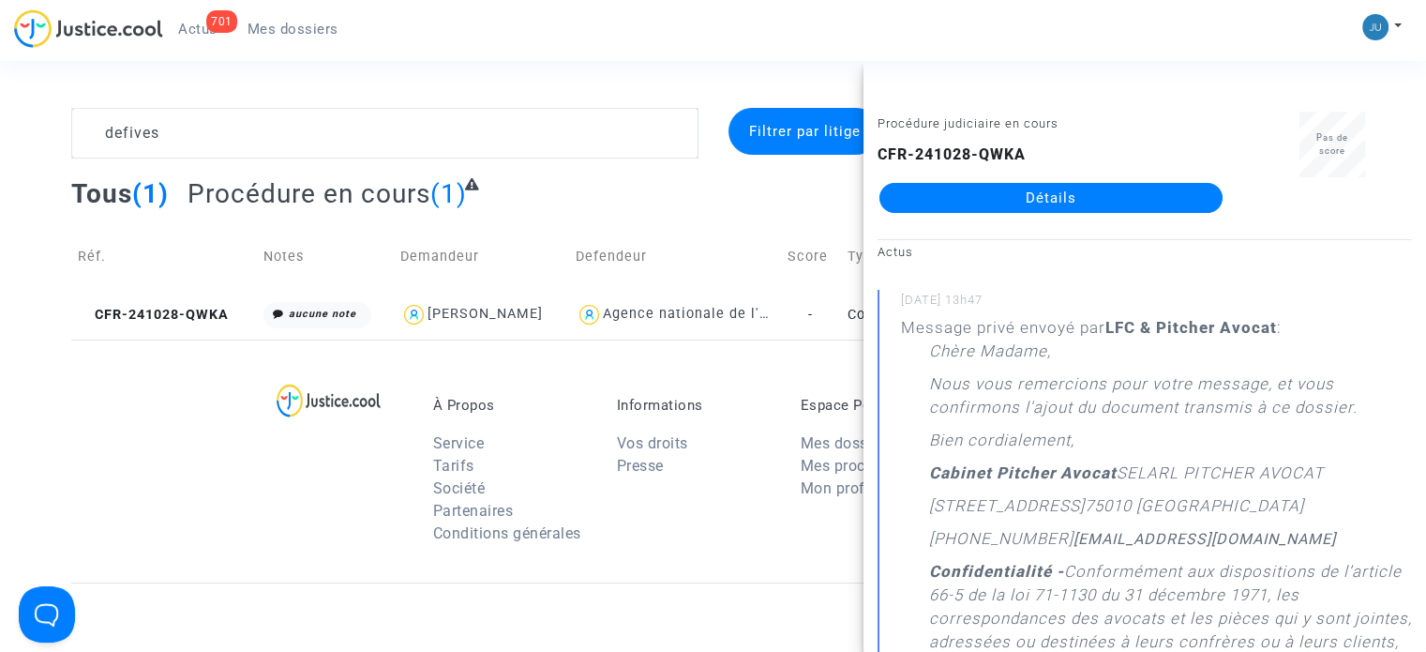
click at [1084, 179] on div "CFR-241028-QWKA Détails" at bounding box center [1051, 177] width 347 height 69
click at [1076, 202] on link "Détails" at bounding box center [1050, 198] width 343 height 30
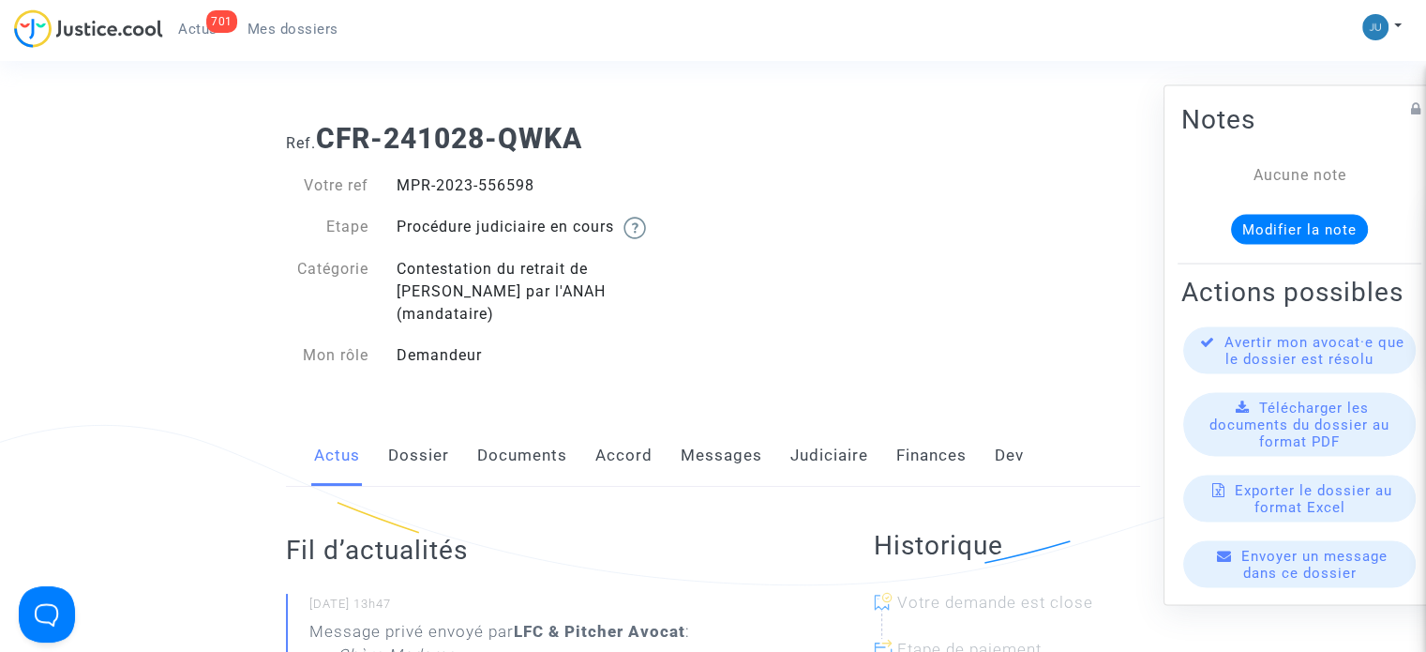
click at [688, 425] on link "Messages" at bounding box center [722, 456] width 82 height 62
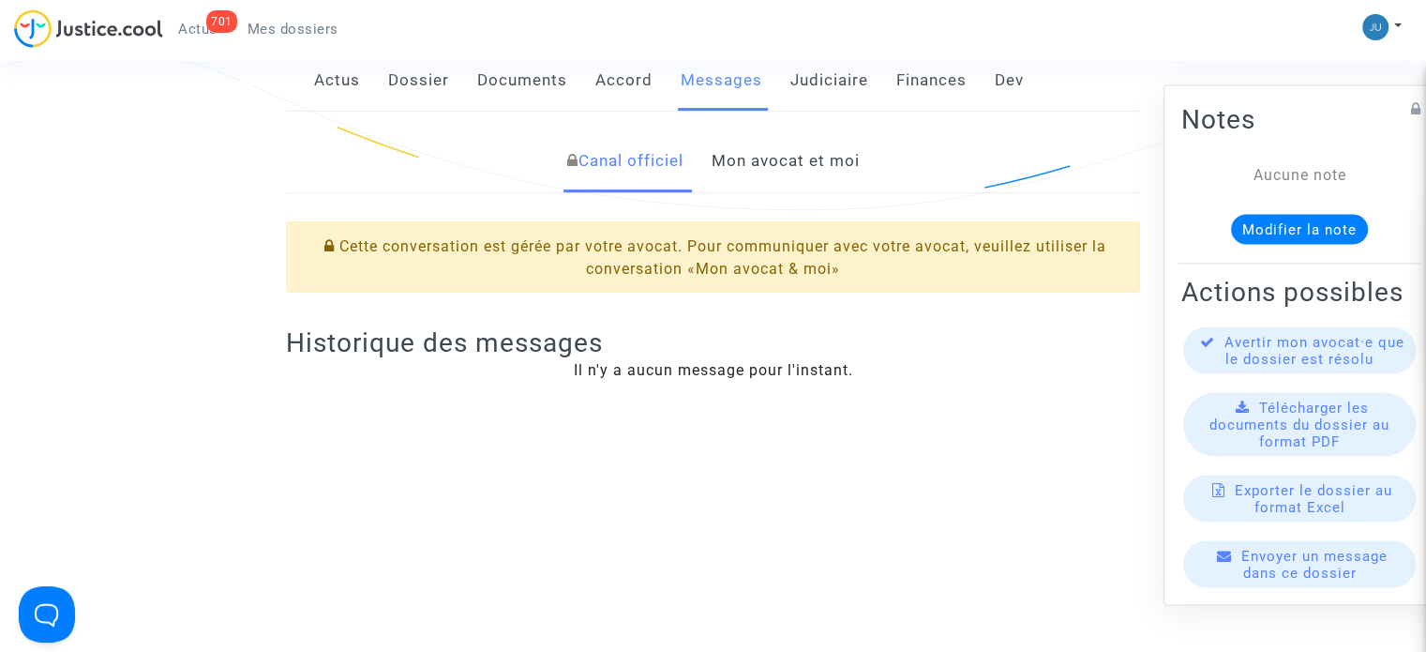
click at [800, 145] on link "Mon avocat et moi" at bounding box center [785, 161] width 148 height 62
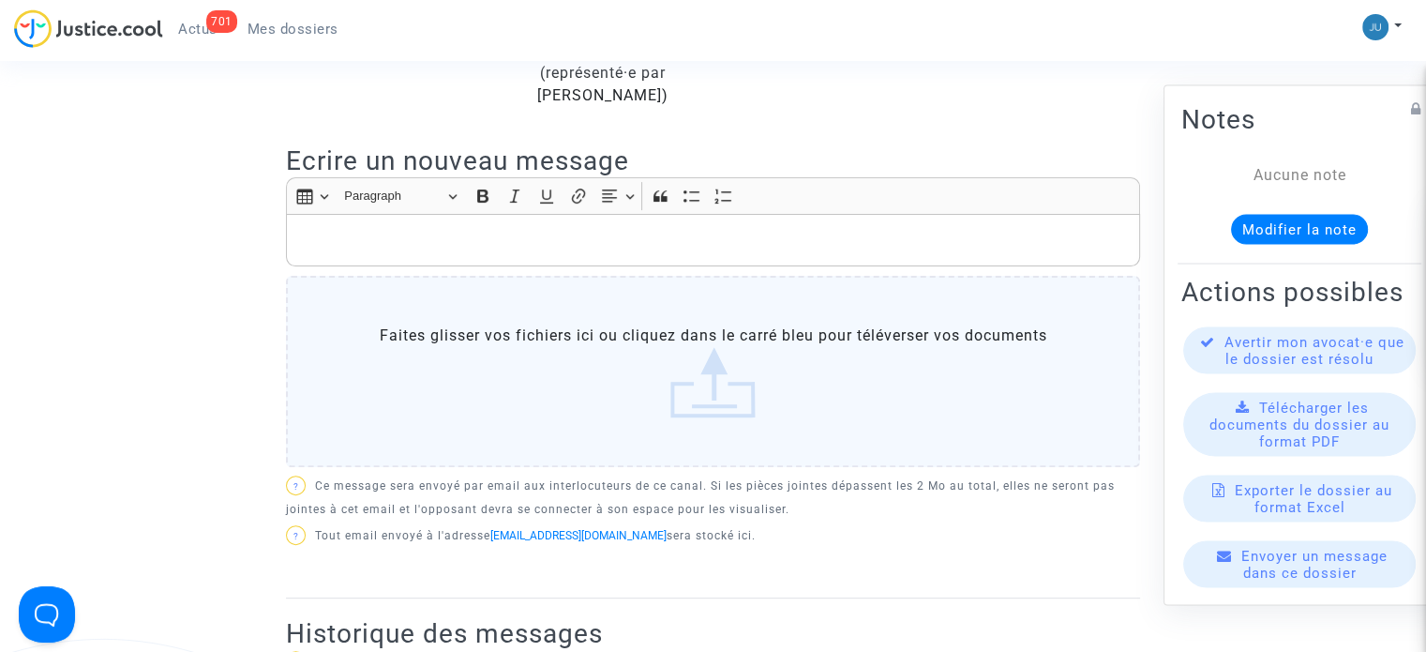
scroll to position [563, 0]
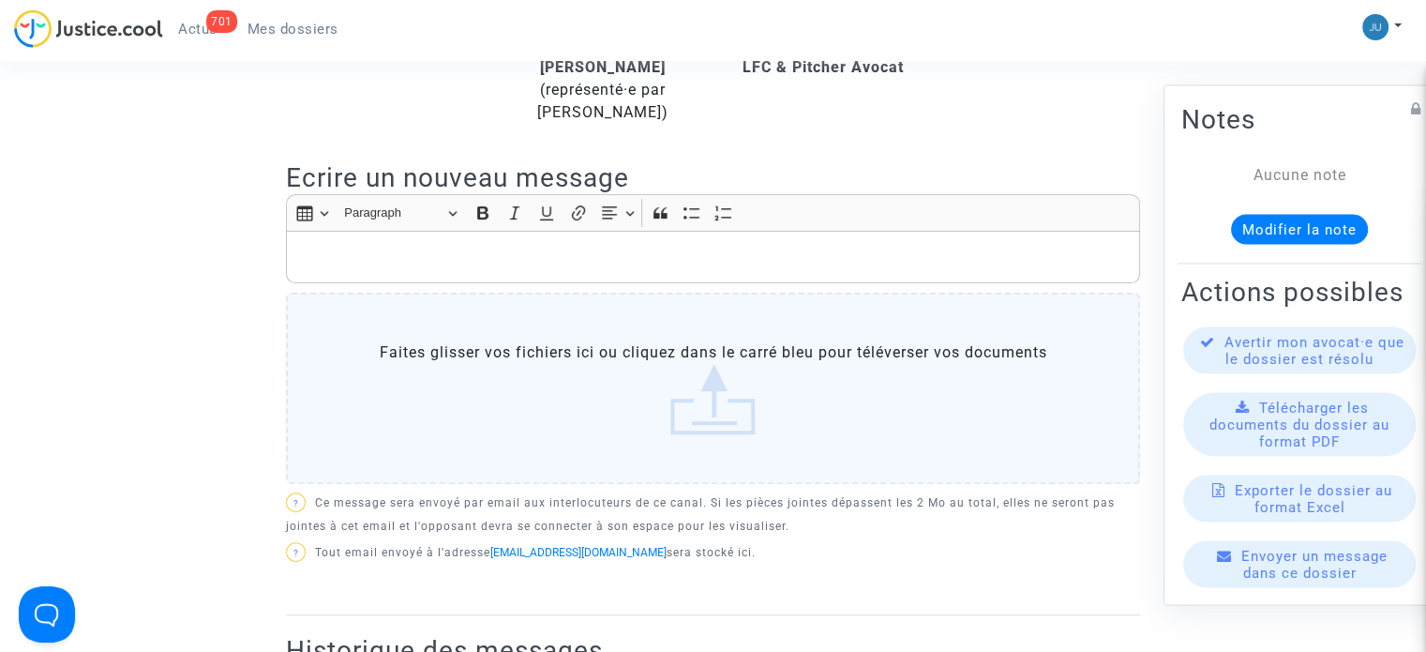
click at [611, 246] on p "Rich Text Editor, main" at bounding box center [713, 257] width 834 height 23
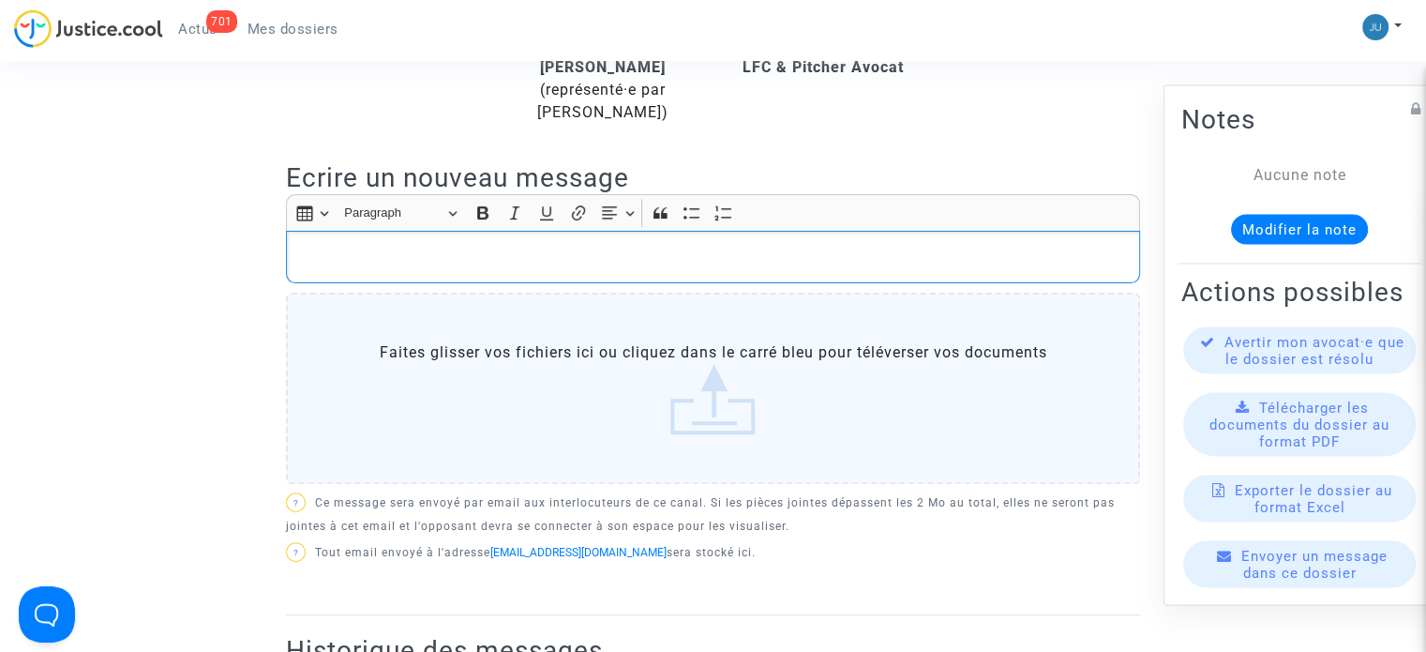
click at [388, 250] on div "Rich Text Editor, main" at bounding box center [713, 257] width 854 height 53
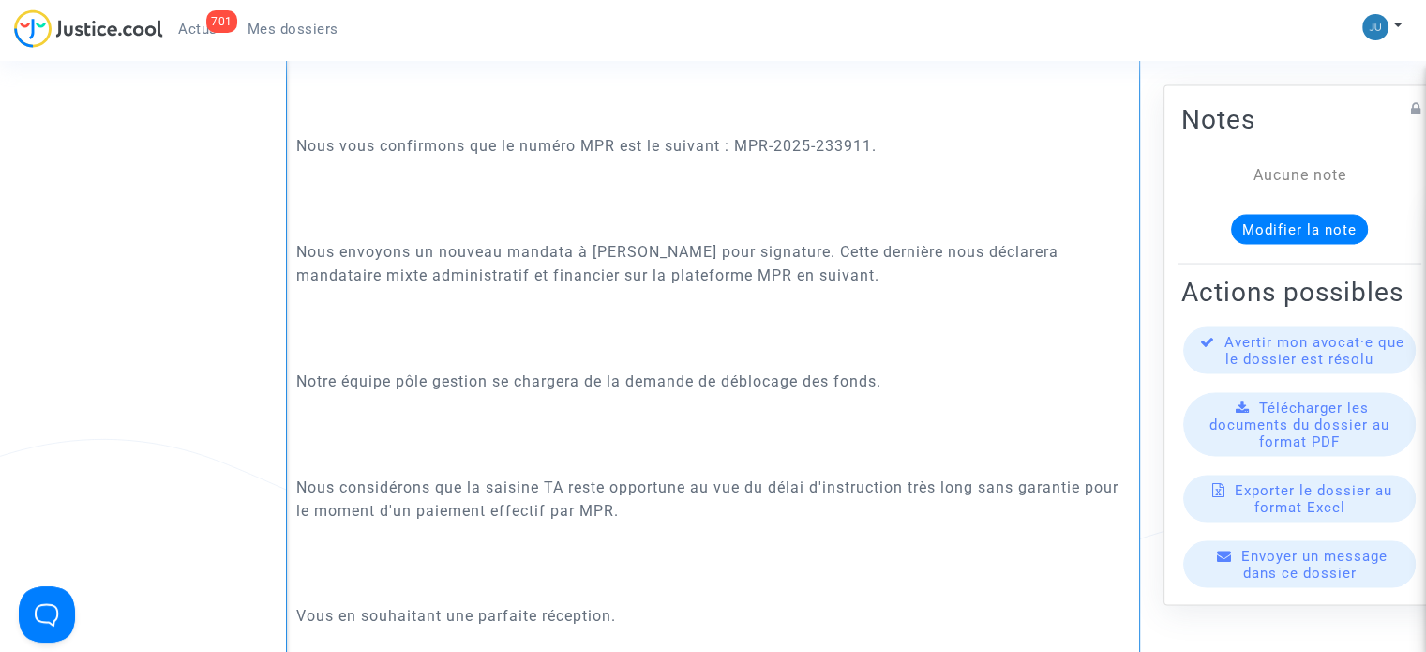
scroll to position [584, 0]
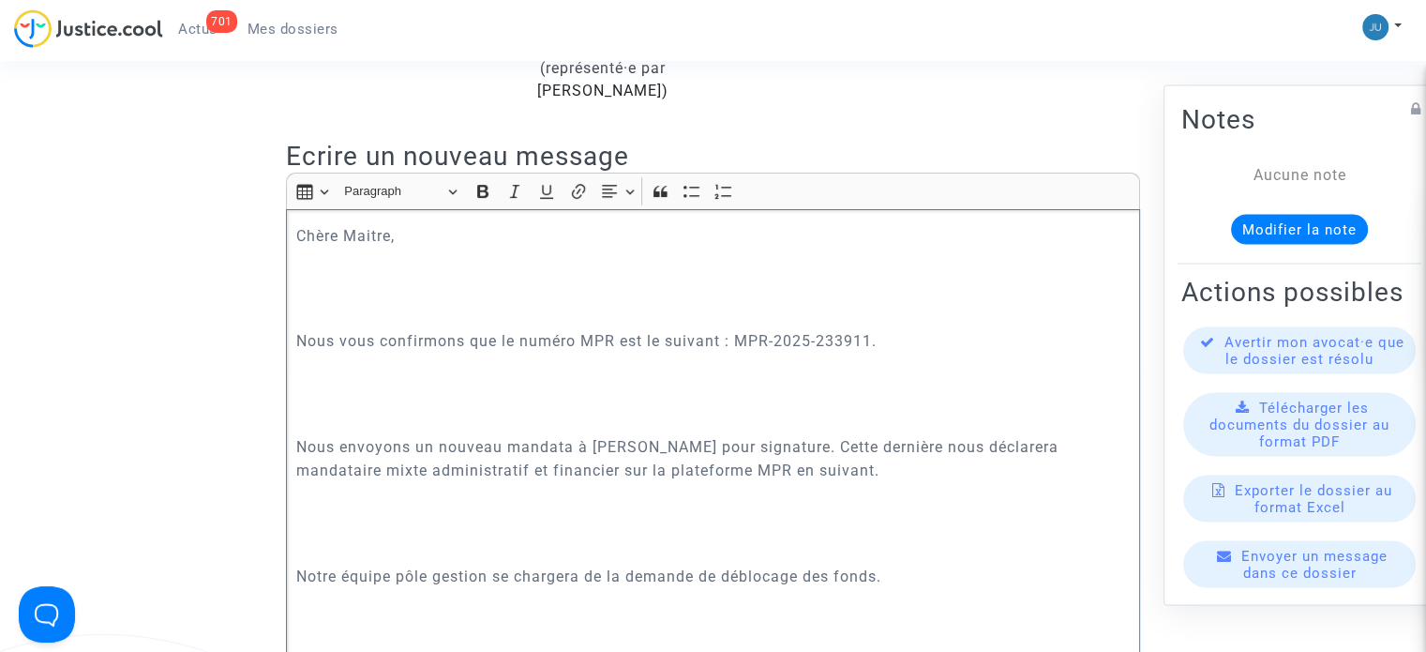
click at [338, 277] on p "Rich Text Editor, main" at bounding box center [713, 288] width 834 height 23
click at [342, 303] on p "Rich Text Editor, main" at bounding box center [713, 314] width 834 height 23
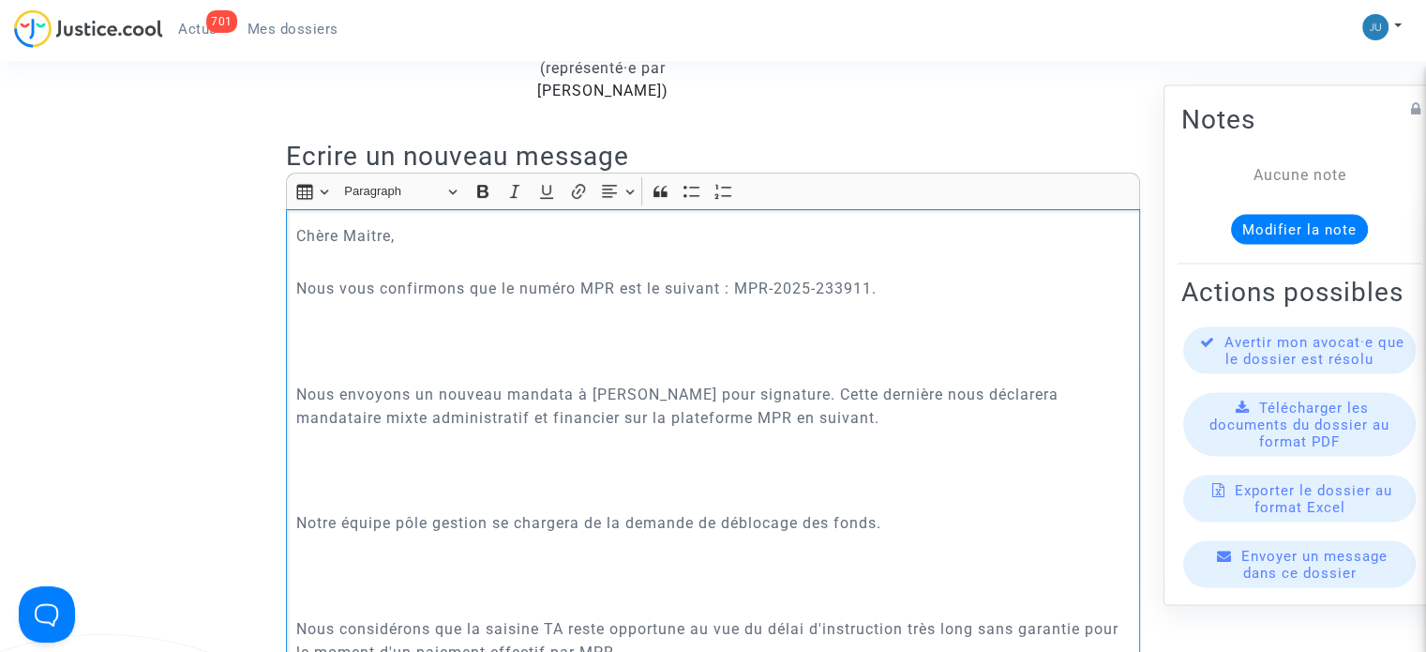
click at [319, 356] on p "Rich Text Editor, main" at bounding box center [713, 367] width 834 height 23
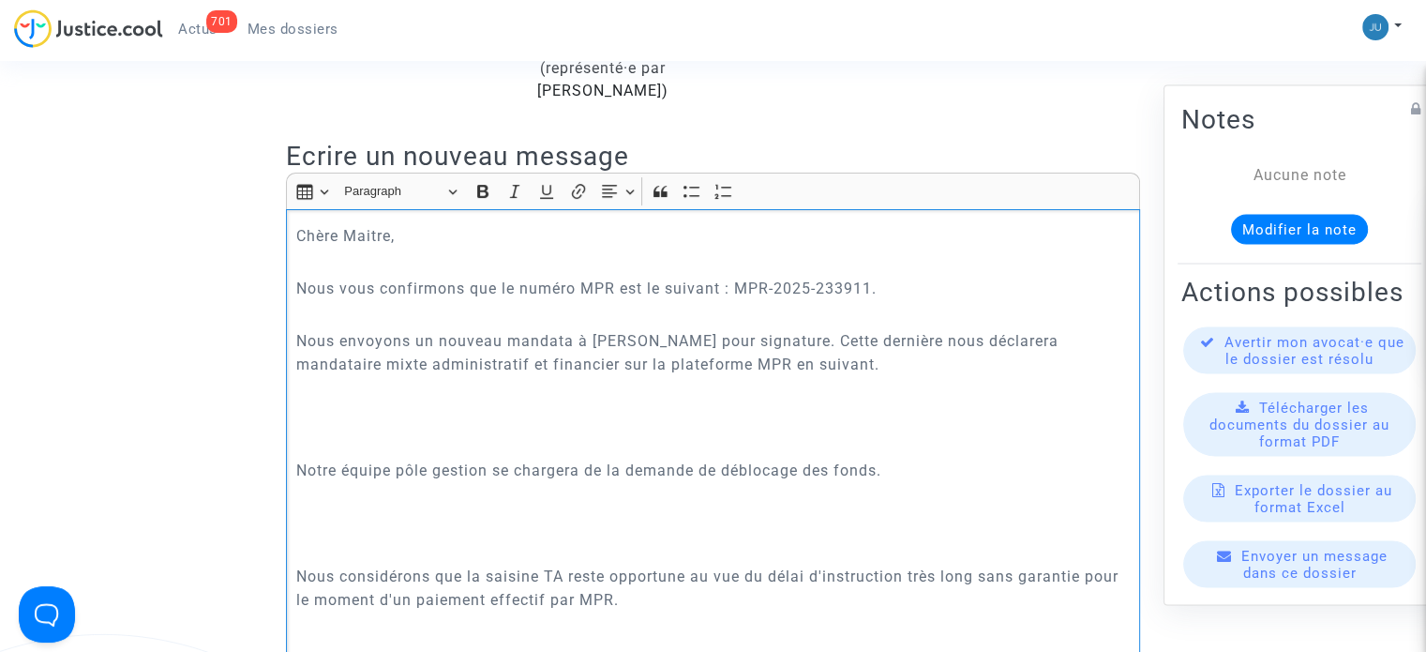
click at [361, 406] on p "Rich Text Editor, main" at bounding box center [713, 417] width 834 height 23
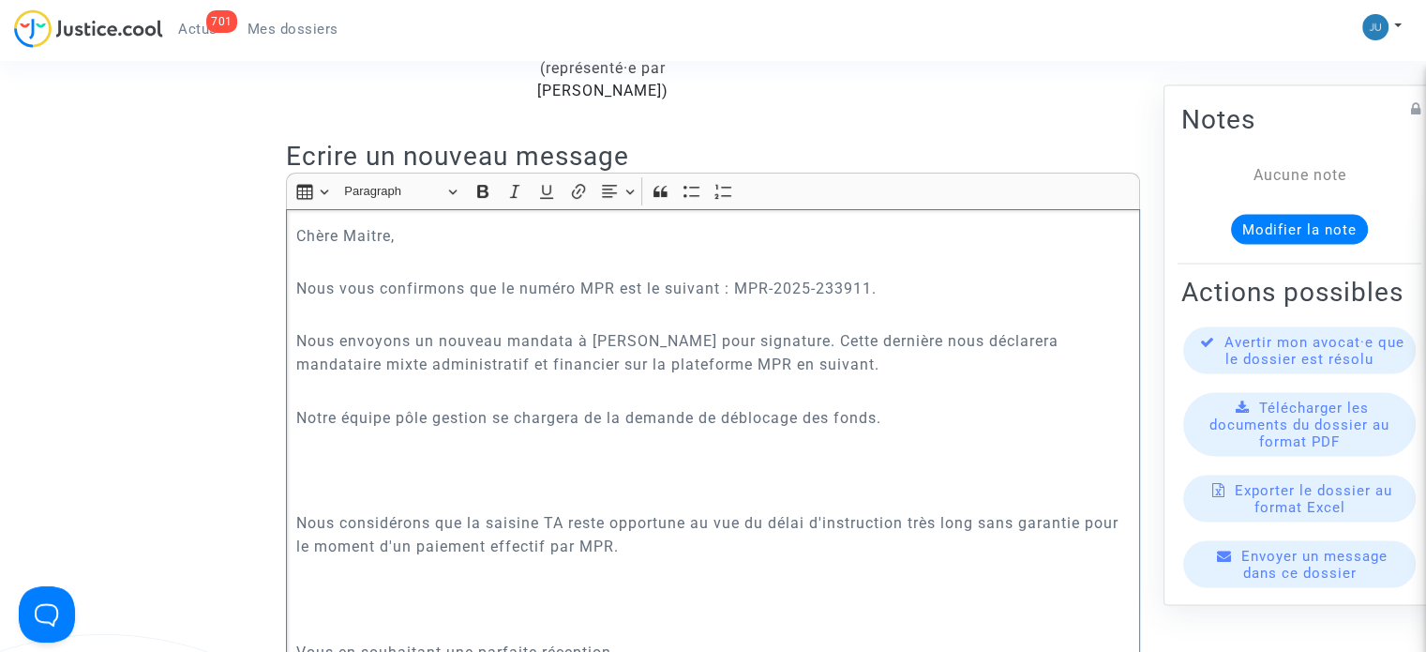
click at [335, 485] on p "Rich Text Editor, main" at bounding box center [713, 496] width 834 height 23
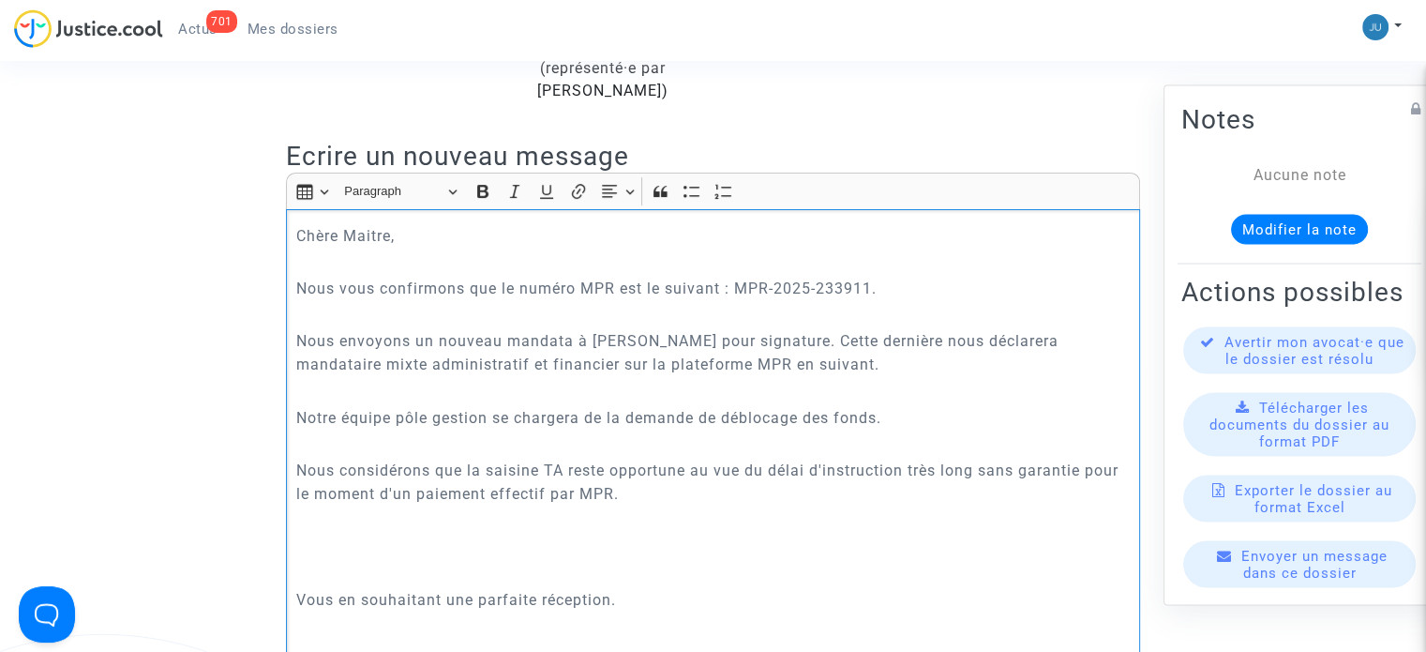
click at [349, 534] on p "Rich Text Editor, main" at bounding box center [713, 545] width 834 height 23
click at [366, 562] on p "Rich Text Editor, main" at bounding box center [713, 573] width 834 height 23
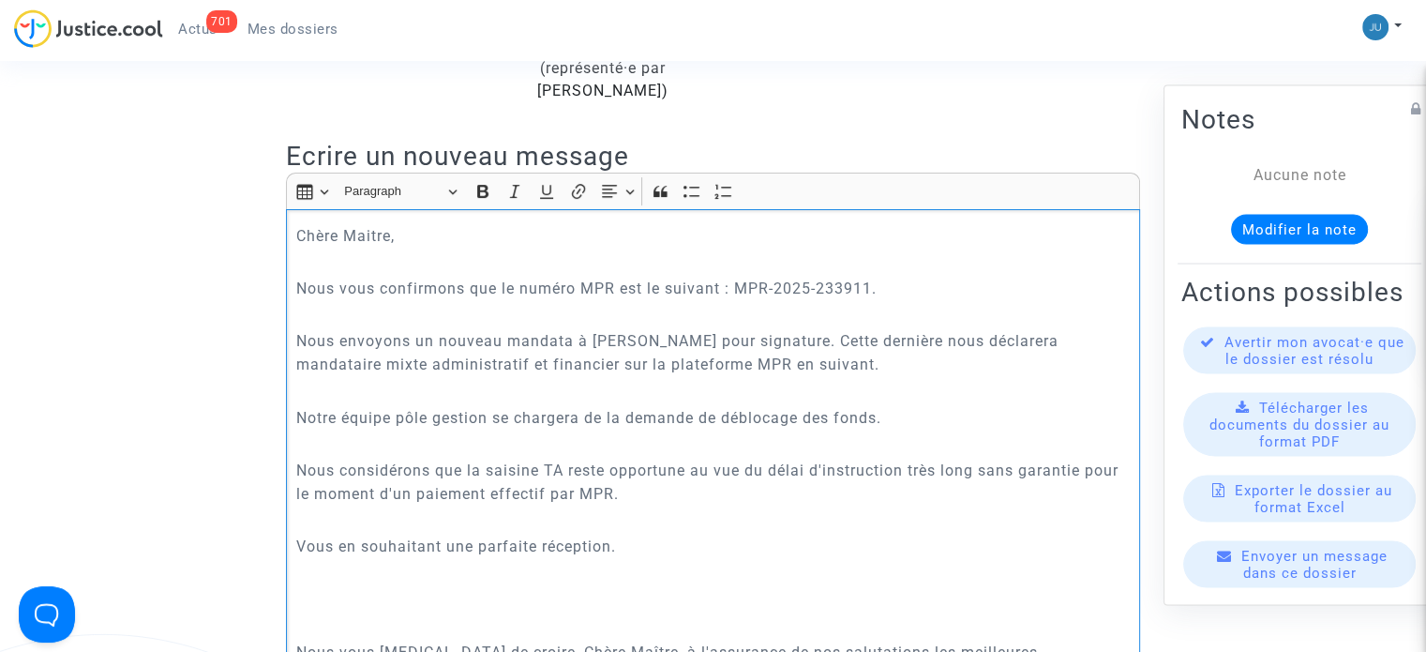
click at [357, 614] on p "Rich Text Editor, main" at bounding box center [713, 625] width 834 height 23
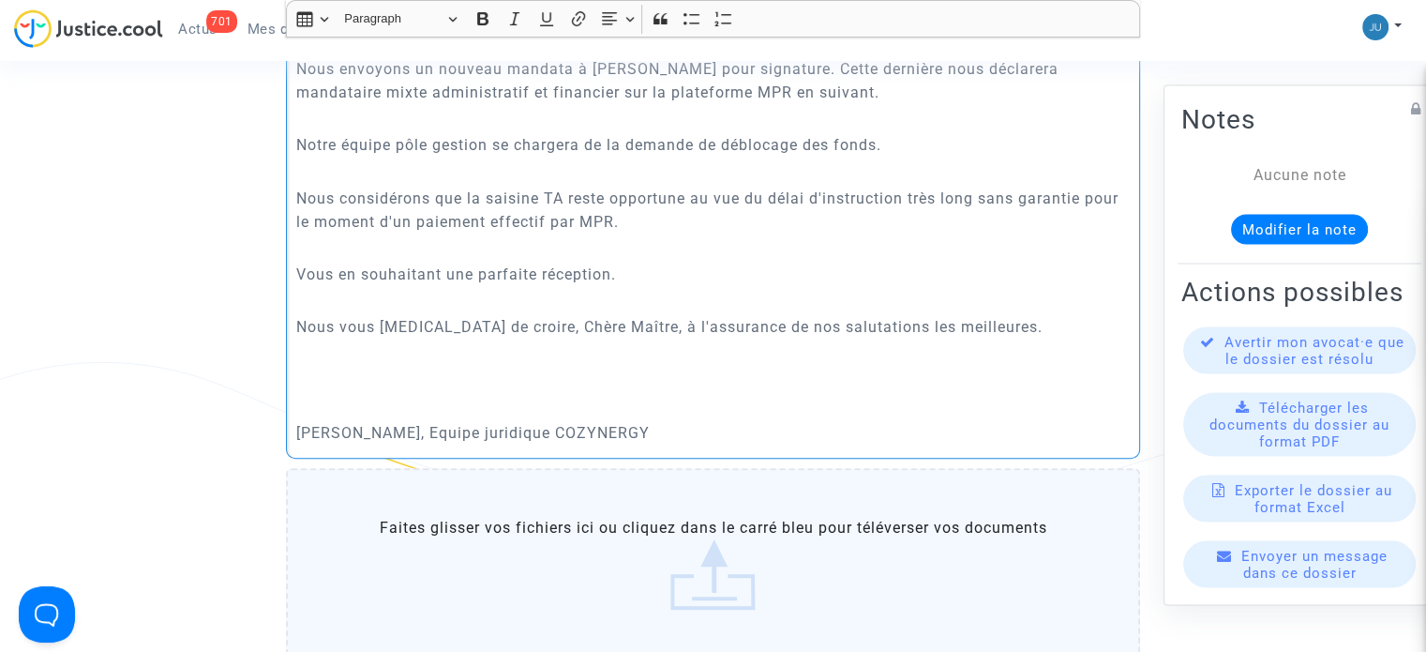
scroll to position [865, 0]
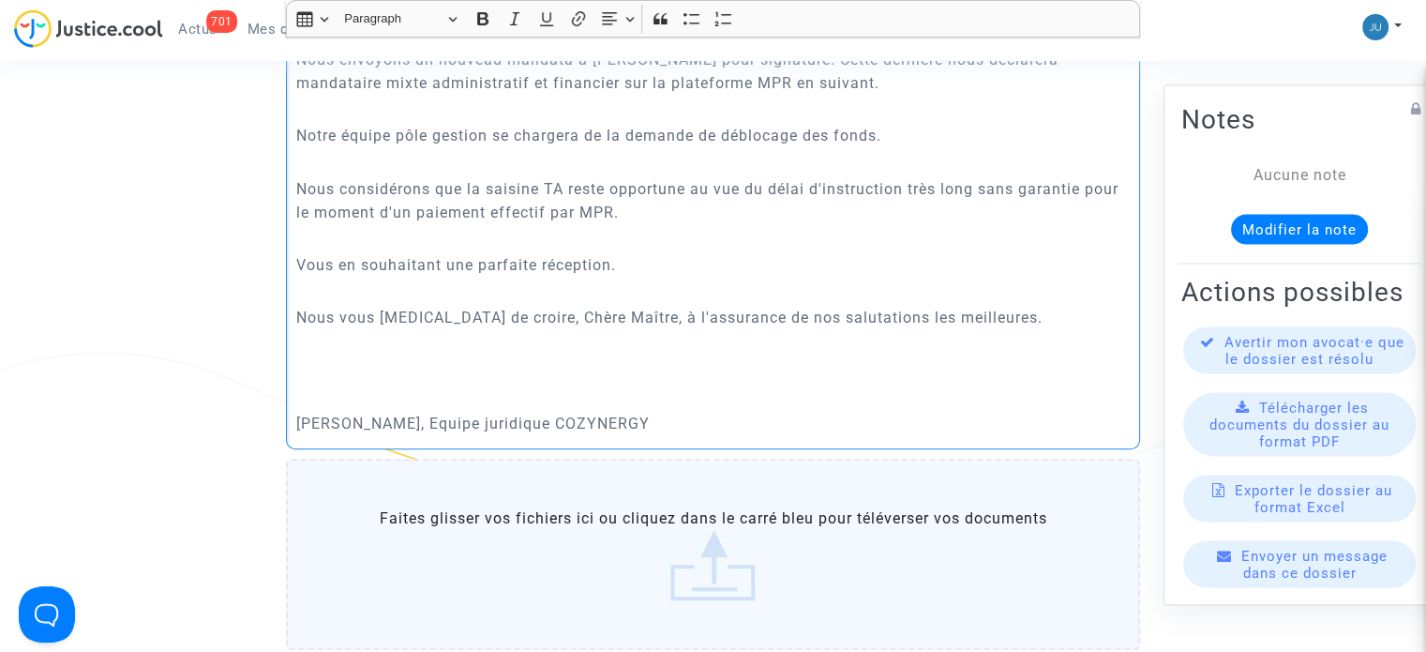
click at [343, 385] on p "Rich Text Editor, main" at bounding box center [713, 396] width 834 height 23
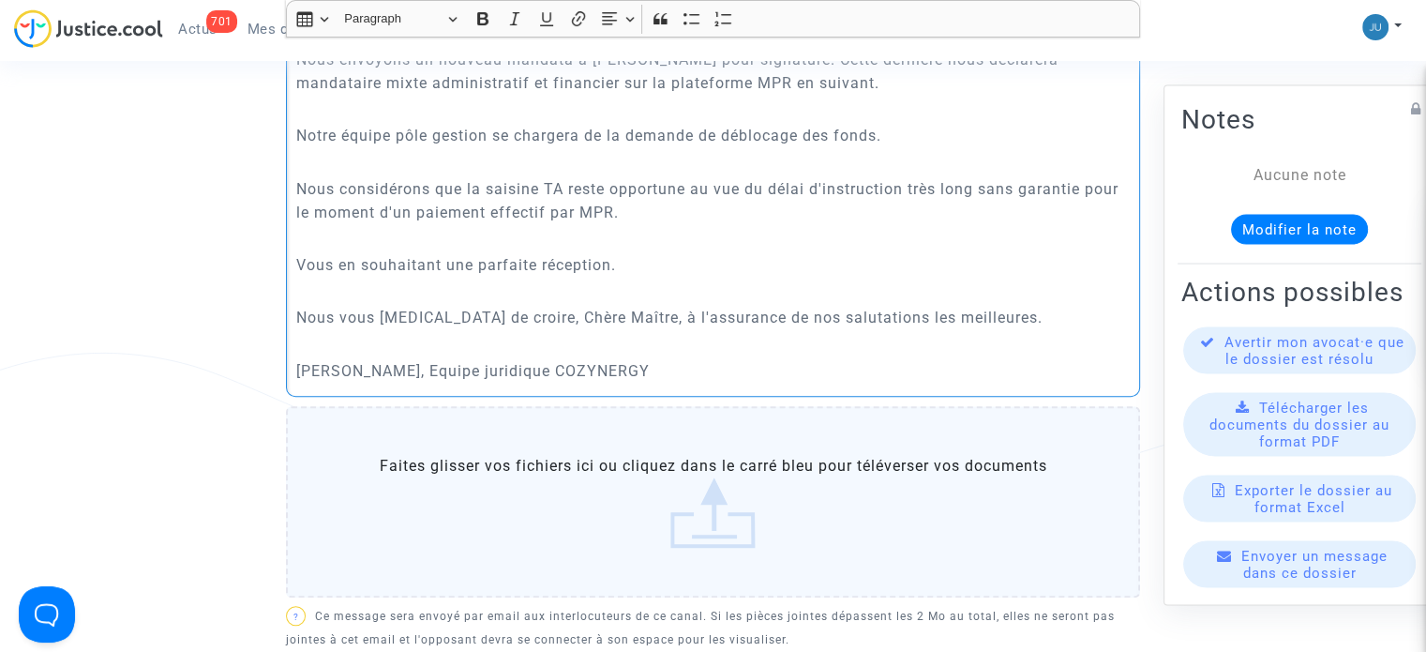
drag, startPoint x: 638, startPoint y: 355, endPoint x: 464, endPoint y: 357, distance: 174.4
click at [464, 359] on p "[PERSON_NAME], Equipe juridique COZYNERGY" at bounding box center [713, 370] width 834 height 23
drag, startPoint x: 510, startPoint y: 15, endPoint x: 709, endPoint y: 344, distance: 384.4
click at [510, 16] on icon "Editor toolbar" at bounding box center [514, 18] width 19 height 19
click at [738, 280] on p "Rich Text Editor, main" at bounding box center [713, 290] width 834 height 23
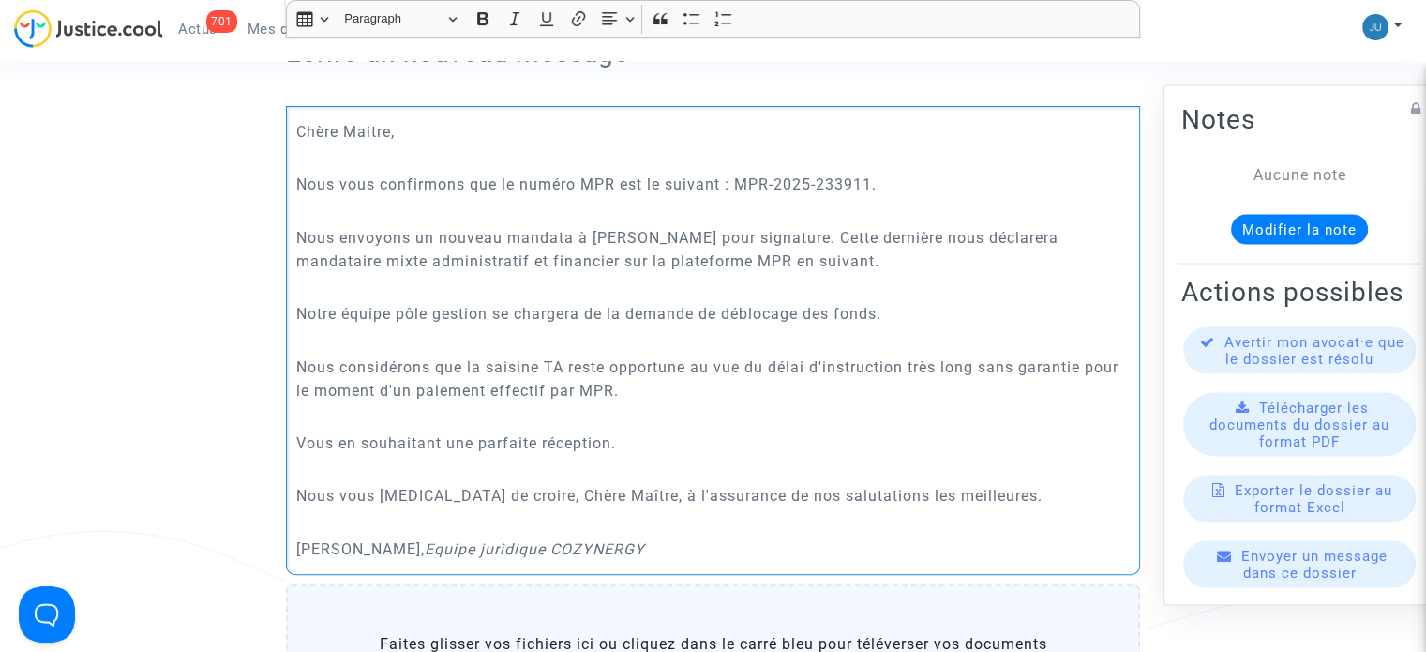
scroll to position [678, 0]
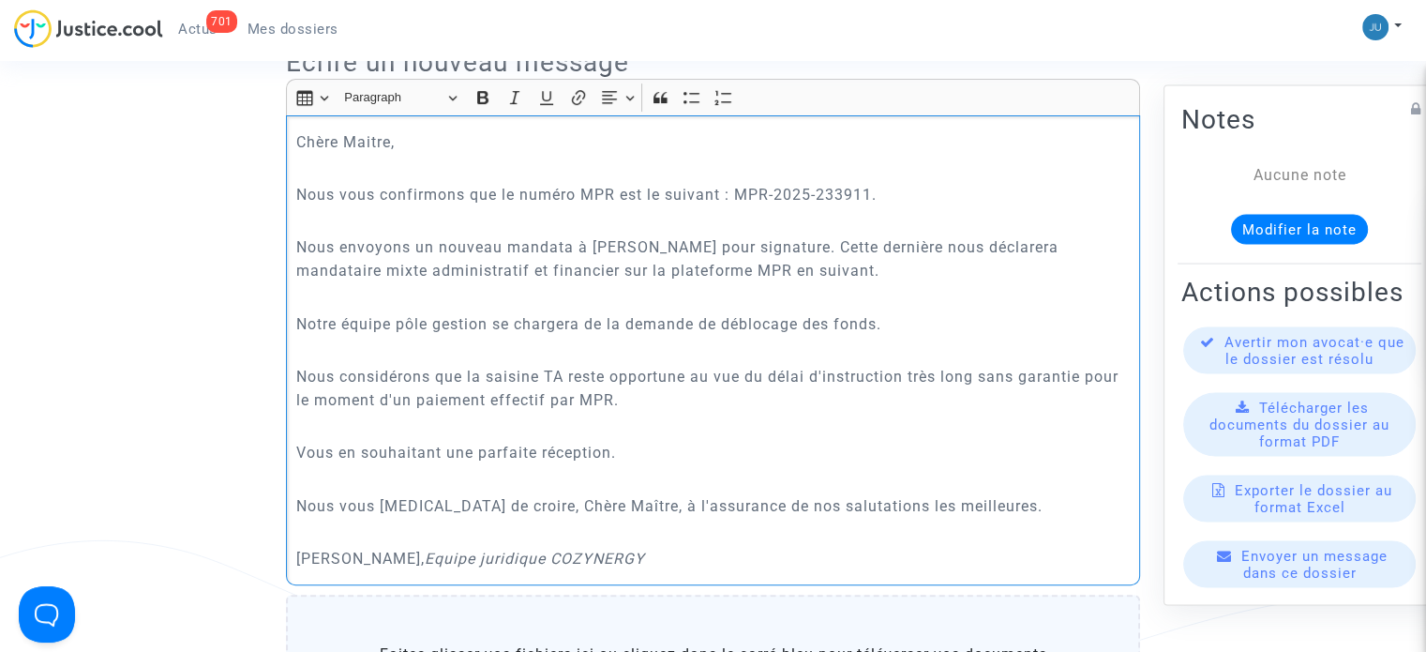
drag, startPoint x: 870, startPoint y: 169, endPoint x: 831, endPoint y: 169, distance: 39.4
click at [831, 183] on p "Nous vous confirmons que le numéro MPR est le suivant : MPR-2025-233911." at bounding box center [713, 194] width 834 height 23
click at [563, 235] on p "Nous envoyons un nouveau mandata à [PERSON_NAME] pour signature. Cette dernière…" at bounding box center [713, 258] width 834 height 47
drag, startPoint x: 708, startPoint y: 214, endPoint x: 597, endPoint y: 216, distance: 110.6
click at [597, 235] on p "Nous envoyons un nouveau mandat à [PERSON_NAME] pour signature. Cette dernière …" at bounding box center [713, 258] width 834 height 47
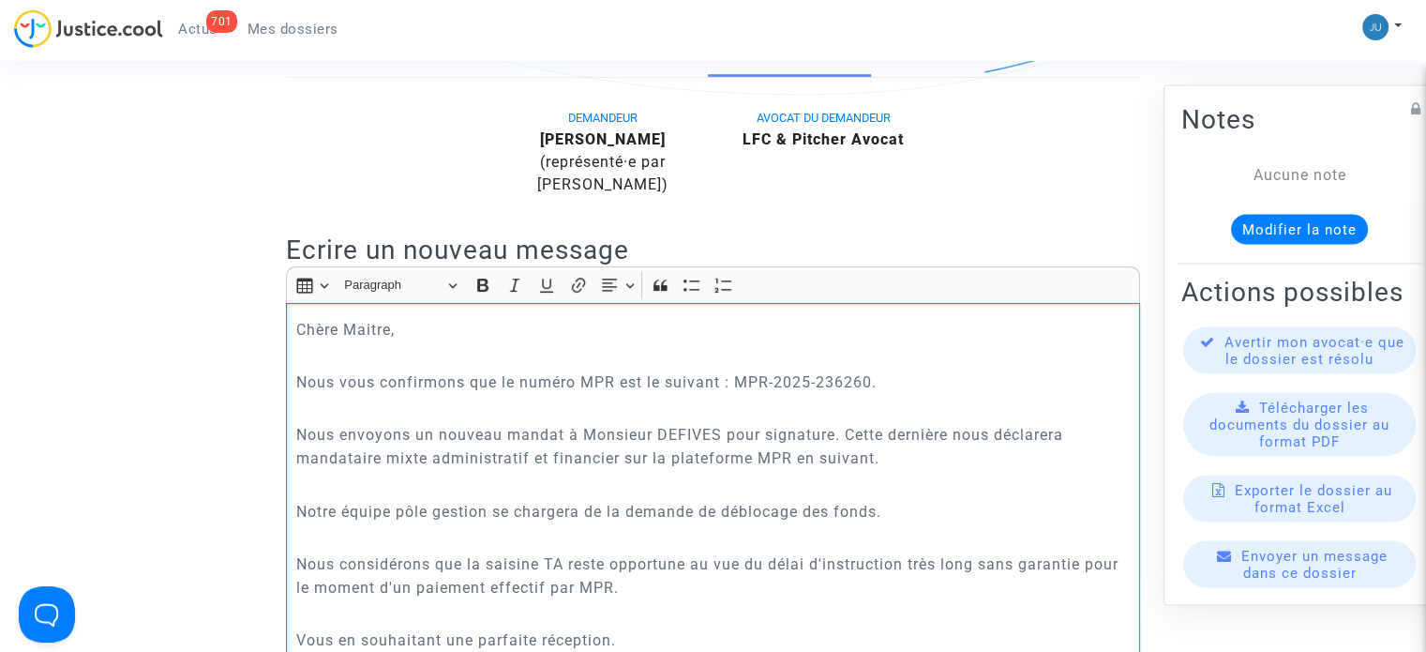
scroll to position [584, 0]
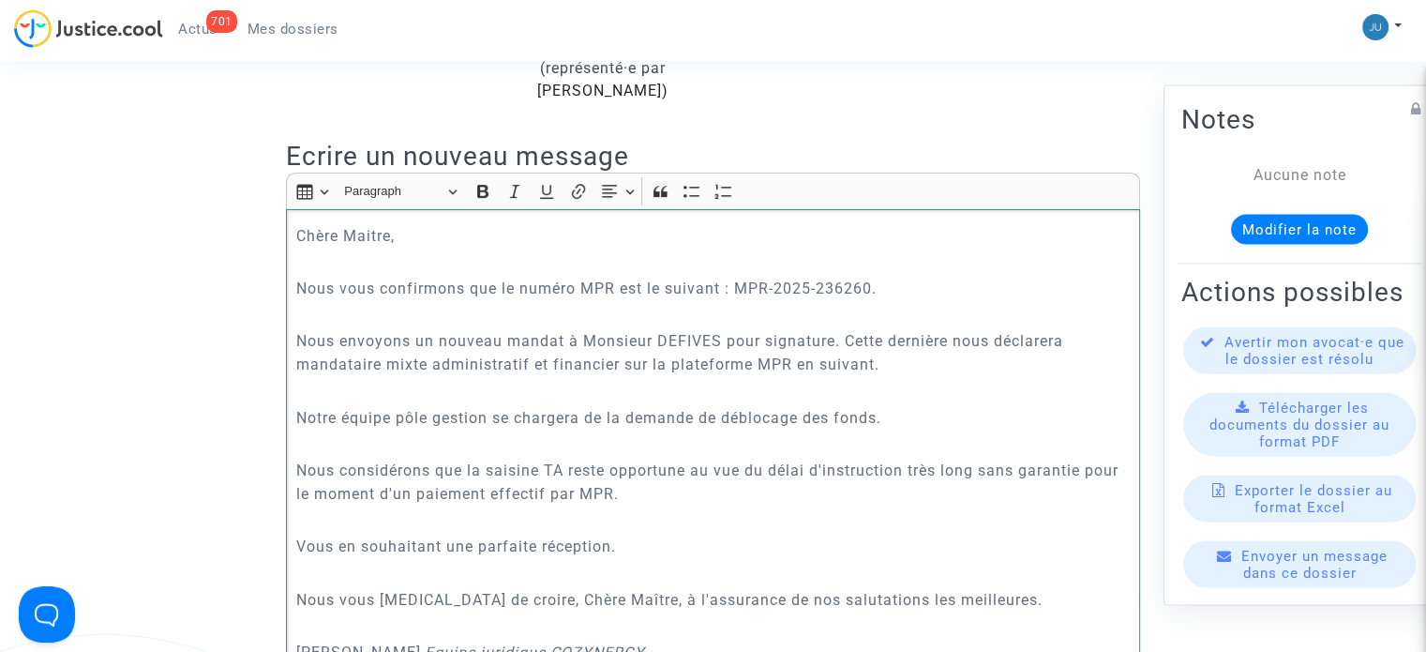
drag, startPoint x: 953, startPoint y: 316, endPoint x: 864, endPoint y: 316, distance: 89.1
click at [864, 329] on p "Nous envoyons un nouveau mandat à Monsieur DEFIVES pour signature. Cette derniè…" at bounding box center [713, 352] width 834 height 47
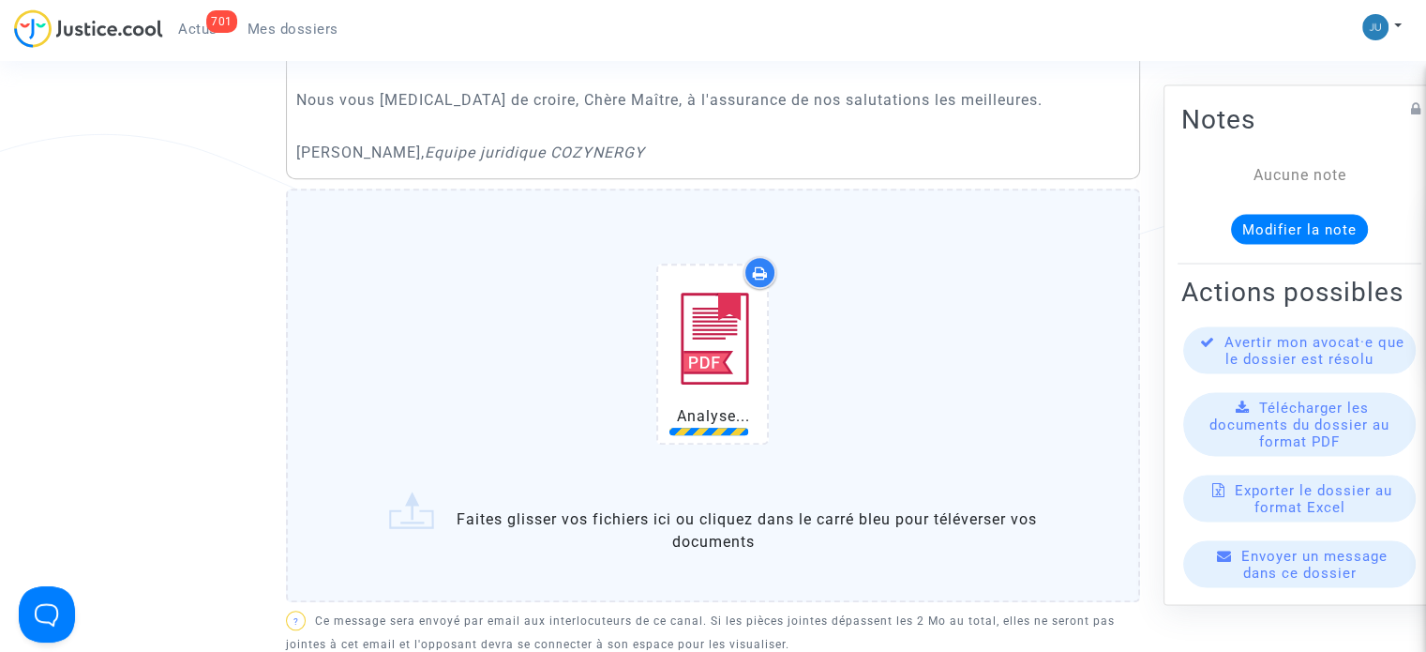
scroll to position [1240, 0]
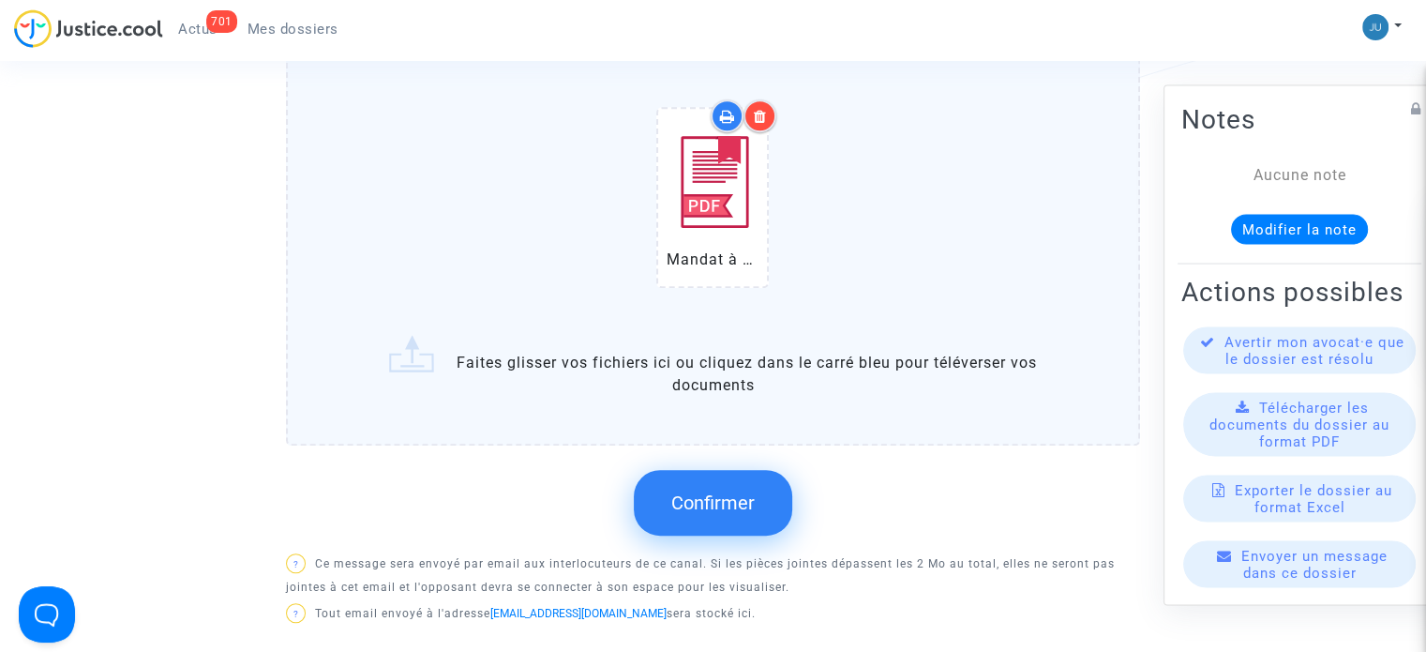
click at [890, 483] on div "Confirmer" at bounding box center [713, 502] width 854 height 99
click at [629, 463] on div "Confirmer" at bounding box center [713, 502] width 854 height 99
click at [739, 491] on span "Confirmer" at bounding box center [712, 502] width 83 height 23
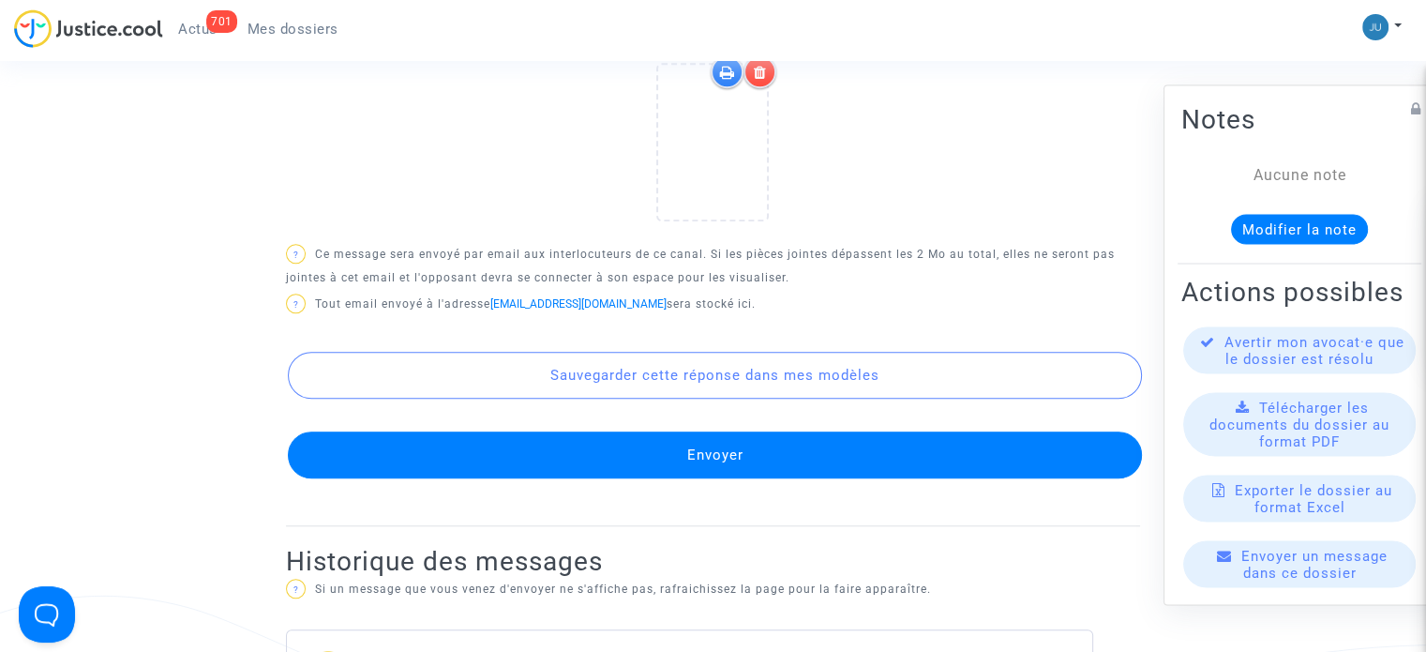
scroll to position [1428, 0]
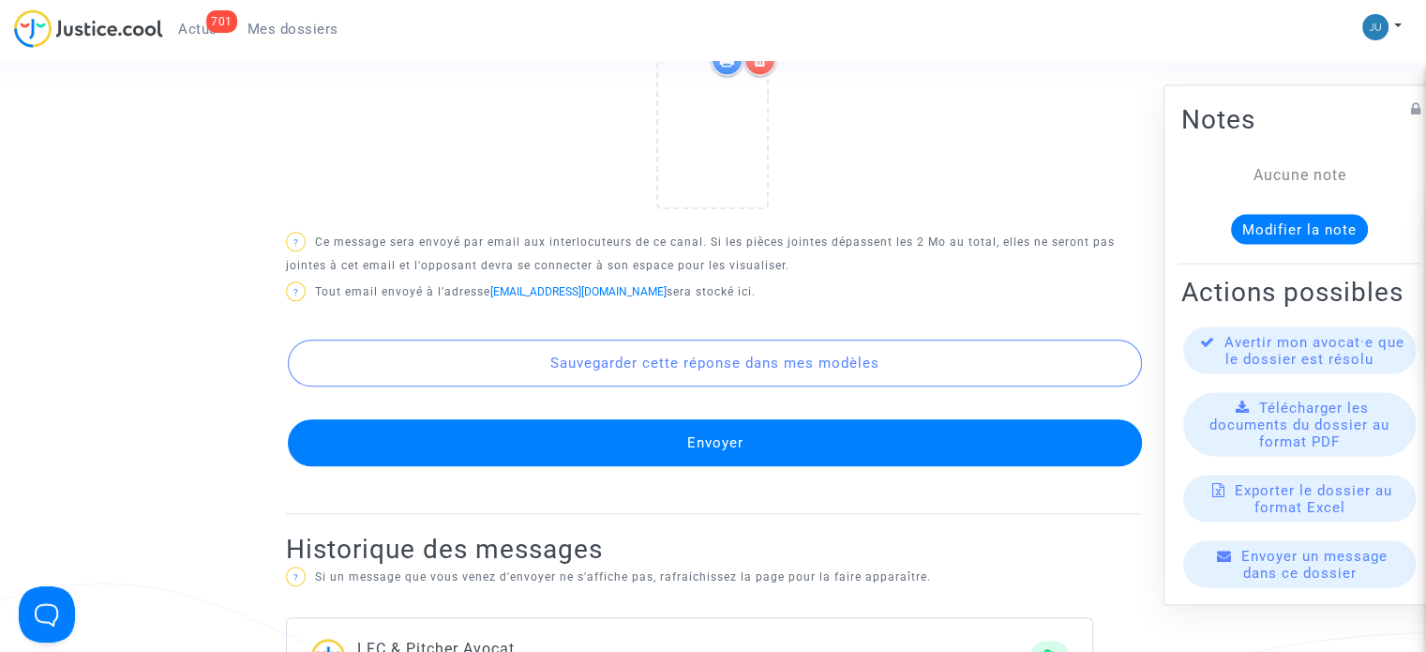
click at [634, 425] on button "Envoyer" at bounding box center [715, 442] width 854 height 47
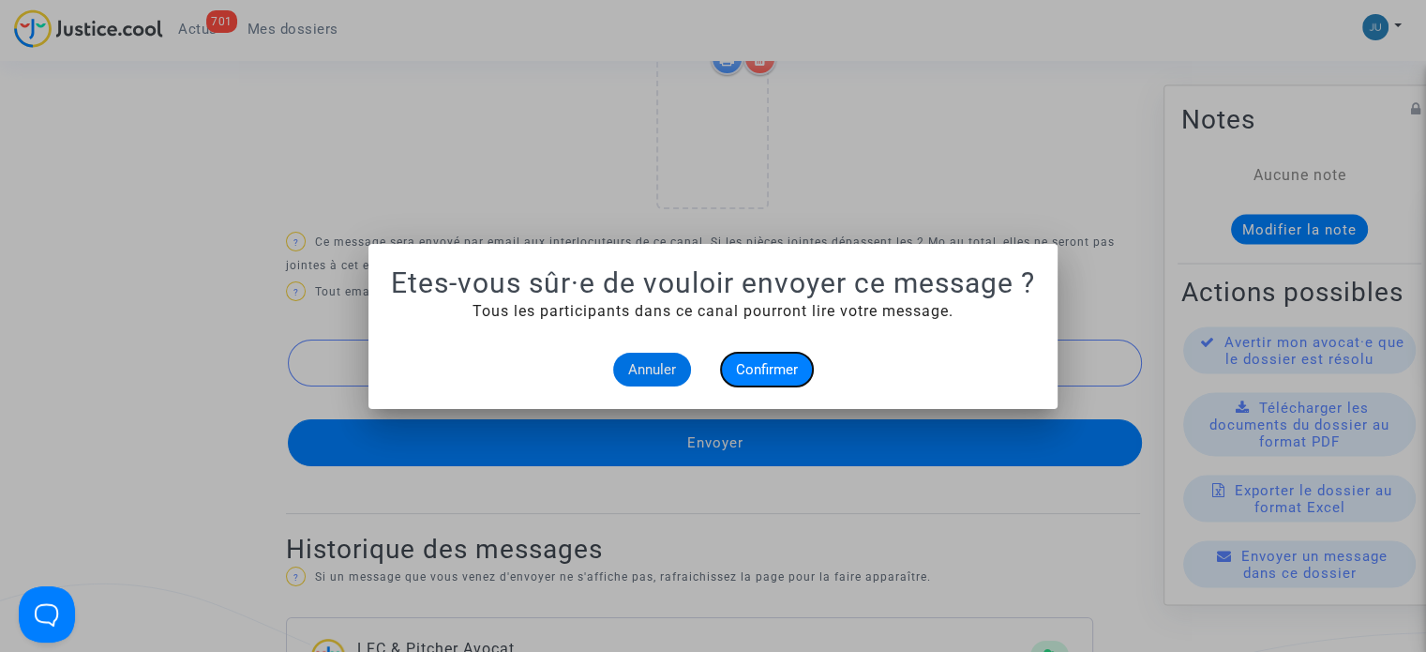
click at [773, 371] on span "Confirmer" at bounding box center [767, 369] width 62 height 17
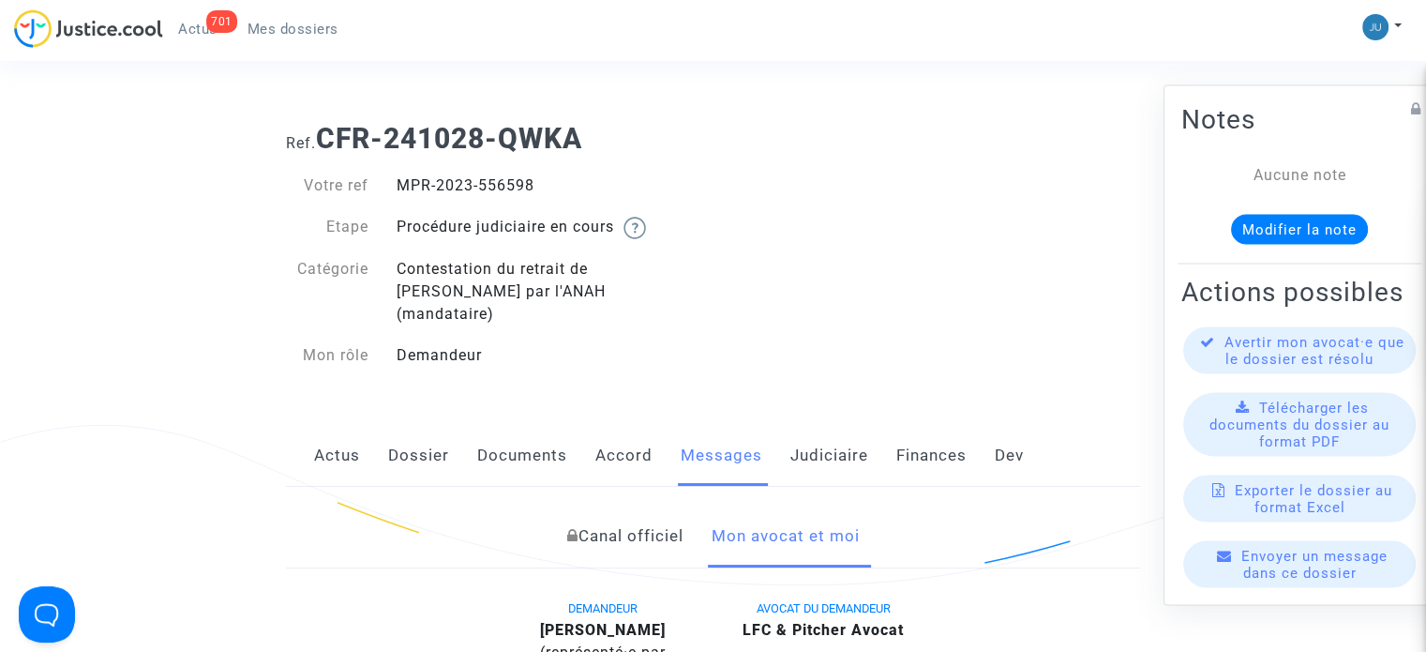
scroll to position [1428, 0]
